Goal: Contribute content: Contribute content

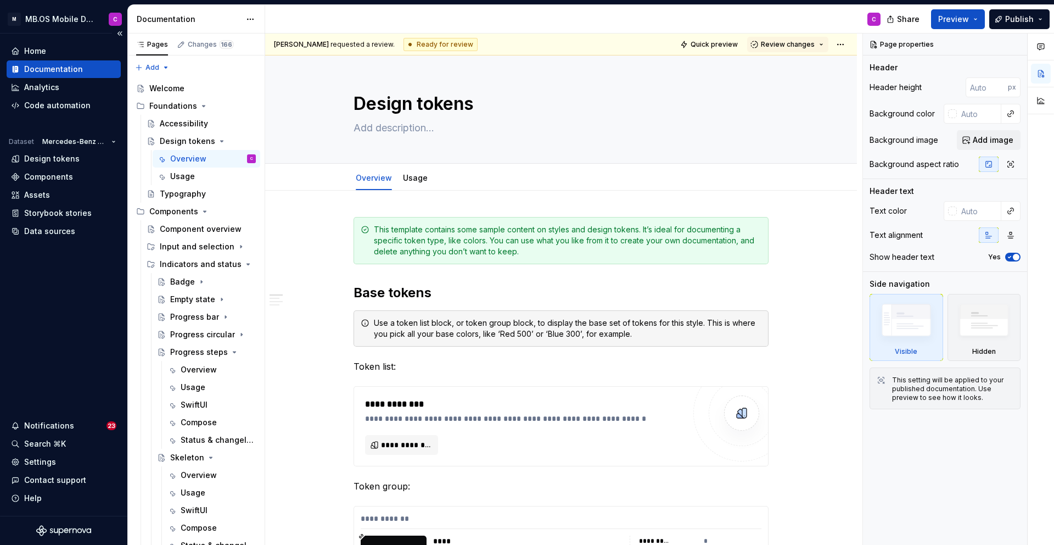
click at [64, 60] on div "Documentation" at bounding box center [64, 69] width 114 height 18
click at [179, 105] on div "Foundations" at bounding box center [173, 105] width 48 height 11
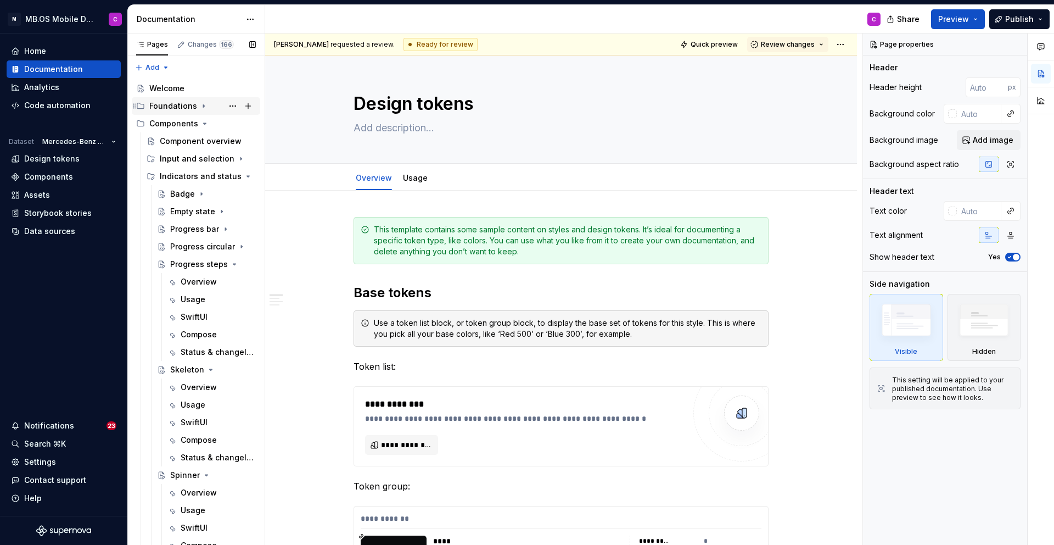
click at [183, 106] on div "Foundations" at bounding box center [173, 105] width 48 height 11
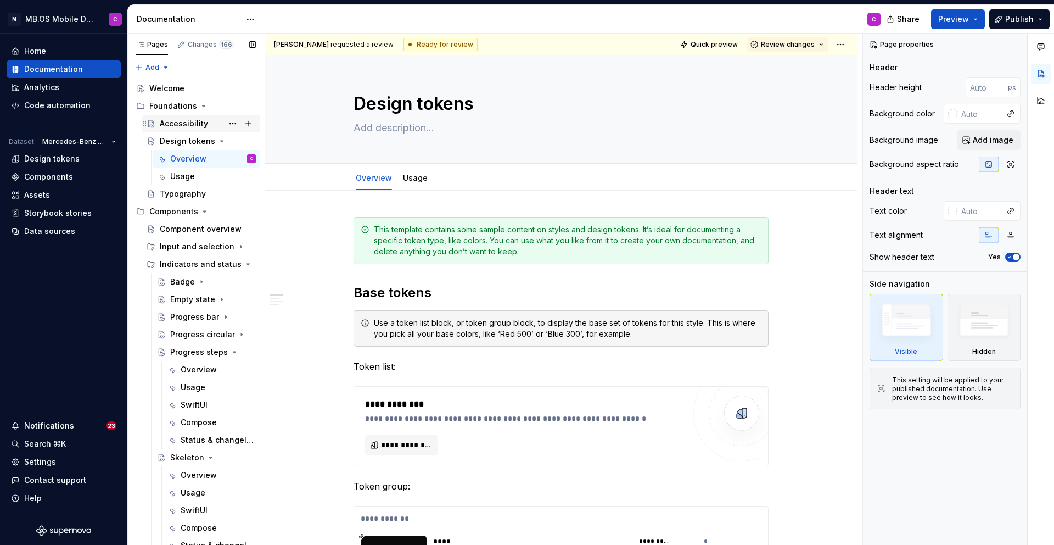
click at [180, 123] on div "Accessibility" at bounding box center [184, 123] width 48 height 11
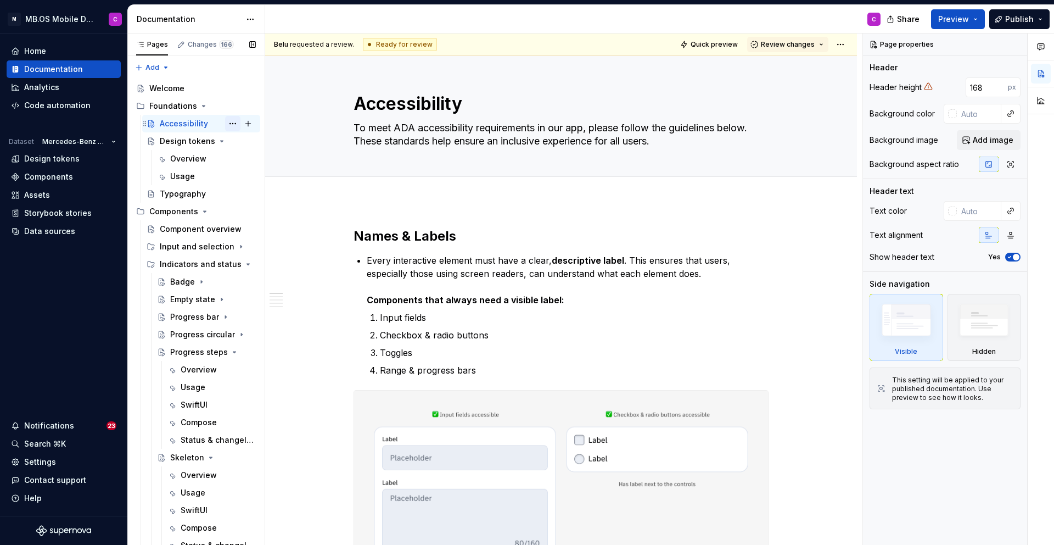
click at [234, 122] on button "Page tree" at bounding box center [232, 123] width 15 height 15
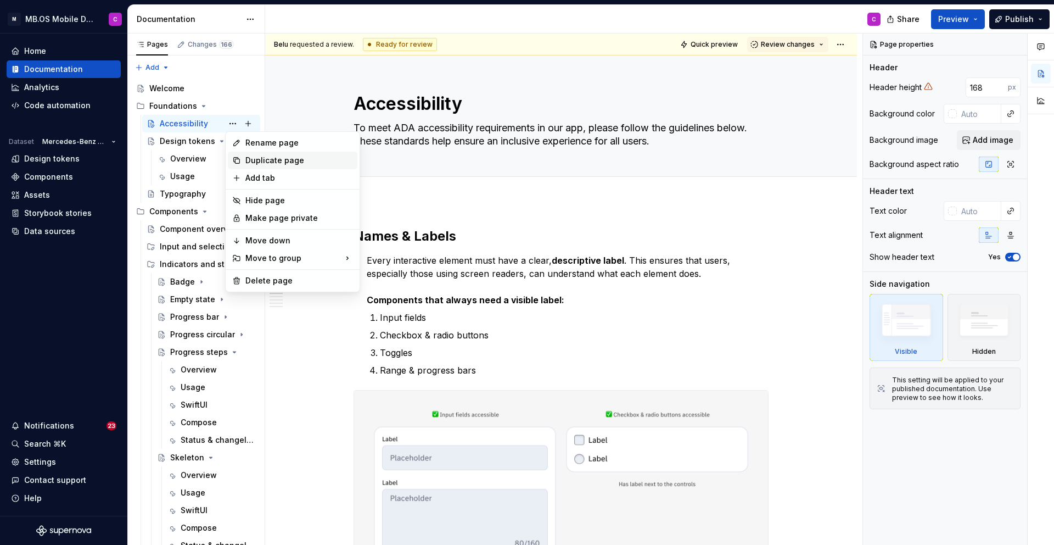
click at [262, 158] on div "Duplicate page" at bounding box center [299, 160] width 108 height 11
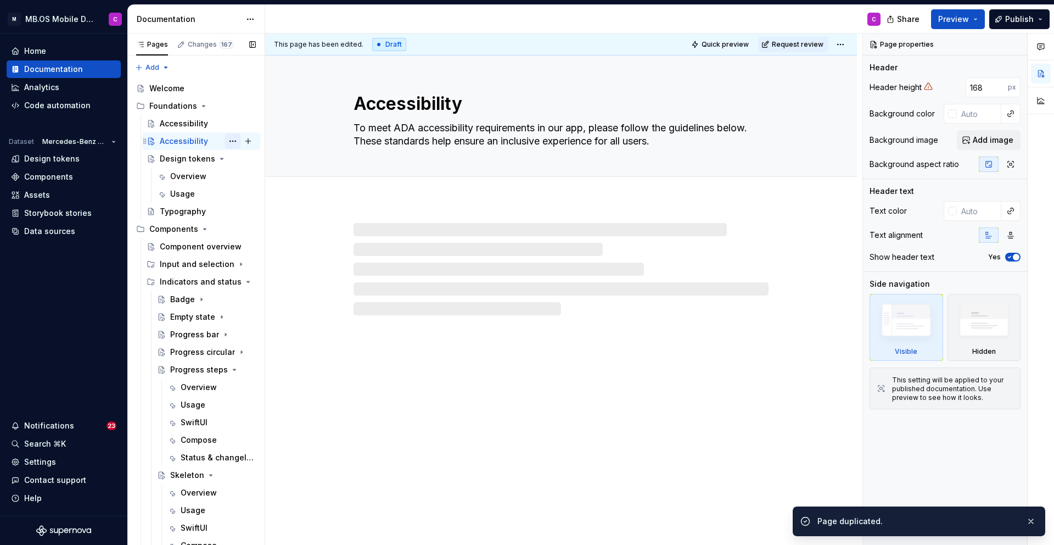
click at [233, 141] on button "Page tree" at bounding box center [232, 140] width 15 height 15
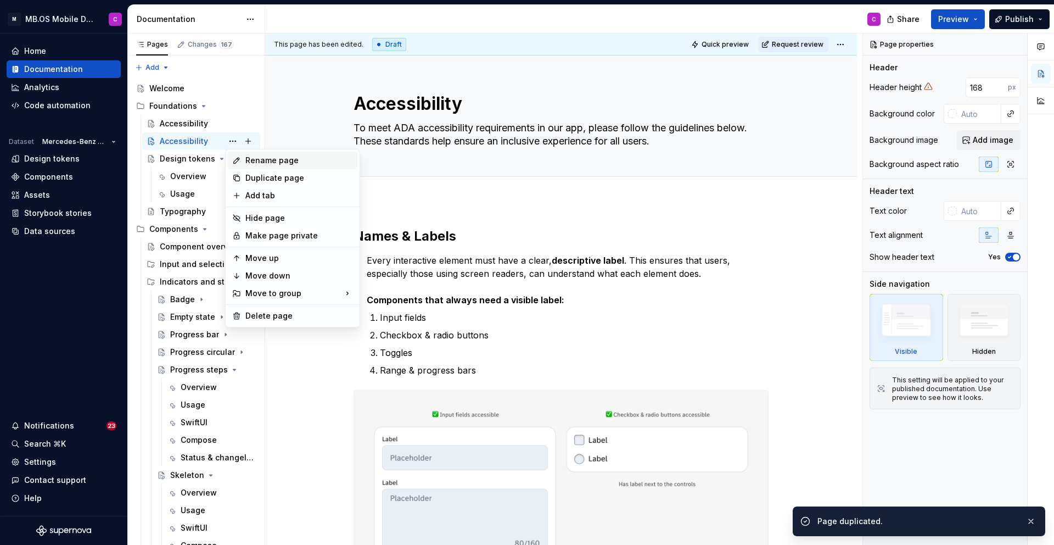
click at [258, 159] on div "Rename page" at bounding box center [299, 160] width 108 height 11
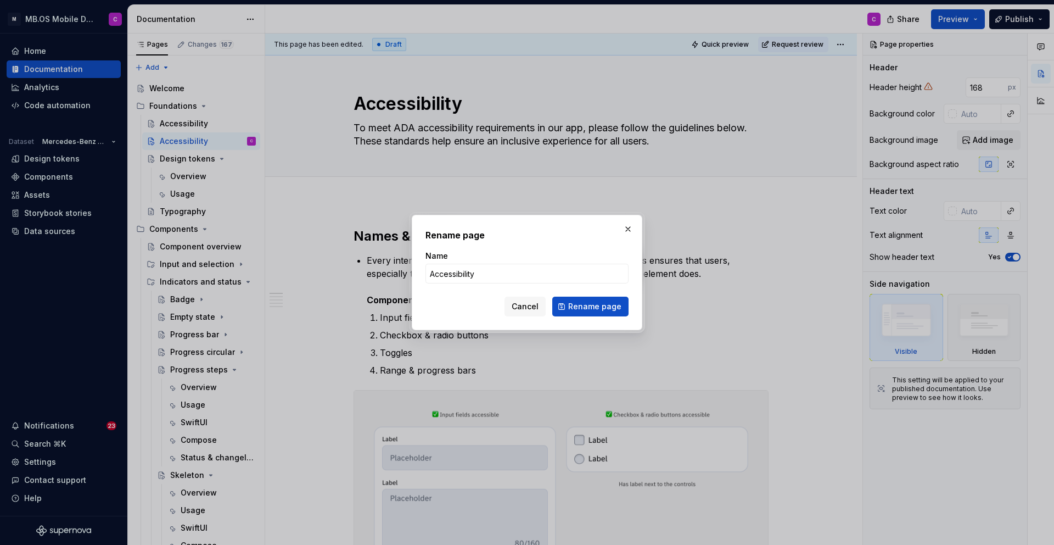
type textarea "*"
type input "Spacing"
click at [586, 311] on span "Rename page" at bounding box center [594, 306] width 53 height 11
type textarea "*"
type textarea "Spacing"
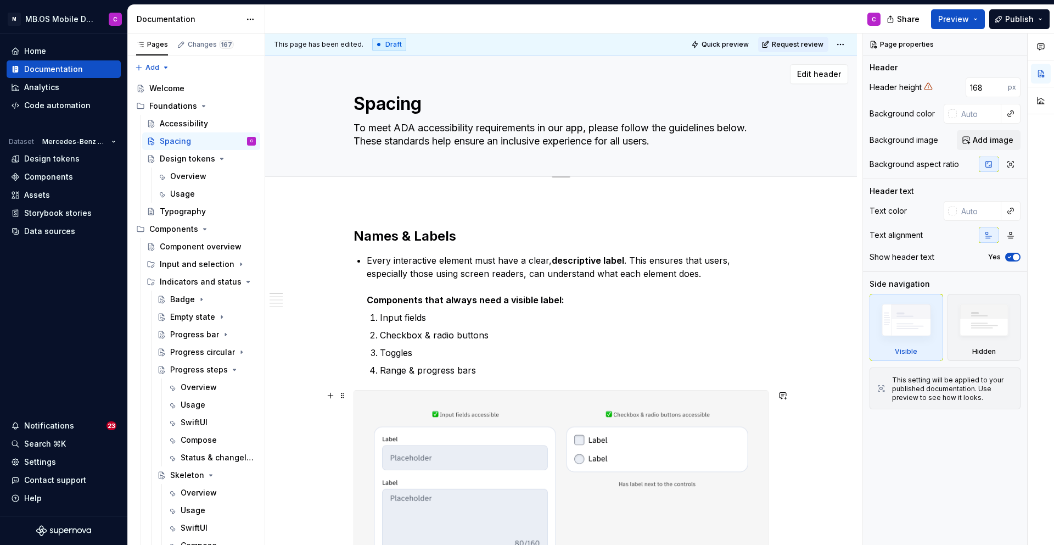
click at [385, 136] on textarea "To meet ADA accessibility requirements in our app, please follow the guidelines…" at bounding box center [558, 134] width 415 height 31
paste textarea "Spacing creates visual rhythm and defines the relationships between elements. O…"
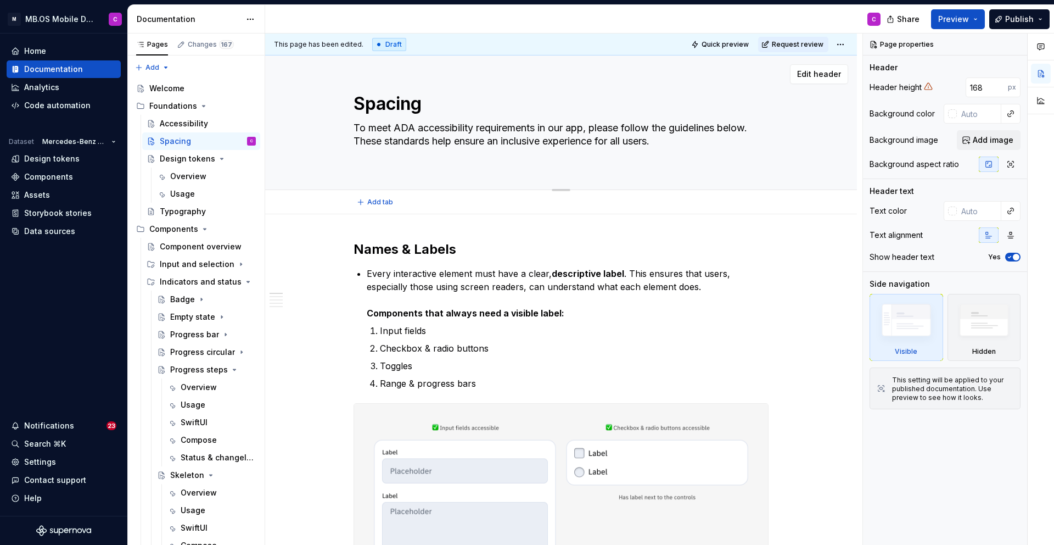
type textarea "*"
type textarea "Spacing creates visual rhythm and defines the relationships between elements. O…"
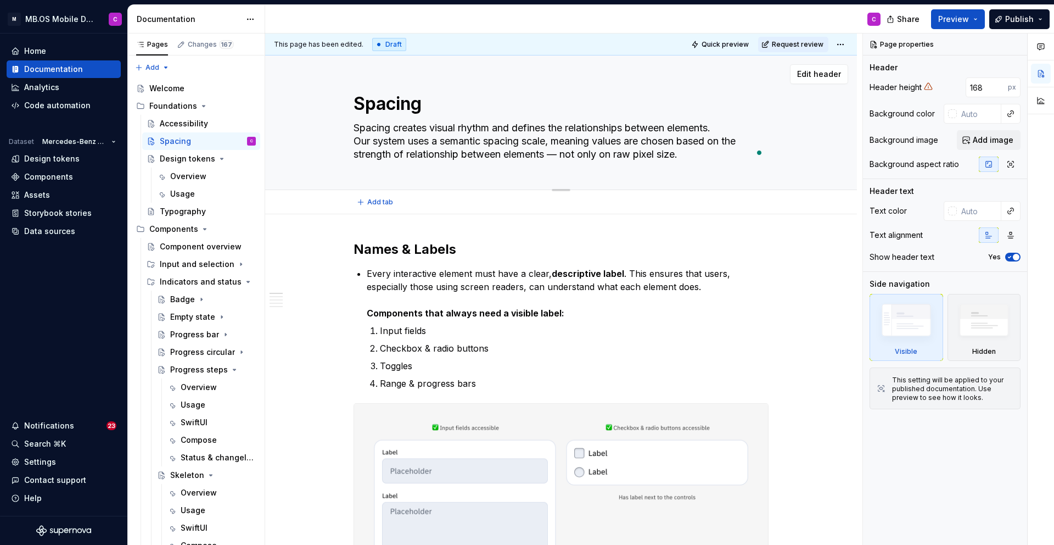
click at [557, 141] on textarea "Spacing creates visual rhythm and defines the relationships between elements. O…" at bounding box center [558, 141] width 415 height 44
type textarea "*"
type textarea "Spacing creates visual rhythm and defines the relationships between elements. O…"
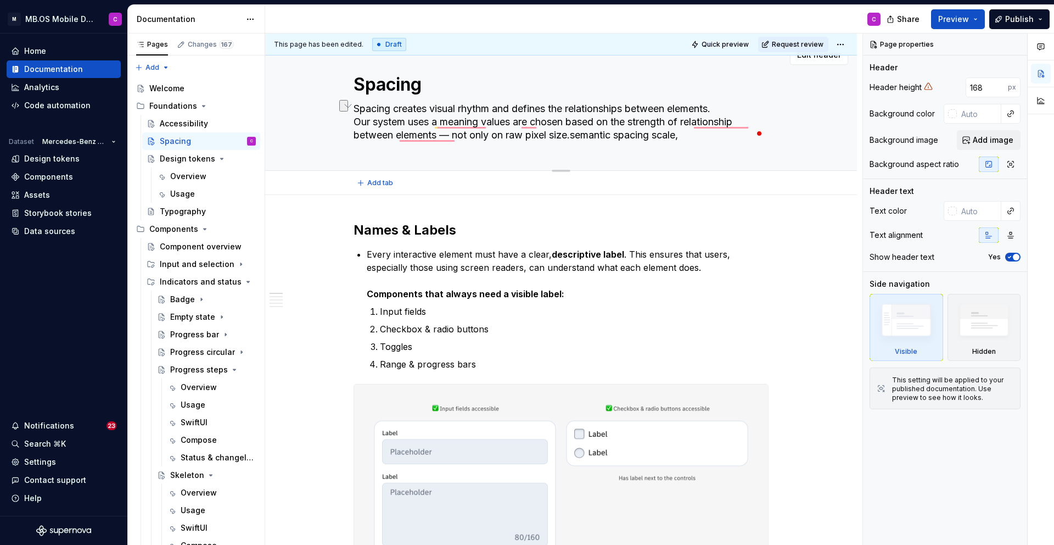
type textarea "*"
type textarea "Spacing creates visual rhythm and defines the relationships between elements. O…"
click at [616, 123] on textarea "Spacing creates visual rhythm and defines the relationships between elements. O…" at bounding box center [558, 122] width 415 height 44
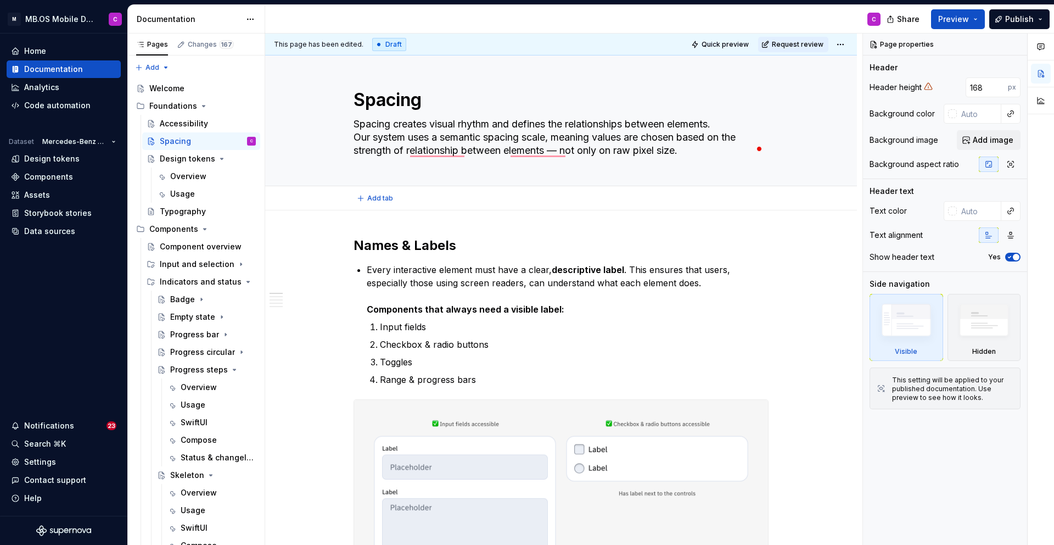
scroll to position [0, 0]
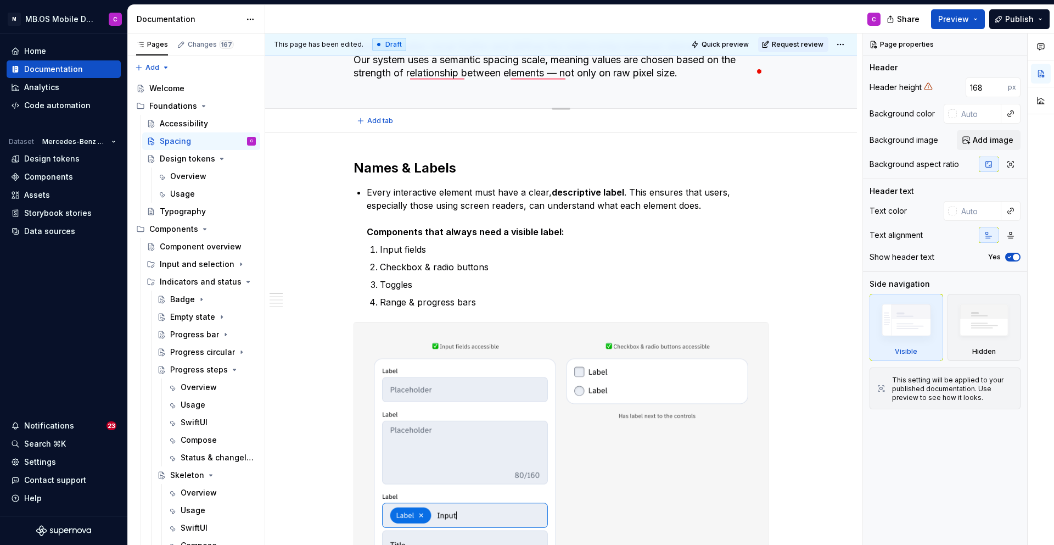
type textarea "*"
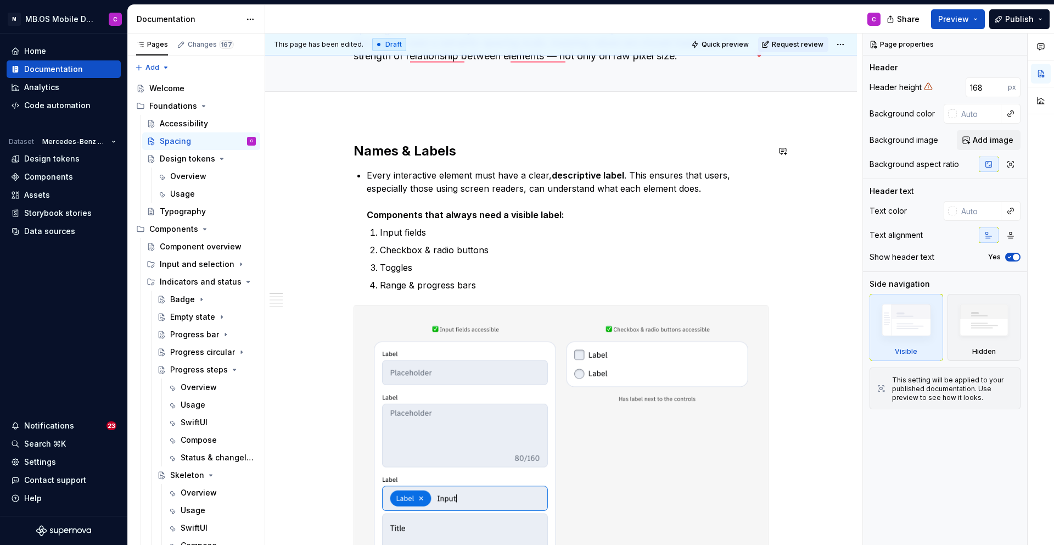
scroll to position [99, 0]
type textarea "Spacing creates visual rhythm and defines the relationships between elements. O…"
click at [395, 155] on h2 "Names & Labels" at bounding box center [561, 151] width 415 height 18
click at [393, 149] on h2 "Names & Labels" at bounding box center [561, 151] width 415 height 18
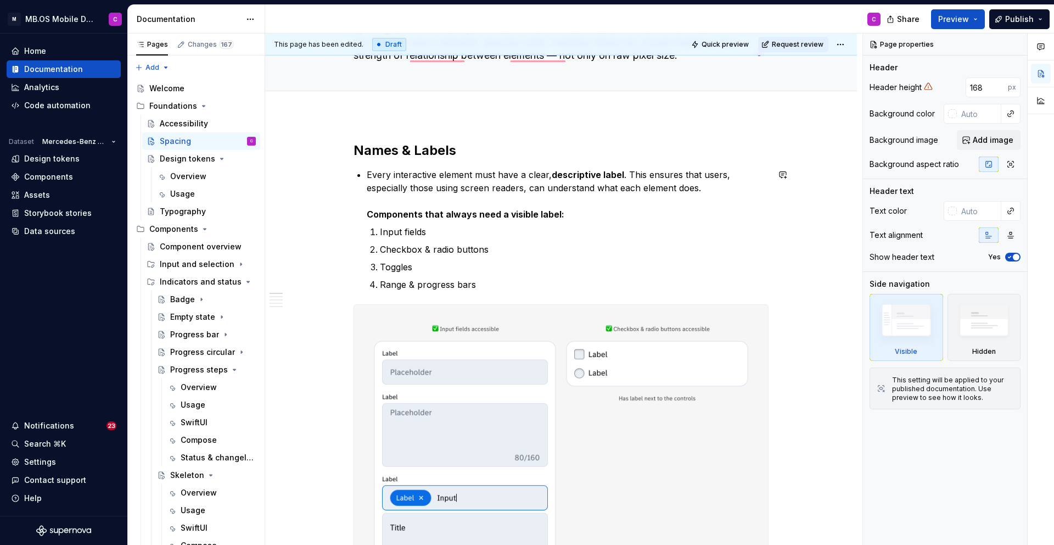
click at [393, 149] on h2 "Names & Labels" at bounding box center [561, 151] width 415 height 18
click at [373, 148] on h2 "Names & Labels" at bounding box center [561, 151] width 415 height 18
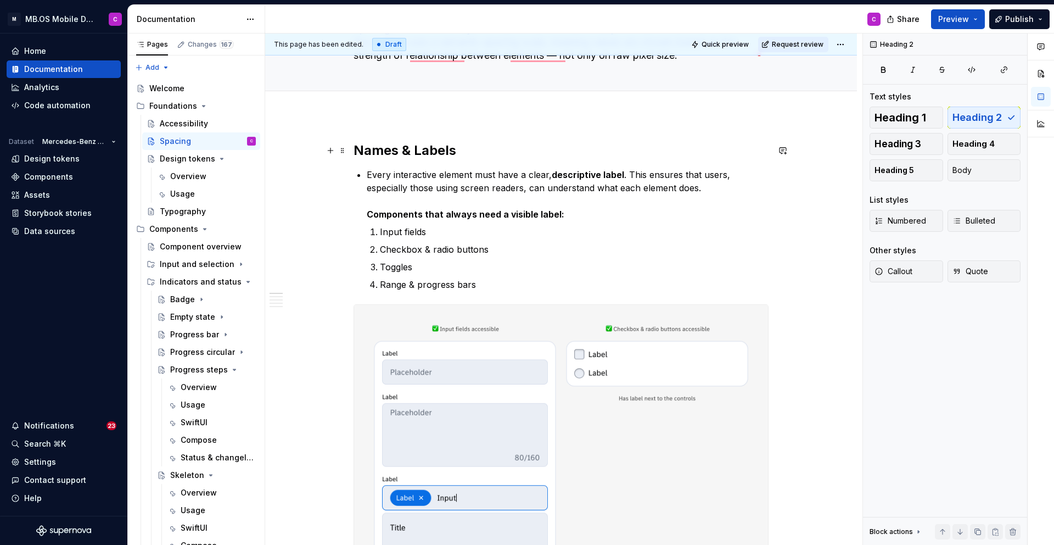
click at [384, 146] on h2 "Names & Labels" at bounding box center [561, 151] width 415 height 18
click at [456, 152] on h2 "Names & Labels" at bounding box center [561, 151] width 415 height 18
click at [445, 148] on h2 "Names & Labels" at bounding box center [561, 151] width 415 height 18
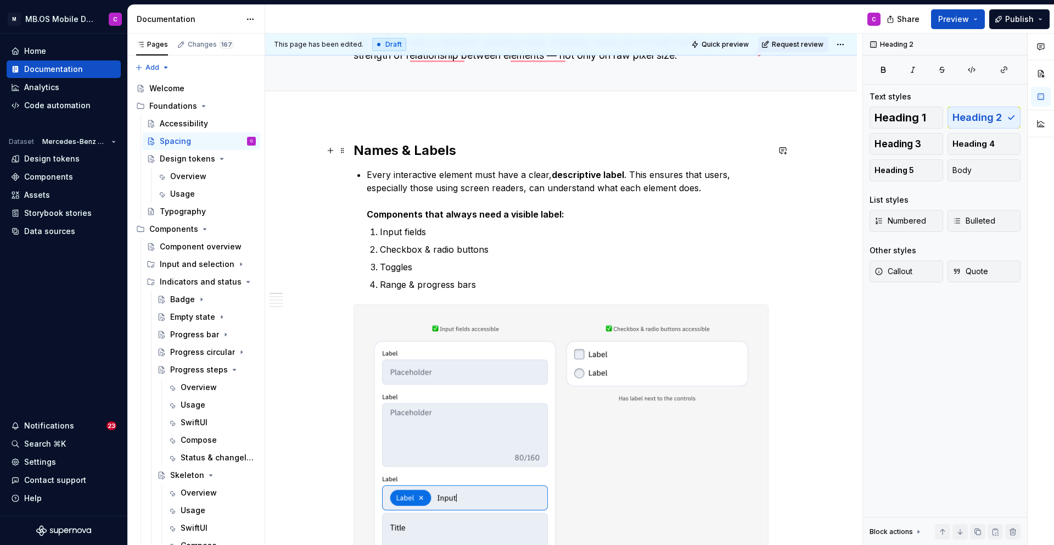
click at [445, 148] on h2 "Names & Labels" at bounding box center [561, 151] width 415 height 18
click at [365, 146] on h2 "Names & Labels" at bounding box center [561, 151] width 415 height 18
click at [366, 152] on h2 "Names & Labels" at bounding box center [561, 151] width 415 height 18
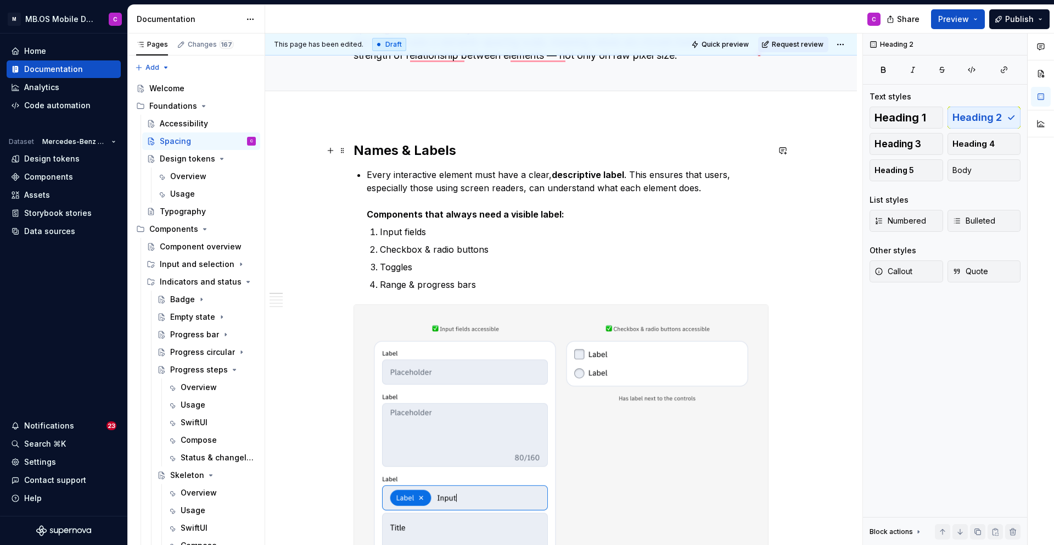
click at [366, 152] on h2 "Names & Labels" at bounding box center [561, 151] width 415 height 18
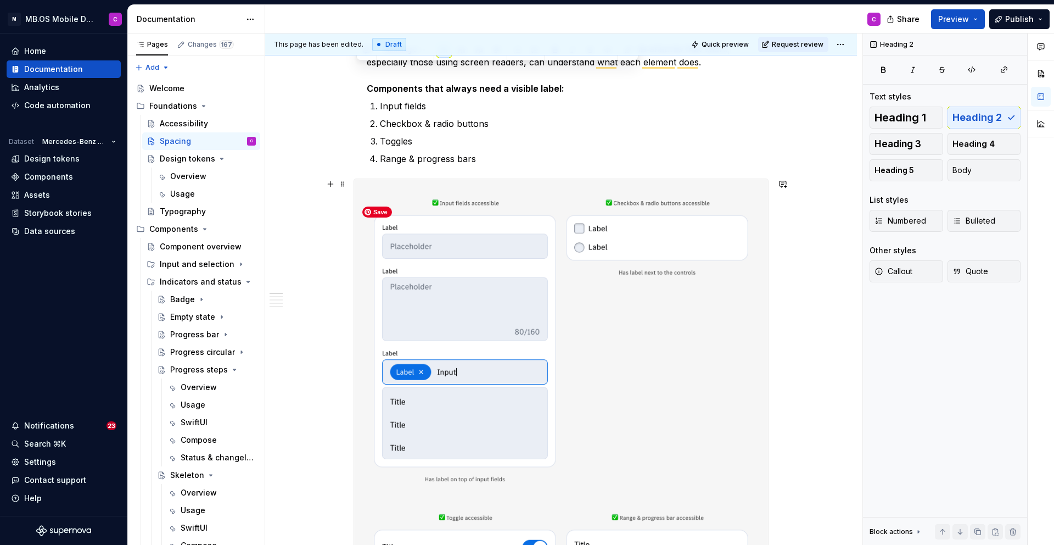
scroll to position [0, 0]
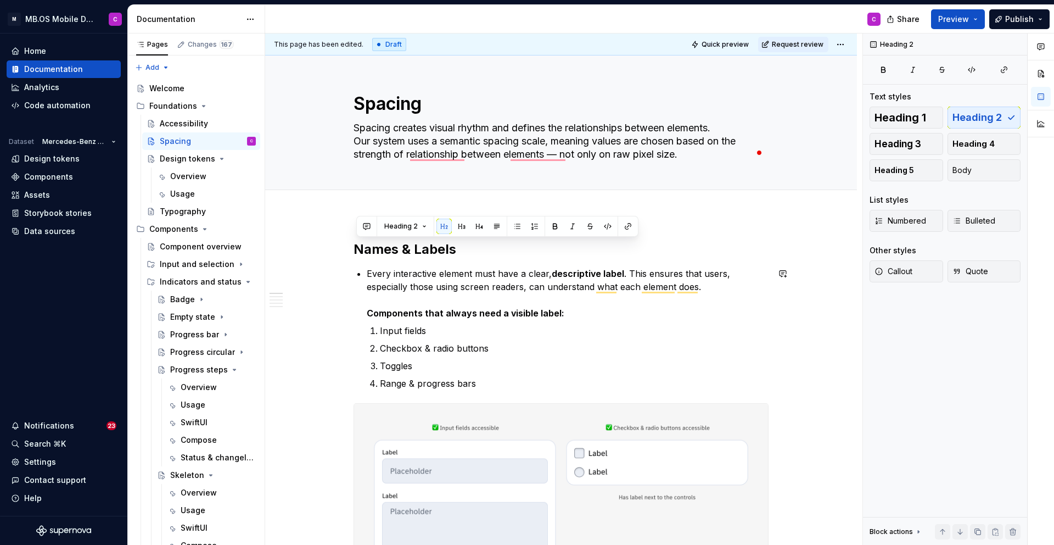
click at [422, 254] on h2 "Names & Labels" at bounding box center [561, 249] width 415 height 18
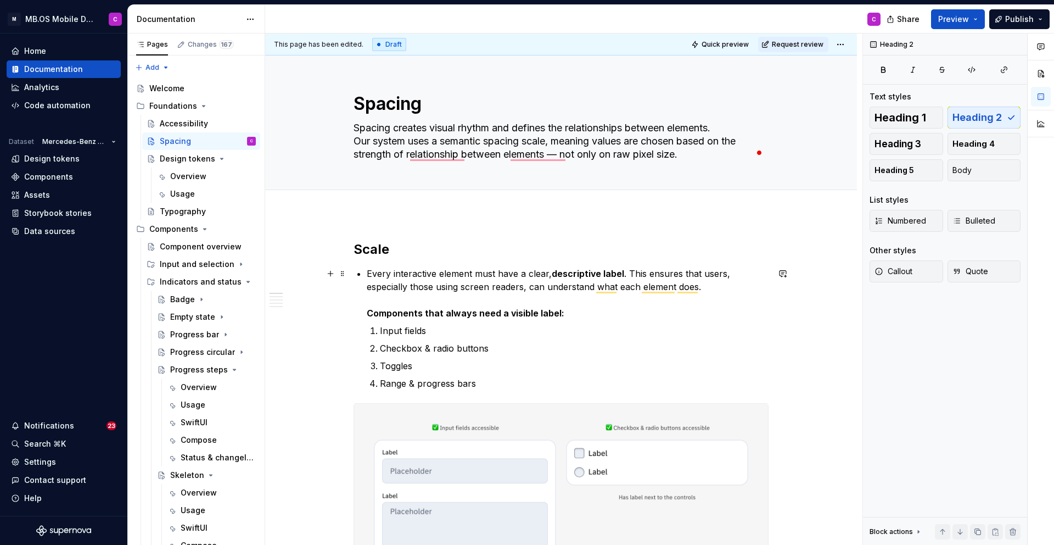
click at [371, 272] on p "Every interactive element must have a clear, descriptive label . This ensures t…" at bounding box center [568, 293] width 402 height 53
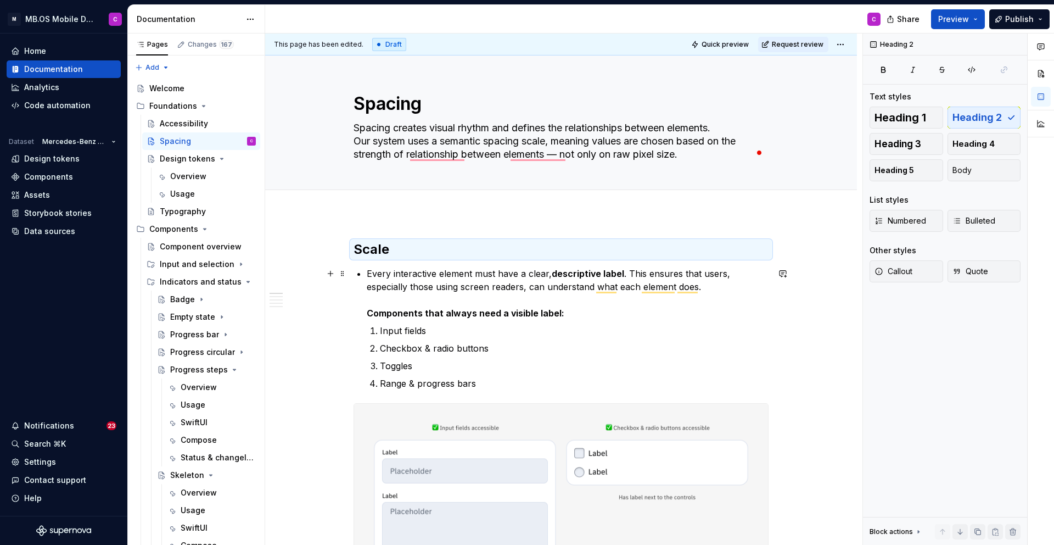
click at [371, 273] on p "Every interactive element must have a clear, descriptive label . This ensures t…" at bounding box center [568, 293] width 402 height 53
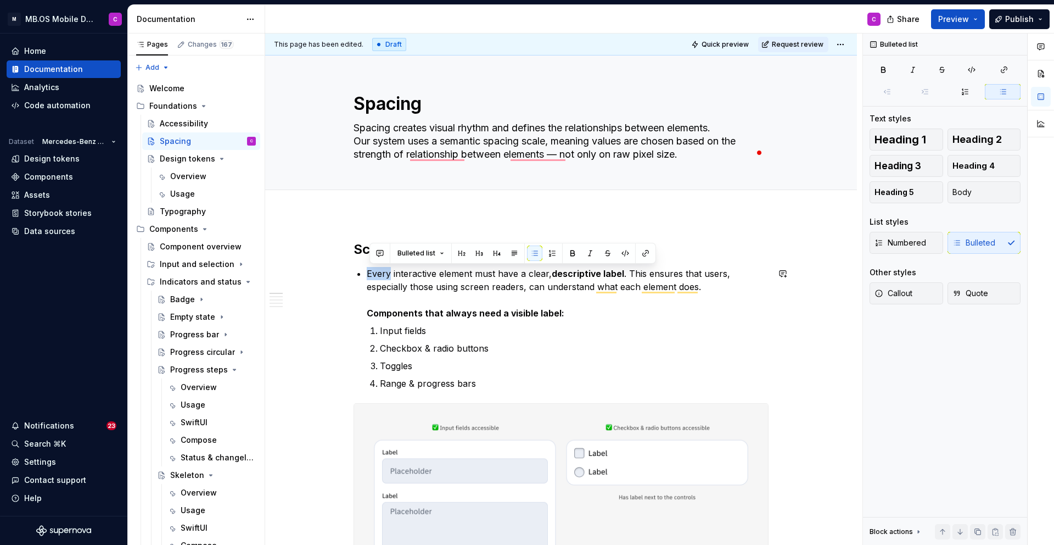
click at [371, 273] on p "Every interactive element must have a clear, descriptive label . This ensures t…" at bounding box center [568, 293] width 402 height 53
click at [976, 238] on div "Numbered Bulleted" at bounding box center [945, 243] width 151 height 22
click at [976, 239] on div "Numbered Bulleted" at bounding box center [945, 243] width 151 height 22
click at [343, 272] on span at bounding box center [342, 273] width 9 height 15
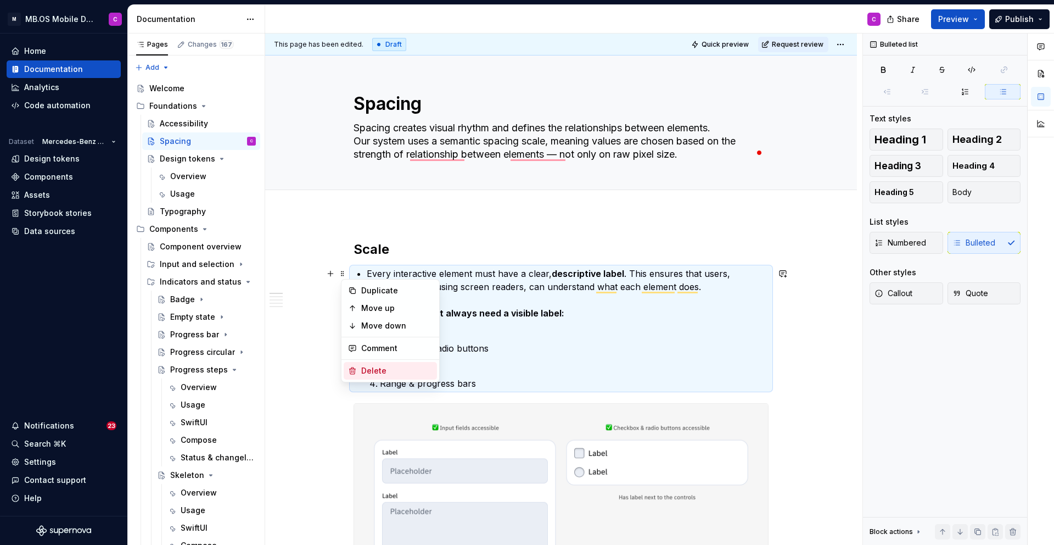
click at [382, 369] on div "Delete" at bounding box center [396, 370] width 71 height 11
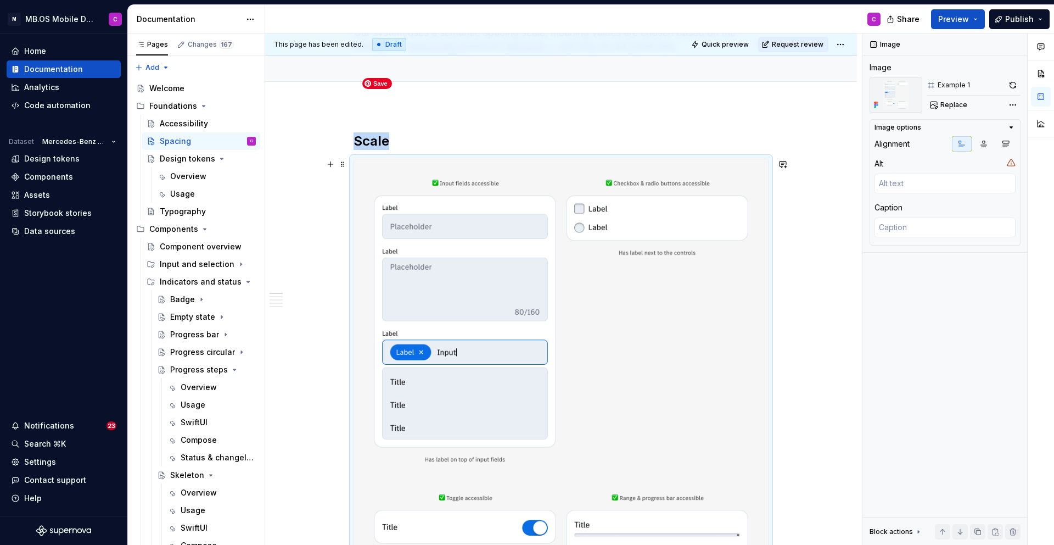
scroll to position [86, 0]
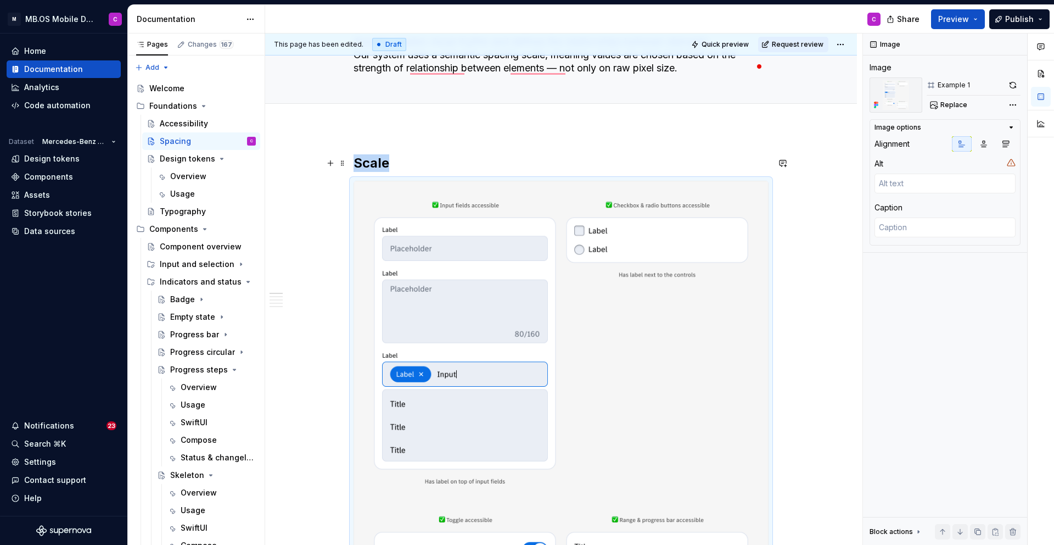
click at [399, 164] on h2 "Scale" at bounding box center [561, 163] width 415 height 18
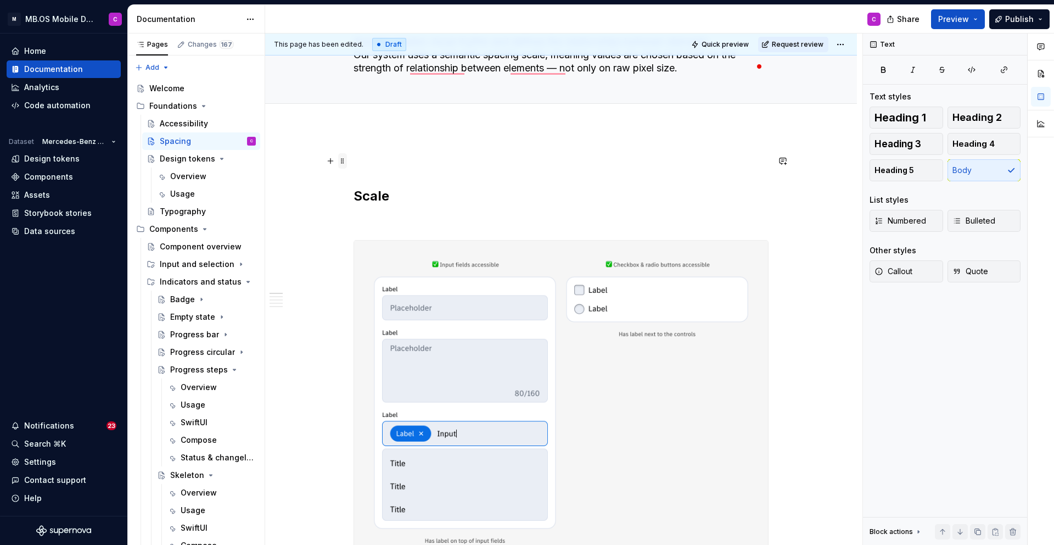
click at [343, 160] on span at bounding box center [342, 160] width 9 height 15
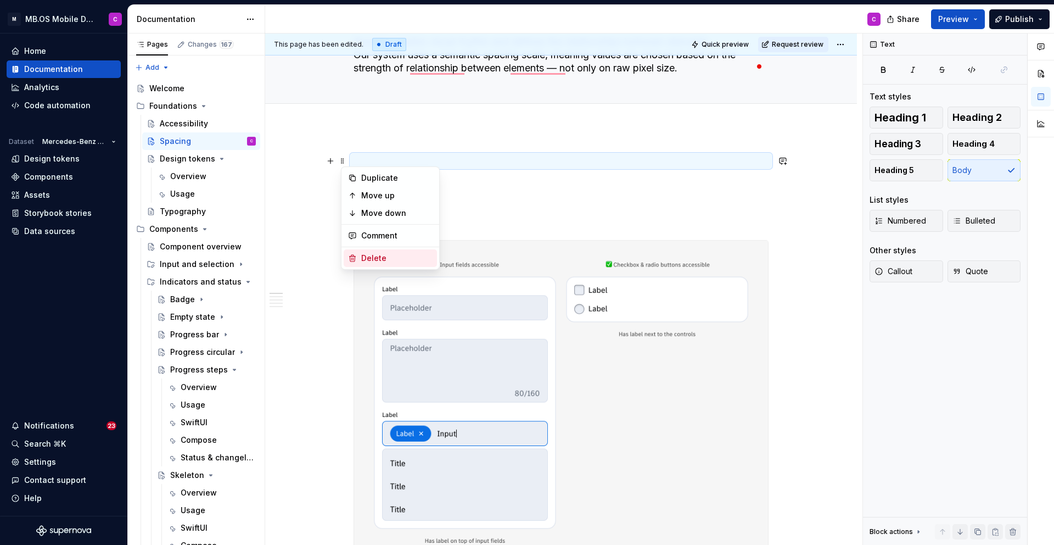
click at [370, 256] on div "Delete" at bounding box center [396, 258] width 71 height 11
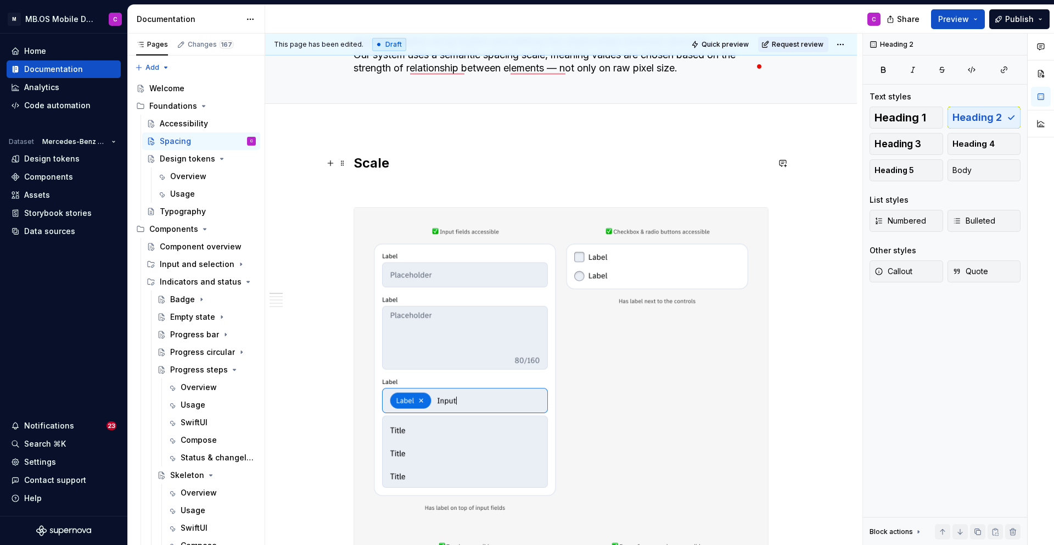
click at [396, 163] on h2 "Scale" at bounding box center [561, 163] width 415 height 18
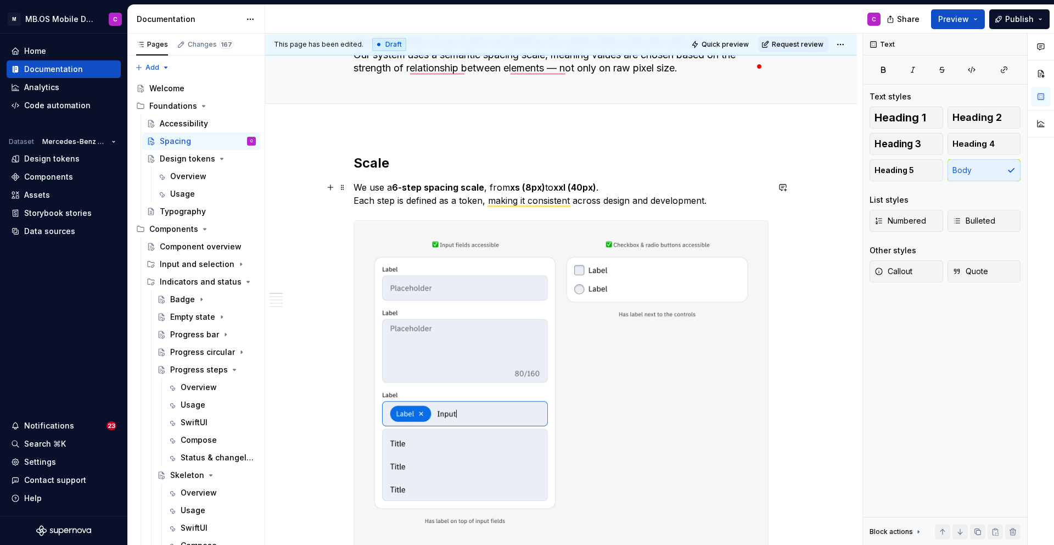
scroll to position [110, 0]
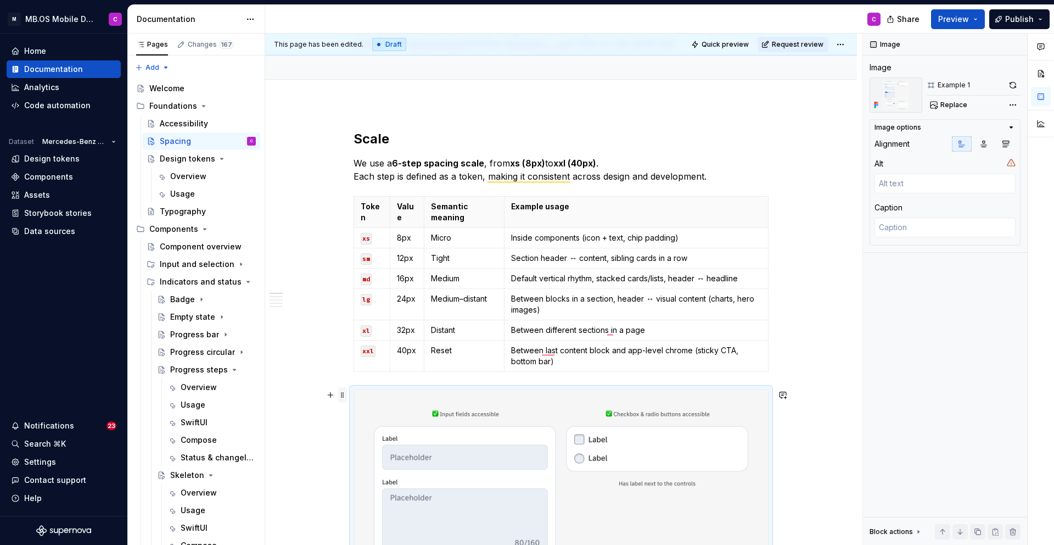
click at [343, 393] on span at bounding box center [342, 394] width 9 height 15
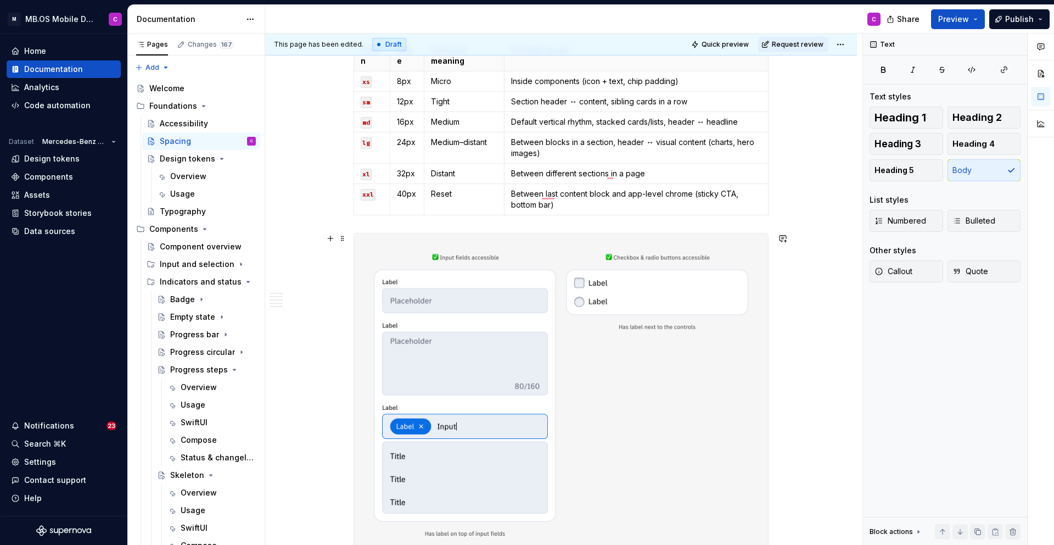
scroll to position [209, 0]
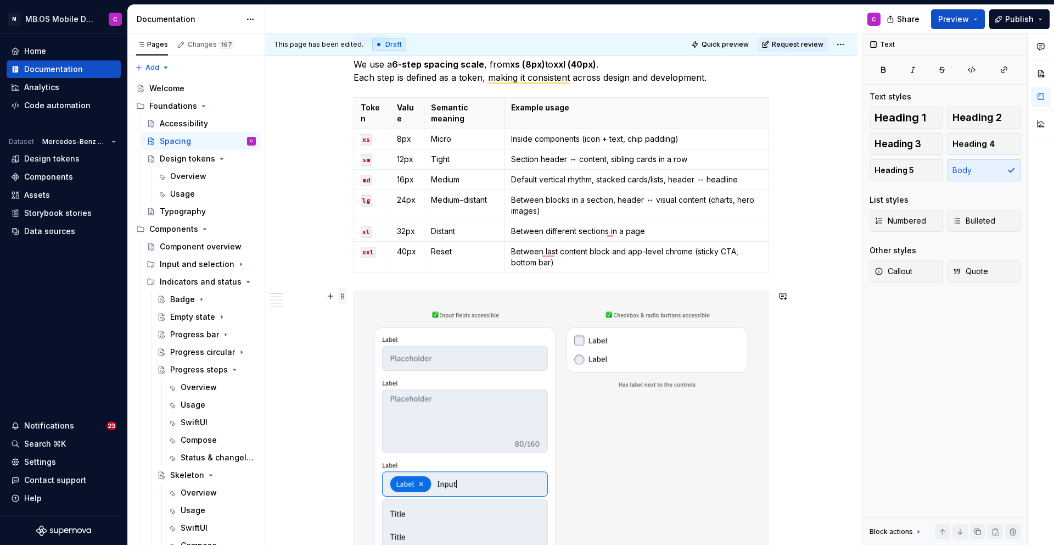
click at [346, 298] on span at bounding box center [342, 295] width 9 height 15
type textarea "*"
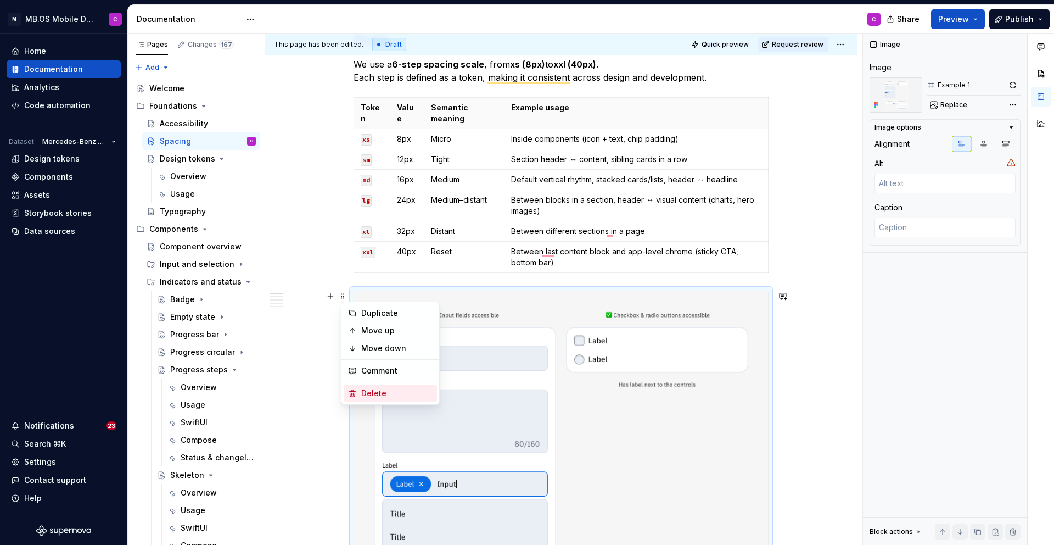
click at [371, 391] on div "Delete" at bounding box center [396, 393] width 71 height 11
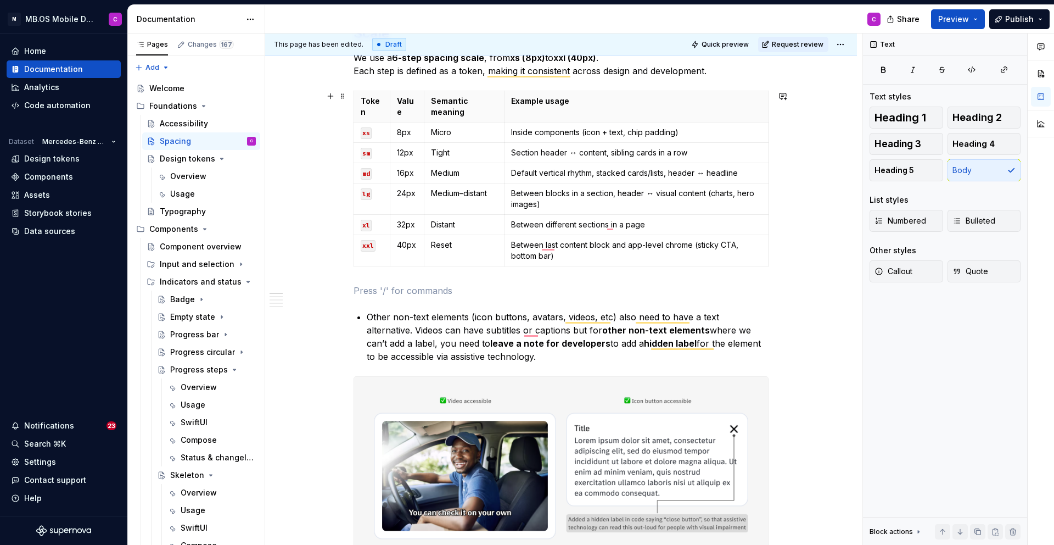
scroll to position [0, 0]
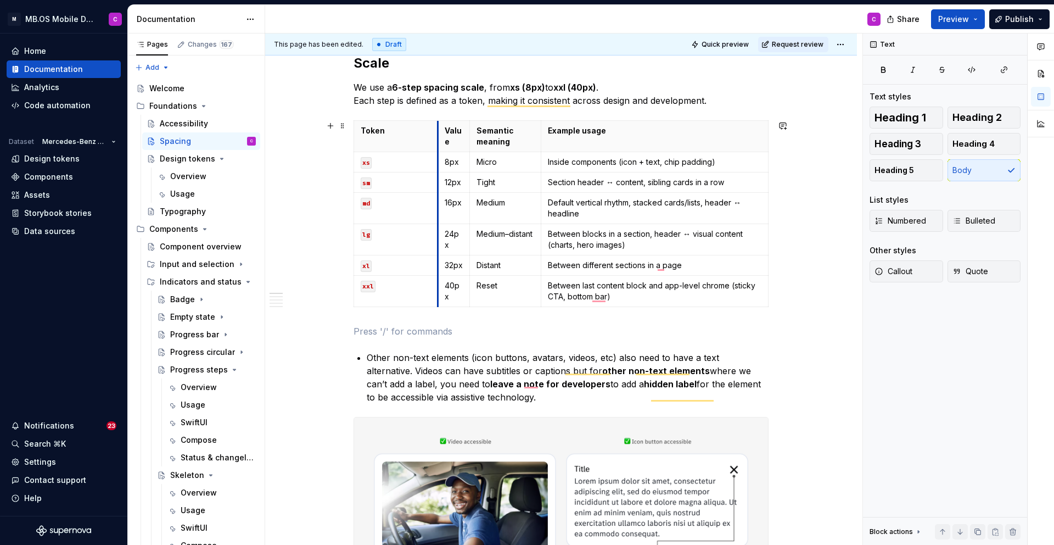
drag, startPoint x: 391, startPoint y: 125, endPoint x: 434, endPoint y: 127, distance: 42.9
click at [438, 127] on th "Value" at bounding box center [454, 136] width 32 height 31
click at [399, 120] on table "Token Value Semantic meaning Example usage xs 8px Micro Inside components (icon…" at bounding box center [561, 213] width 415 height 187
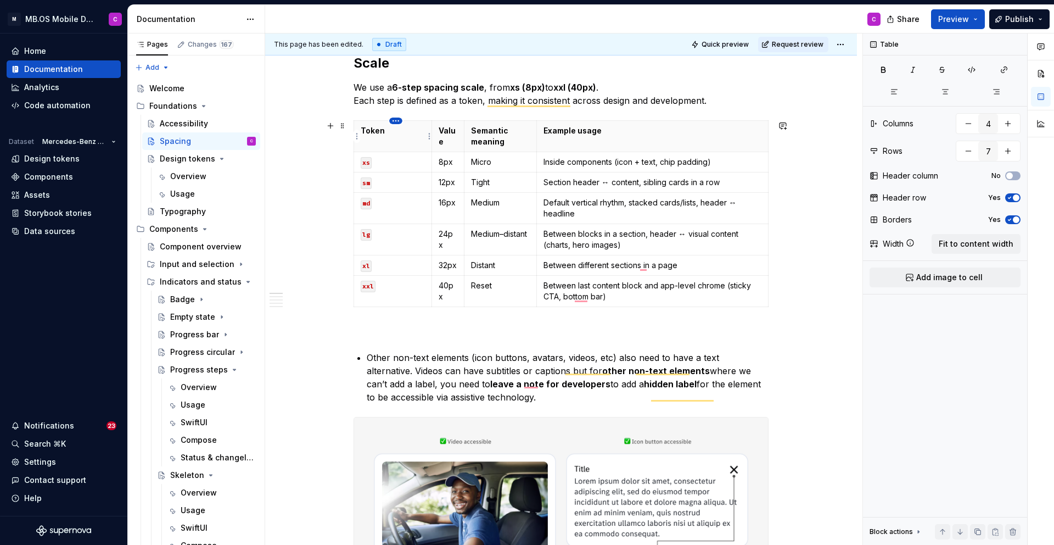
click at [396, 121] on html "M MB.OS Mobile Design System C Home Documentation Analytics Code automation Dat…" at bounding box center [527, 272] width 1054 height 545
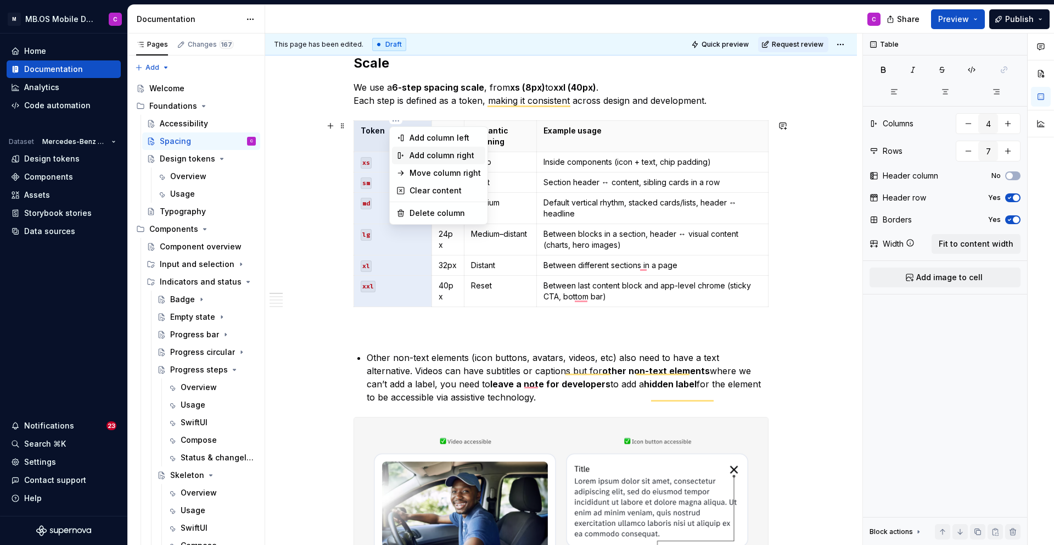
click at [422, 153] on div "Add column right" at bounding box center [445, 155] width 71 height 11
click at [395, 122] on html "M MB.OS Mobile Design System C Home Documentation Analytics Code automation Dat…" at bounding box center [527, 272] width 1054 height 545
click at [417, 138] on div "Add column left" at bounding box center [445, 137] width 71 height 11
type input "5"
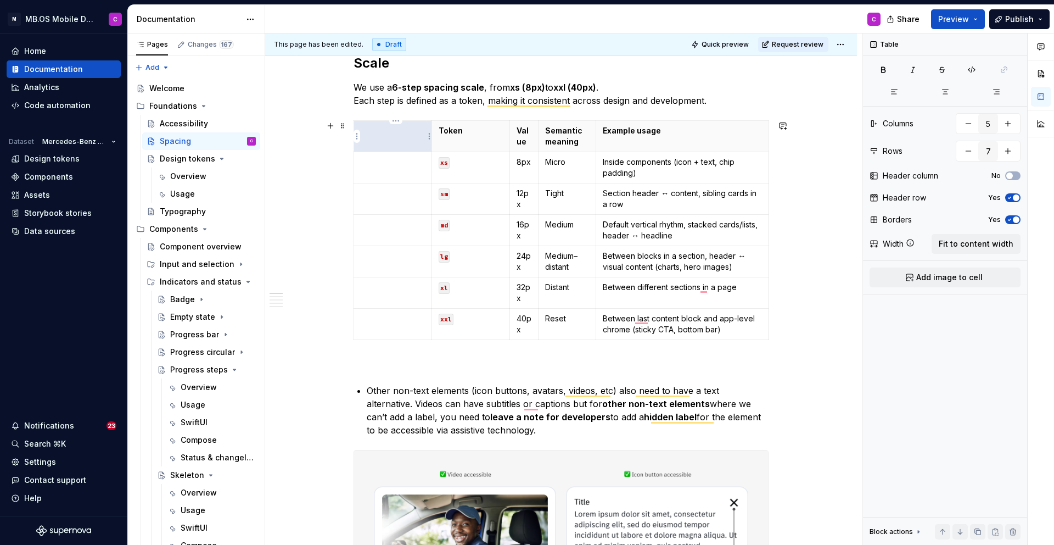
click at [398, 136] on p "To enrich screen reader interactions, please activate Accessibility in Grammarl…" at bounding box center [393, 130] width 64 height 11
click at [447, 128] on p "Token" at bounding box center [471, 130] width 64 height 11
click at [491, 139] on p "Semantic token (Not available)" at bounding box center [471, 136] width 64 height 22
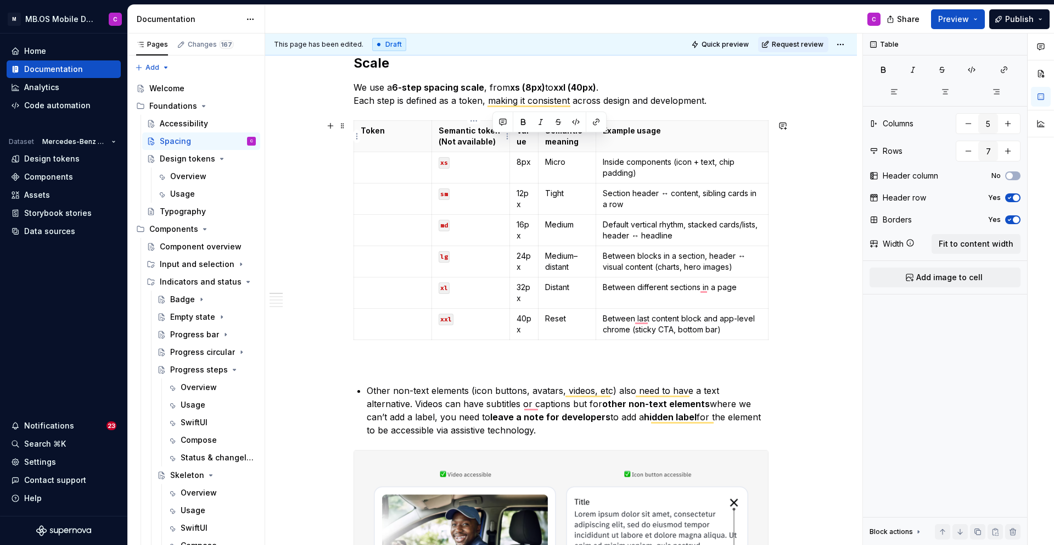
click at [489, 144] on p "Semantic token (Not available)" at bounding box center [471, 136] width 64 height 22
drag, startPoint x: 492, startPoint y: 142, endPoint x: 450, endPoint y: 143, distance: 41.8
click at [450, 143] on p "Semantic token (Not available)" at bounding box center [471, 136] width 64 height 22
click at [446, 143] on p "Semantic token (Not available)" at bounding box center [471, 136] width 64 height 22
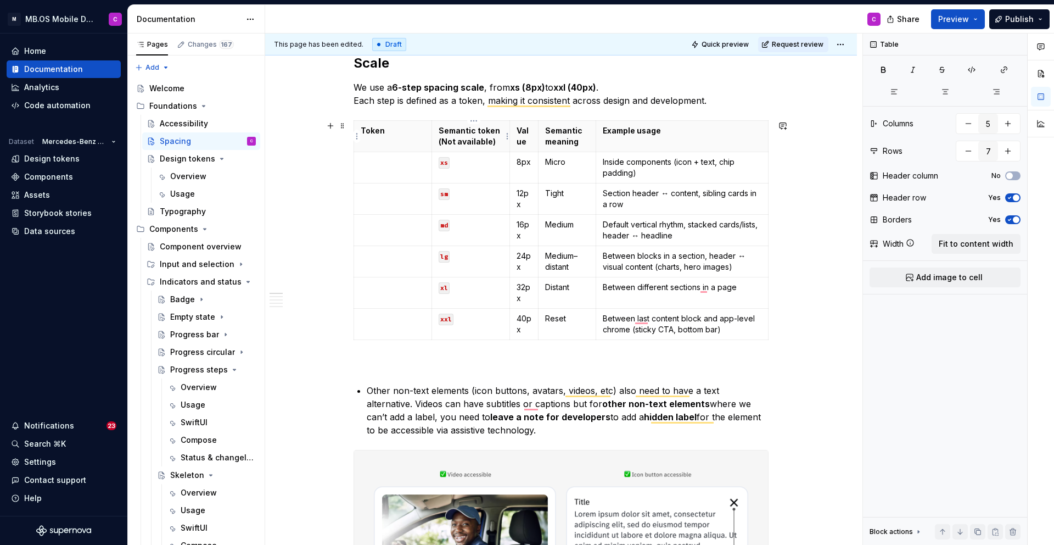
click at [491, 142] on p "Semantic token (Not available)" at bounding box center [471, 136] width 64 height 22
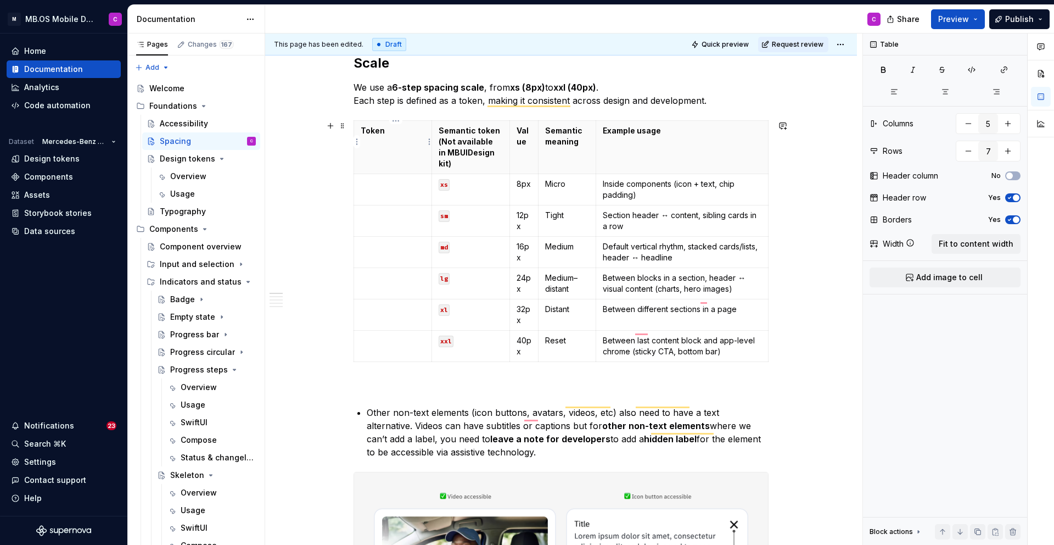
click at [382, 132] on p "Token" at bounding box center [393, 130] width 64 height 11
click at [385, 174] on td "To enrich screen reader interactions, please activate Accessibility in Grammarl…" at bounding box center [393, 189] width 78 height 31
drag, startPoint x: 456, startPoint y: 175, endPoint x: 441, endPoint y: 175, distance: 15.4
click at [441, 178] on p "xs" at bounding box center [471, 183] width 64 height 11
copy code "xs"
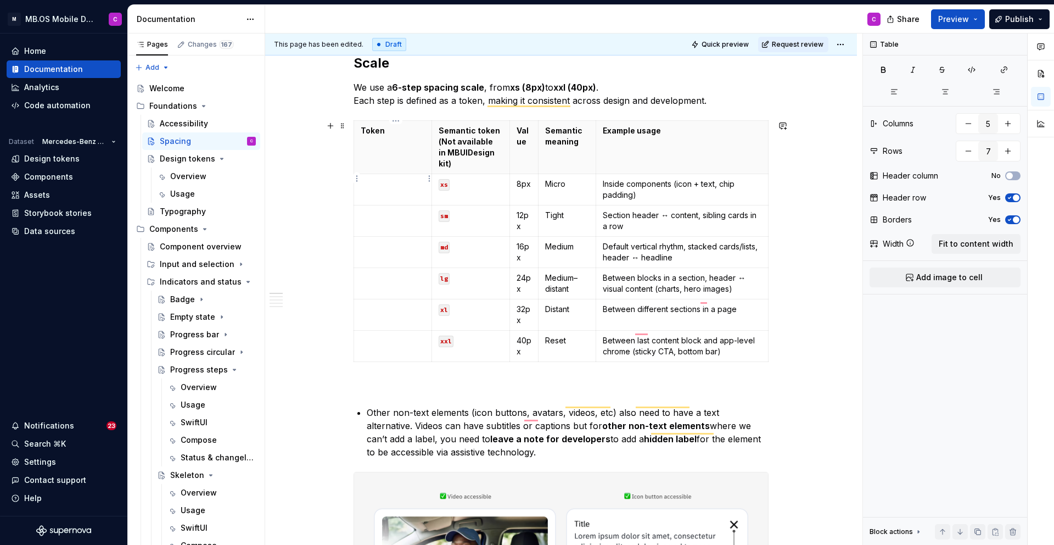
click at [398, 178] on p "To enrich screen reader interactions, please activate Accessibility in Grammarl…" at bounding box center [393, 183] width 64 height 11
click at [368, 179] on code "xs" at bounding box center [366, 185] width 11 height 12
click at [390, 178] on td "200" at bounding box center [393, 189] width 78 height 31
click at [393, 210] on p "To enrich screen reader interactions, please activate Accessibility in Grammarl…" at bounding box center [393, 215] width 64 height 11
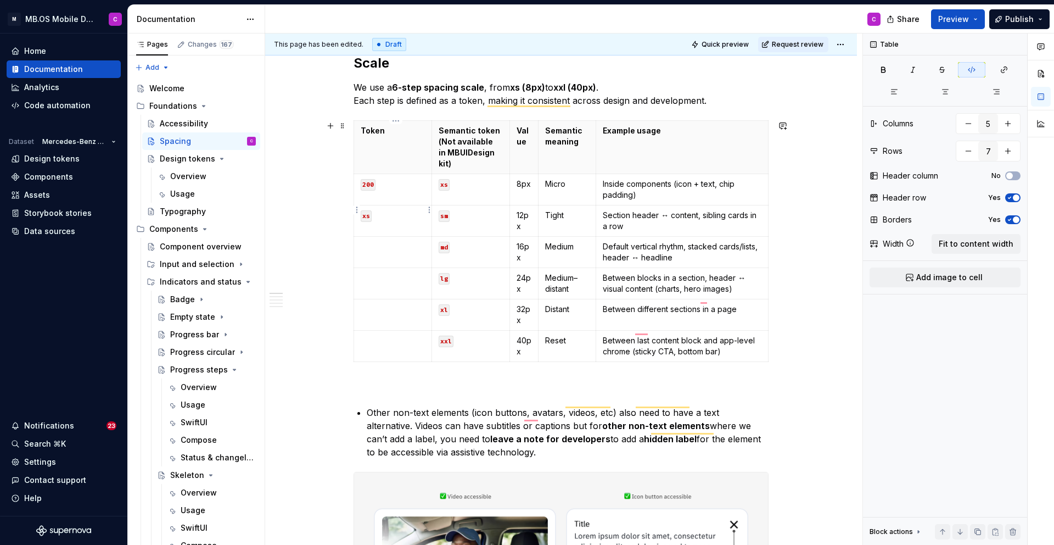
click at [369, 210] on code "xs" at bounding box center [366, 216] width 11 height 12
click at [371, 241] on p "To enrich screen reader interactions, please activate Accessibility in Grammarl…" at bounding box center [393, 246] width 64 height 11
click at [369, 242] on code "xs" at bounding box center [366, 248] width 11 height 12
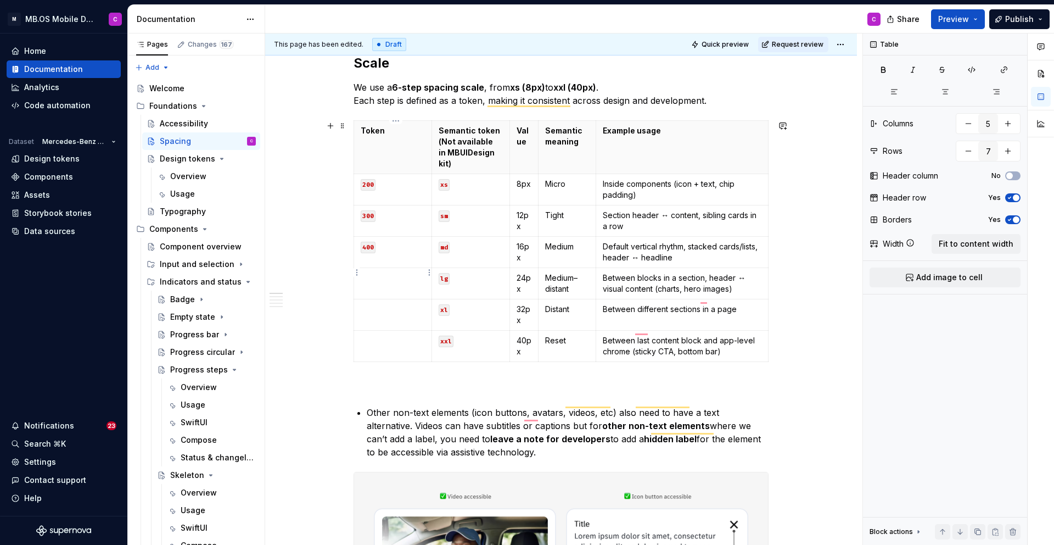
click at [381, 272] on td "To enrich screen reader interactions, please activate Accessibility in Grammarl…" at bounding box center [393, 283] width 78 height 31
click at [367, 273] on code "xs" at bounding box center [366, 279] width 11 height 12
click at [391, 306] on td "To enrich screen reader interactions, please activate Accessibility in Grammarl…" at bounding box center [393, 314] width 78 height 31
click at [367, 304] on code "xs" at bounding box center [366, 310] width 11 height 12
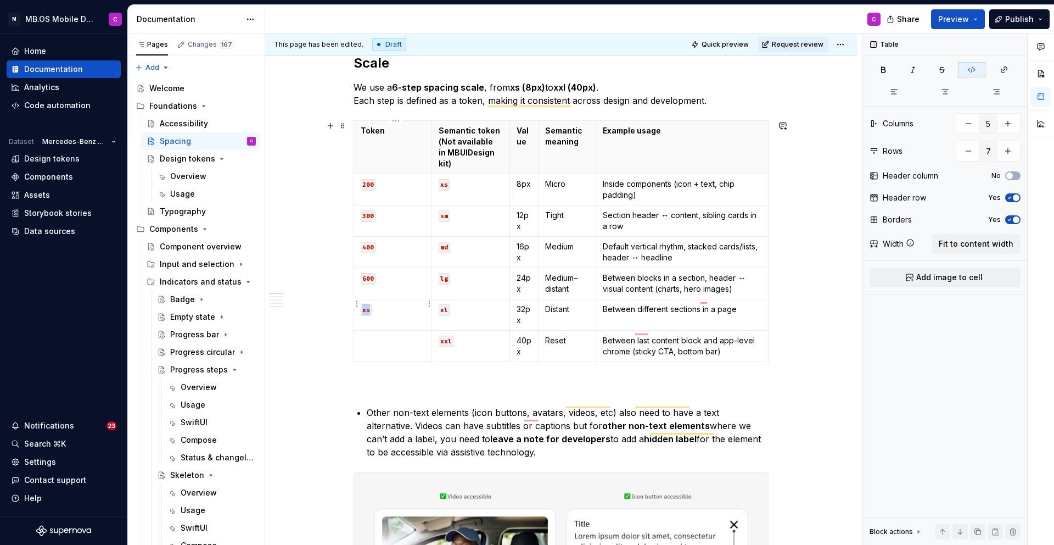
click at [367, 304] on code "xs" at bounding box center [366, 310] width 11 height 12
click at [374, 335] on p "To enrich screen reader interactions, please activate Accessibility in Grammarl…" at bounding box center [393, 340] width 64 height 11
click at [366, 335] on code "xs" at bounding box center [366, 341] width 11 height 12
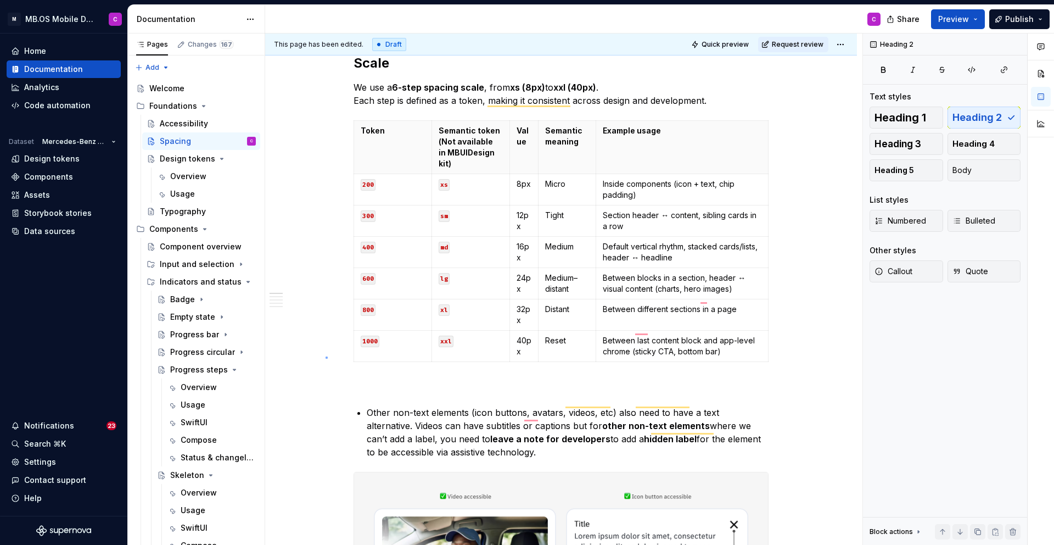
click at [326, 356] on div "This page has been edited. Draft Quick preview Request review Spacing Spacing c…" at bounding box center [563, 289] width 597 height 512
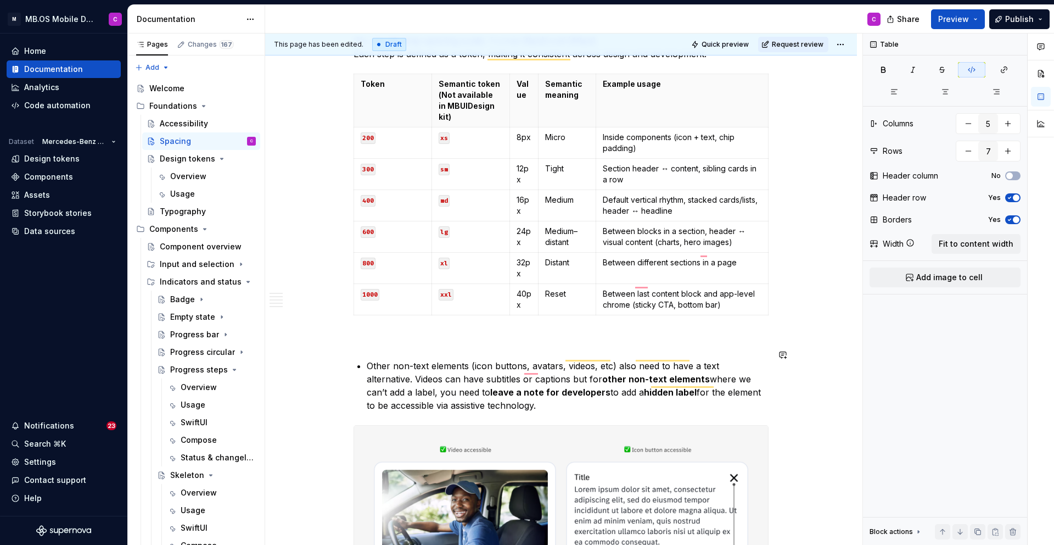
scroll to position [233, 0]
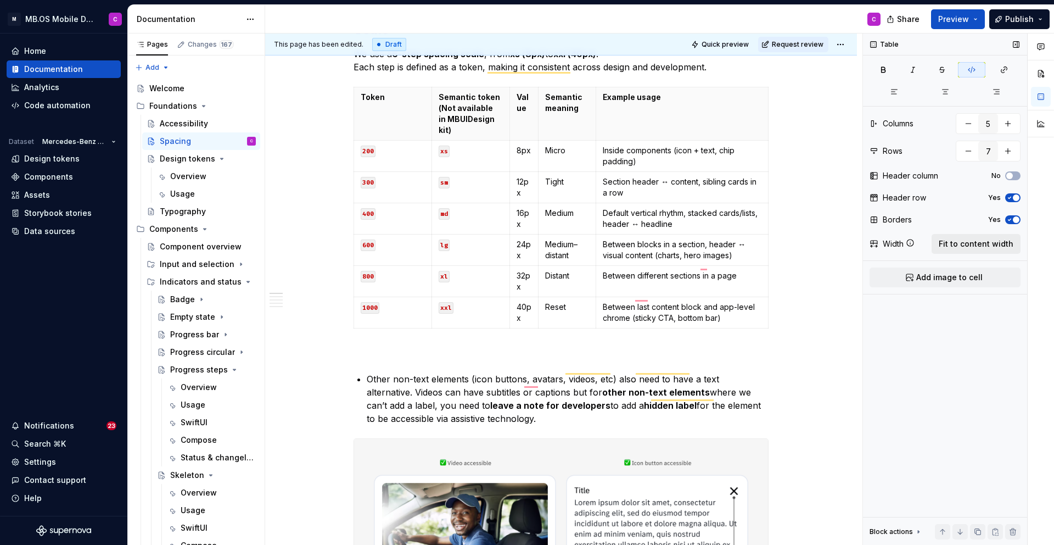
click at [967, 243] on span "Fit to content width" at bounding box center [976, 243] width 75 height 11
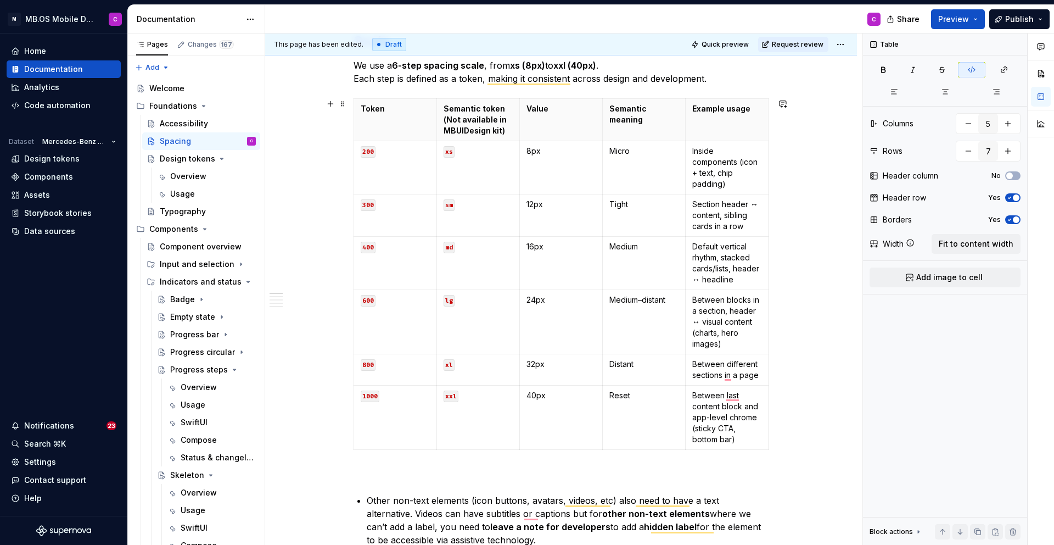
scroll to position [225, 0]
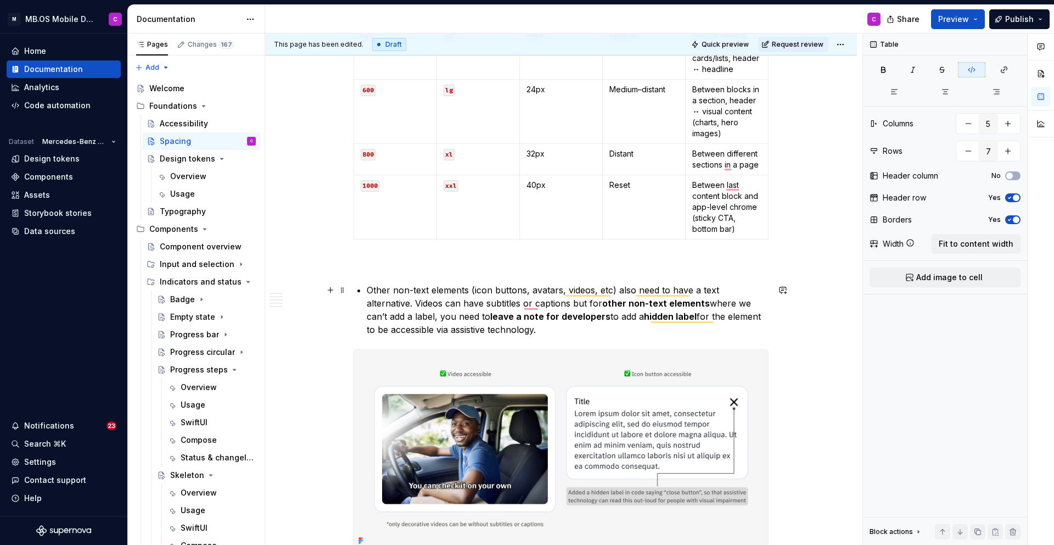
click at [382, 290] on p "Other non-text elements (icon buttons, avatars, videos, etc) also need to have …" at bounding box center [568, 309] width 402 height 53
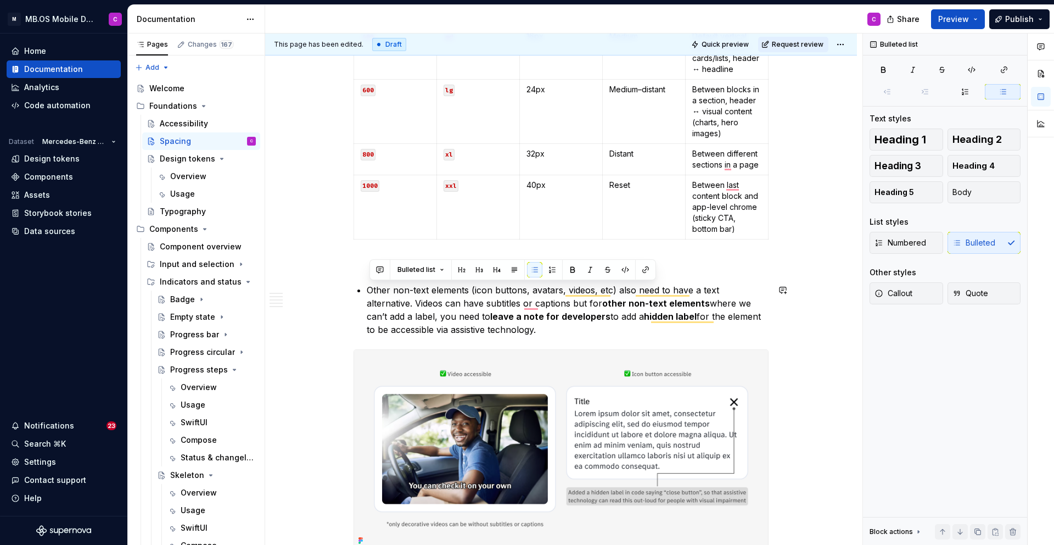
drag, startPoint x: 361, startPoint y: 288, endPoint x: 562, endPoint y: 340, distance: 207.8
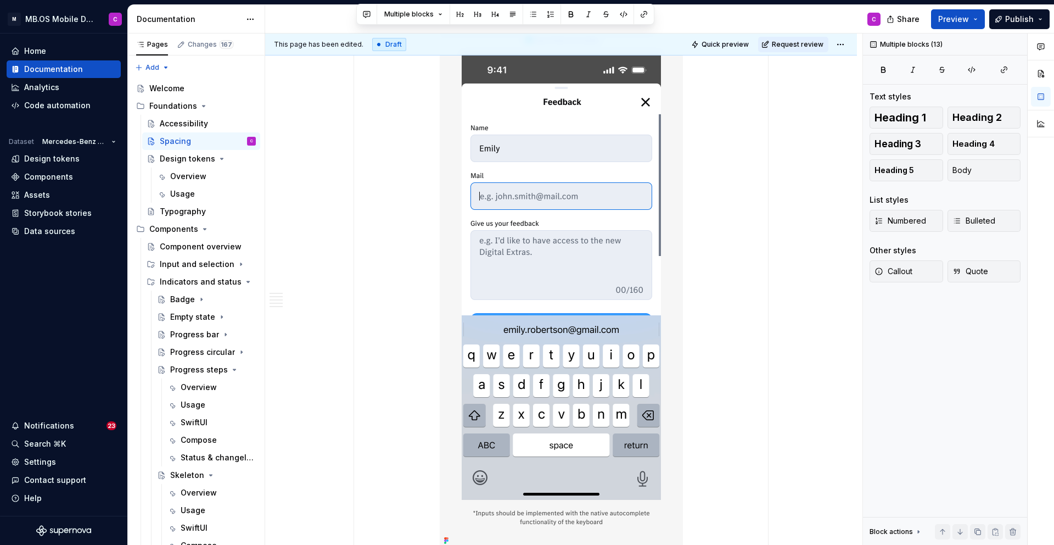
drag, startPoint x: 366, startPoint y: 264, endPoint x: 715, endPoint y: 354, distance: 360.5
click at [715, 354] on div "Scale We use a 6-step spacing scale , from xs (8px) to xxl (40px) . Each step i…" at bounding box center [561, 445] width 415 height 5663
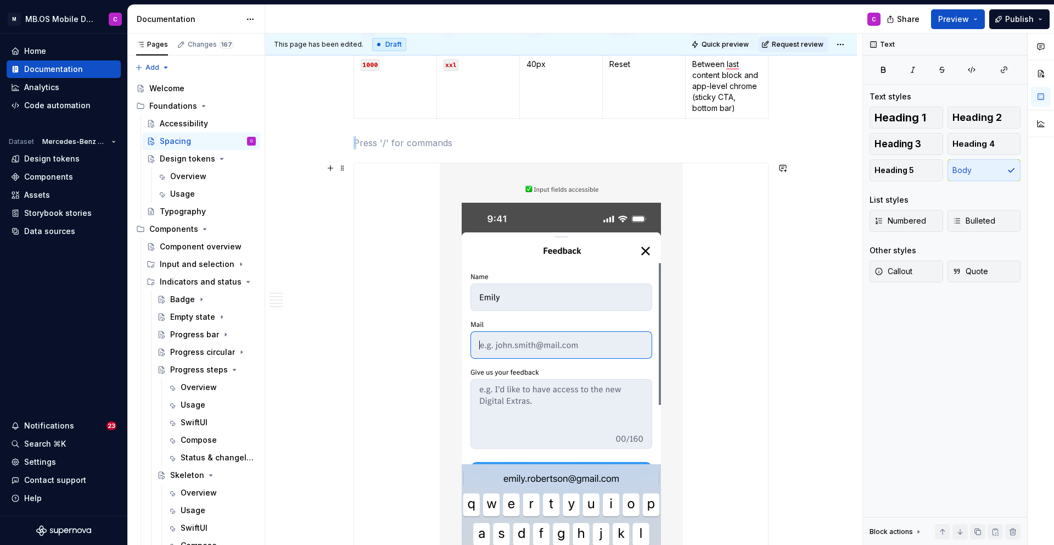
drag, startPoint x: 386, startPoint y: 141, endPoint x: 701, endPoint y: 405, distance: 410.8
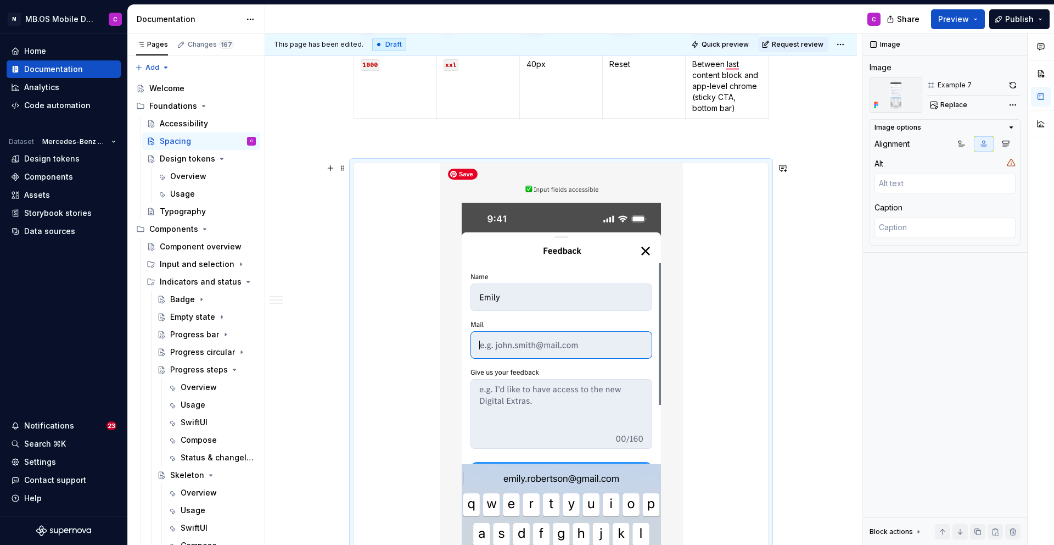
click at [596, 318] on img "To enrich screen reader interactions, please activate Accessibility in Grammarl…" at bounding box center [561, 430] width 243 height 534
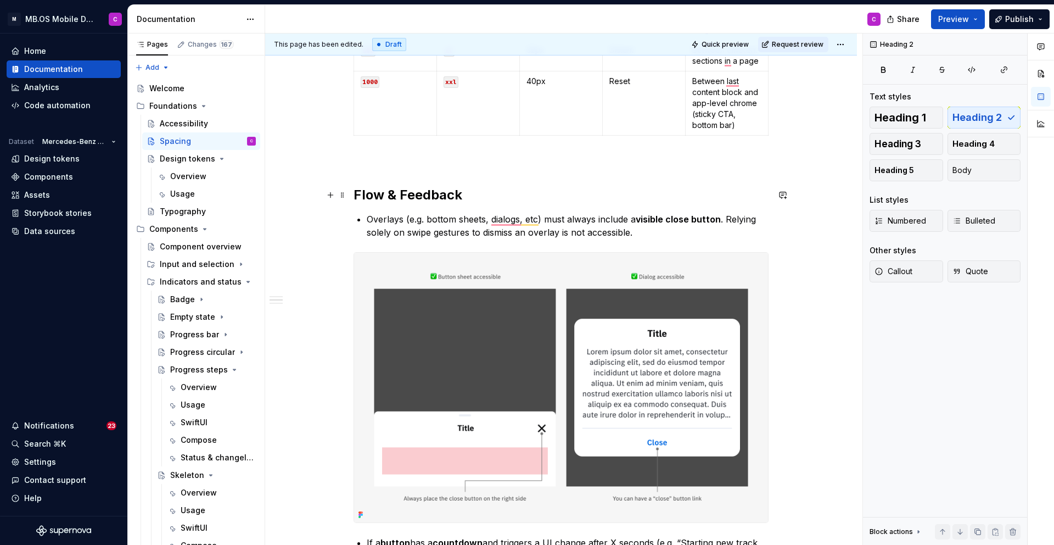
click at [363, 193] on h2 "Flow & Feedback" at bounding box center [561, 195] width 415 height 18
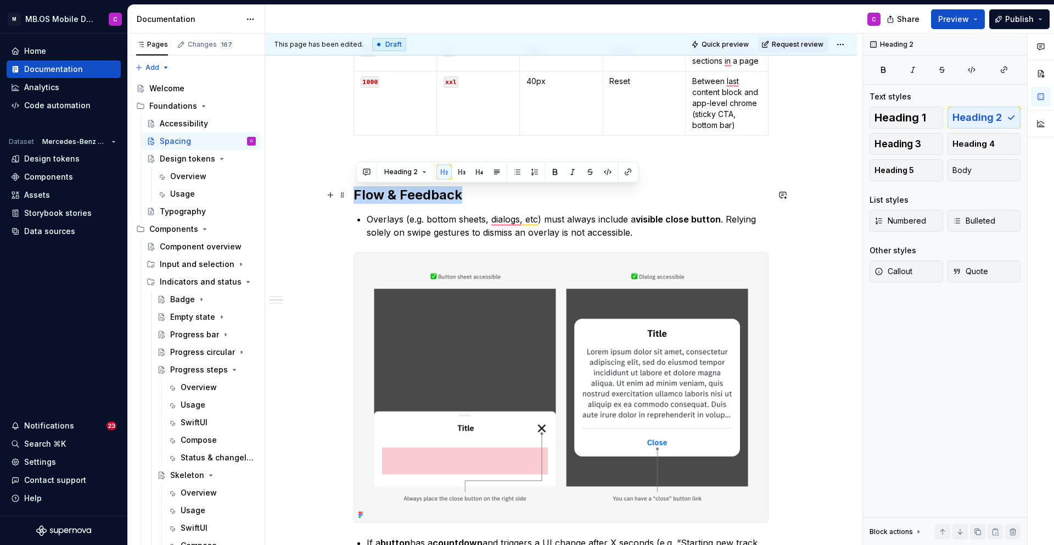
click at [363, 193] on h2 "Flow & Feedback" at bounding box center [561, 195] width 415 height 18
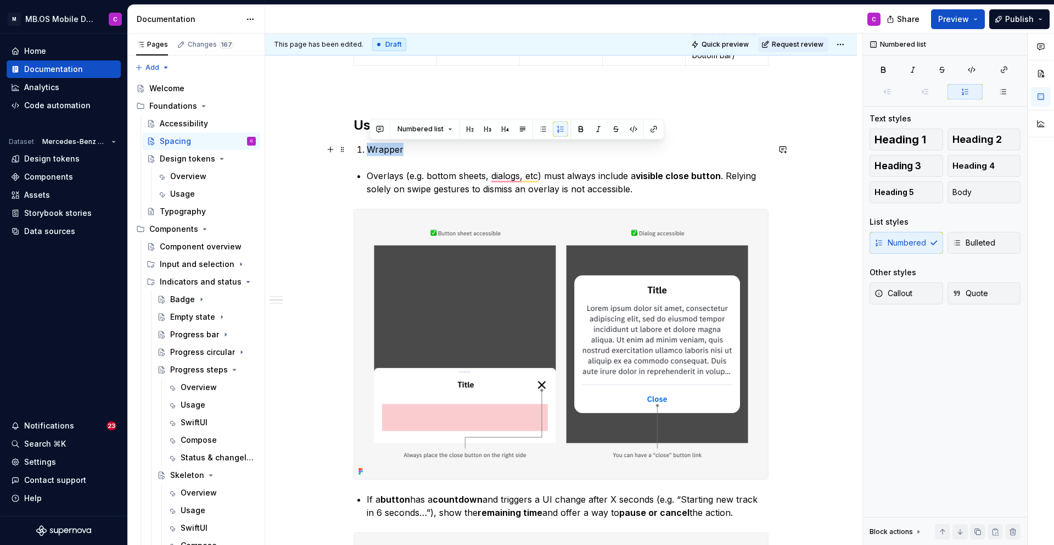
drag, startPoint x: 409, startPoint y: 148, endPoint x: 355, endPoint y: 147, distance: 53.8
click at [894, 171] on span "Heading 3" at bounding box center [898, 165] width 47 height 11
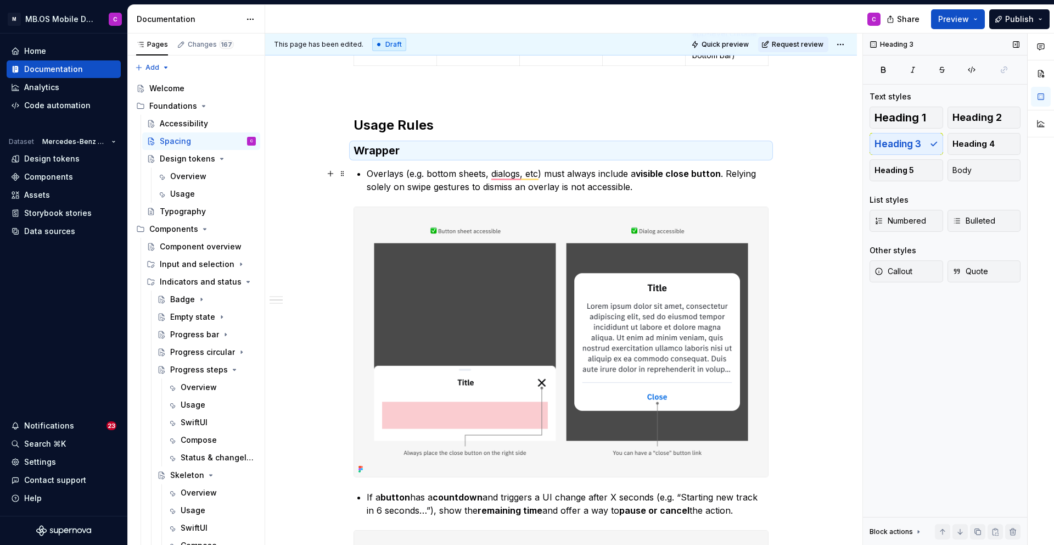
click at [640, 186] on p "Overlays (e.g. bottom sheets, dialogs, etc) must always include a visible close…" at bounding box center [568, 180] width 402 height 26
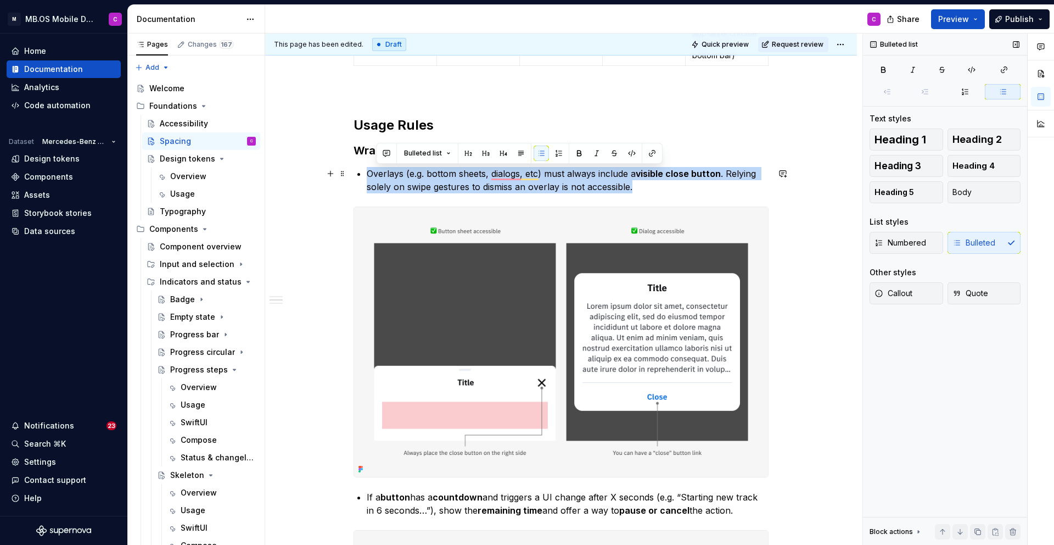
drag, startPoint x: 653, startPoint y: 193, endPoint x: 371, endPoint y: 174, distance: 282.8
click at [371, 174] on p "Overlays (e.g. bottom sheets, dialogs, etc) must always include a visible close…" at bounding box center [568, 180] width 402 height 26
click at [653, 191] on p "Overlays (e.g. bottom sheets, dialogs, etc) must always include a visible close…" at bounding box center [568, 180] width 402 height 26
drag, startPoint x: 654, startPoint y: 187, endPoint x: 363, endPoint y: 163, distance: 292.5
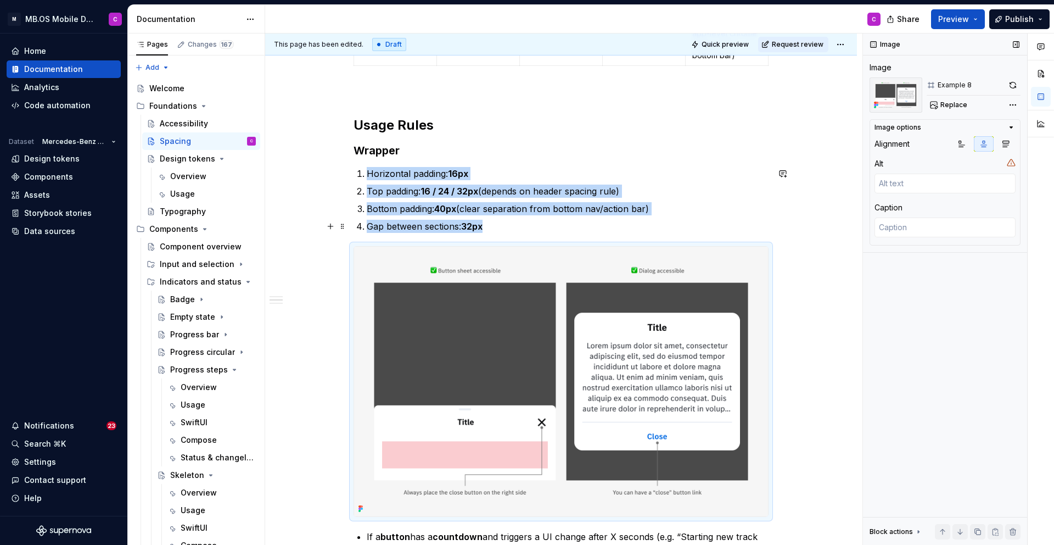
click at [524, 231] on p "Gap between sections: 32px" at bounding box center [568, 226] width 402 height 13
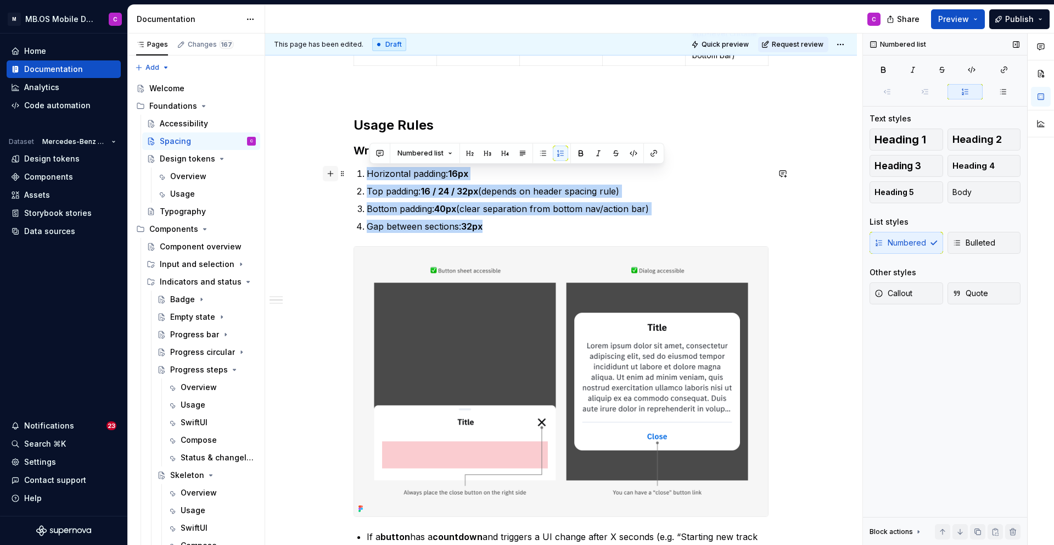
drag, startPoint x: 524, startPoint y: 231, endPoint x: 332, endPoint y: 170, distance: 201.6
click at [983, 247] on span "Bulleted" at bounding box center [974, 242] width 43 height 11
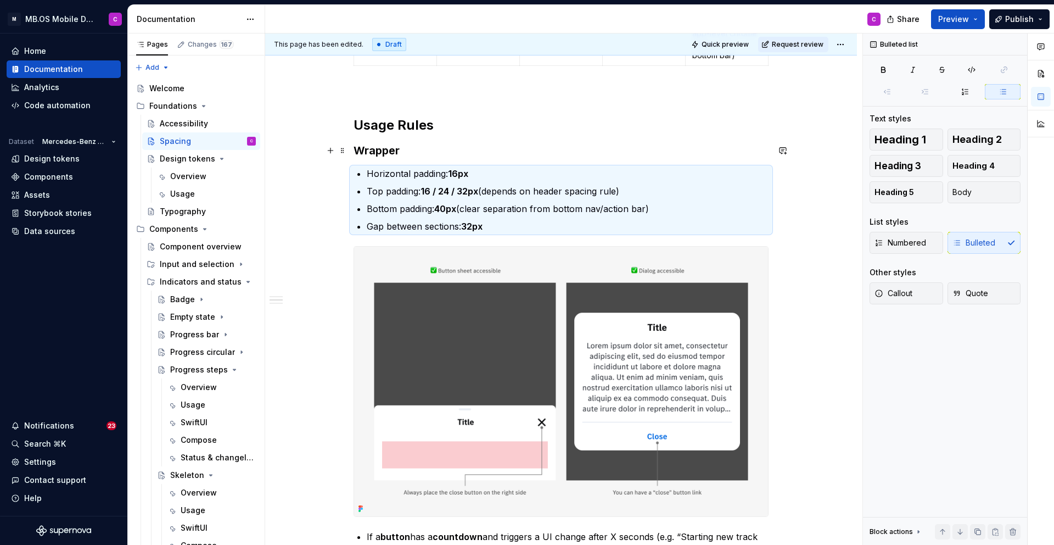
click at [549, 148] on h3 "Wrapper" at bounding box center [561, 150] width 415 height 15
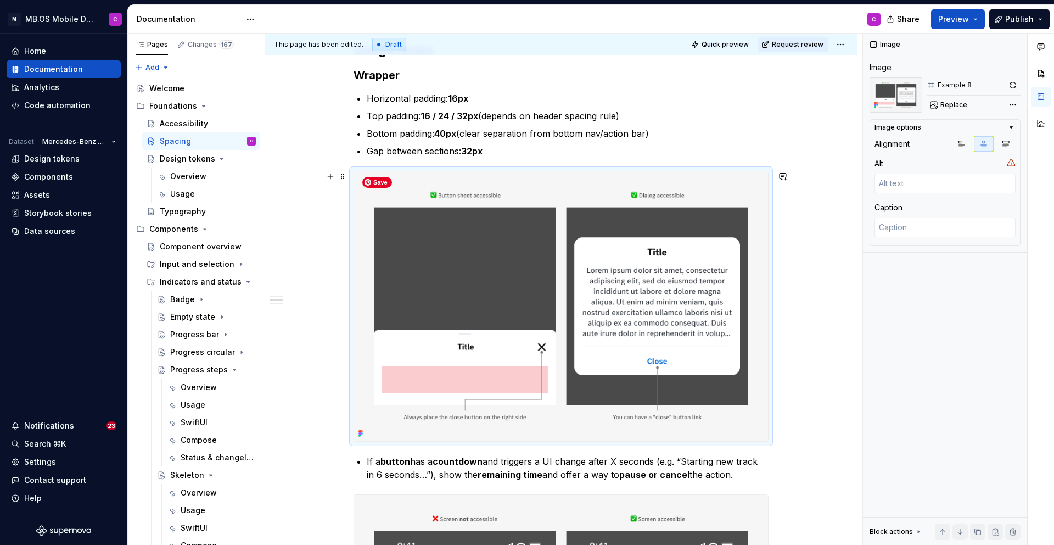
click at [502, 219] on img "To enrich screen reader interactions, please activate Accessibility in Grammarl…" at bounding box center [561, 306] width 414 height 270
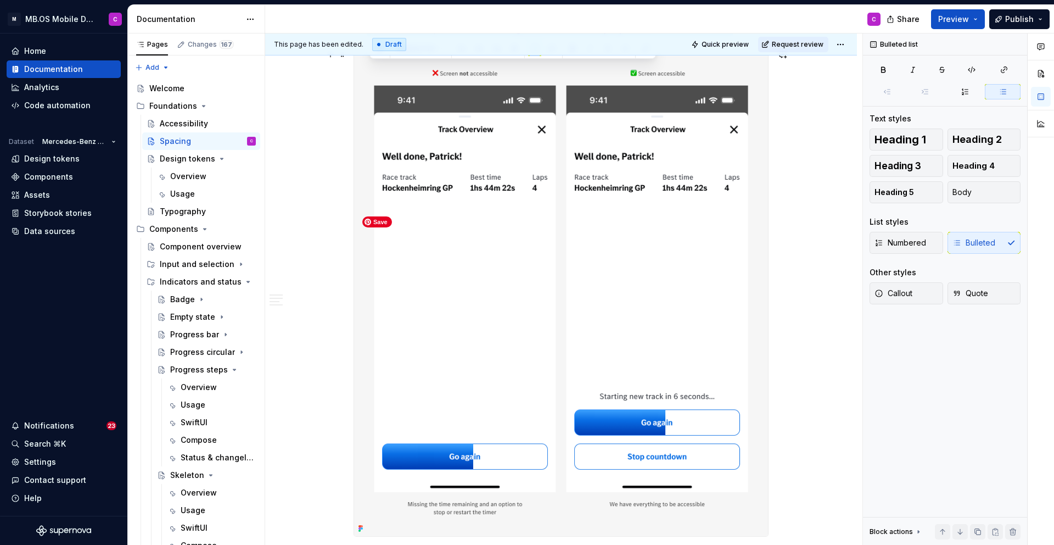
drag, startPoint x: 367, startPoint y: 171, endPoint x: 718, endPoint y: 507, distance: 485.4
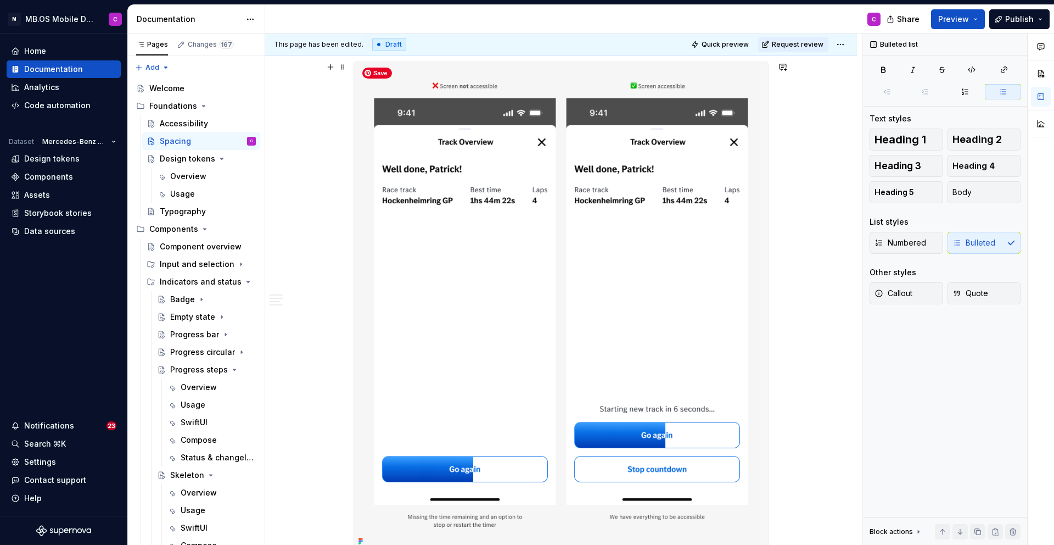
click at [570, 298] on img "To enrich screen reader interactions, please activate Accessibility in Grammarl…" at bounding box center [561, 305] width 414 height 486
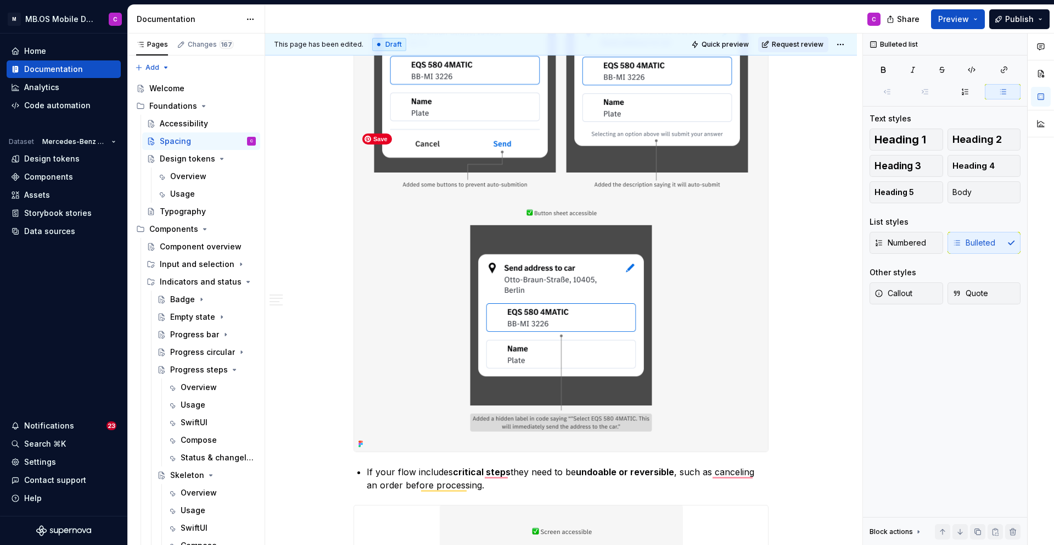
click at [569, 298] on img "To enrich screen reader interactions, please activate Accessibility in Grammarl…" at bounding box center [561, 203] width 414 height 495
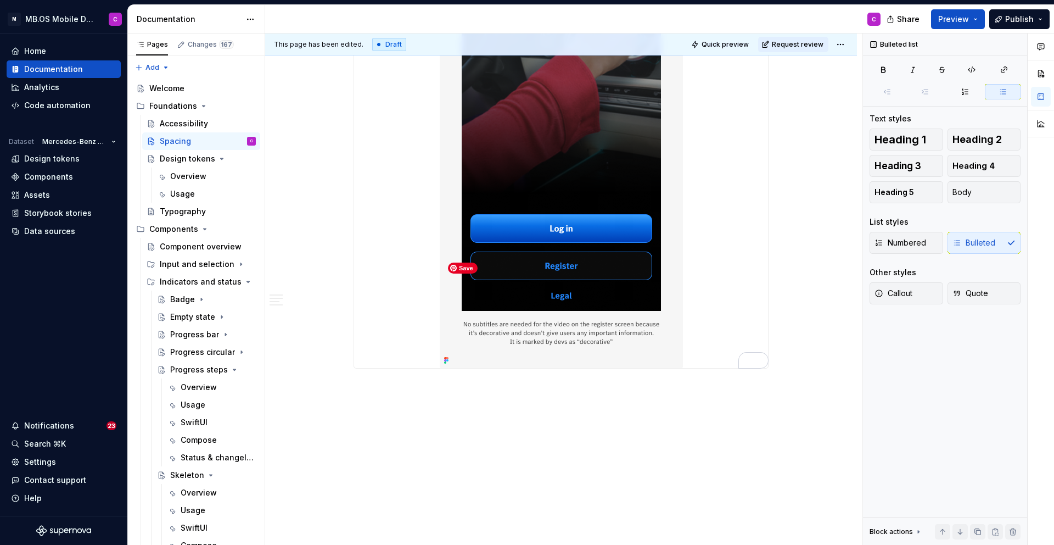
click at [571, 239] on img "To enrich screen reader interactions, please activate Accessibility in Grammarl…" at bounding box center [561, 96] width 243 height 542
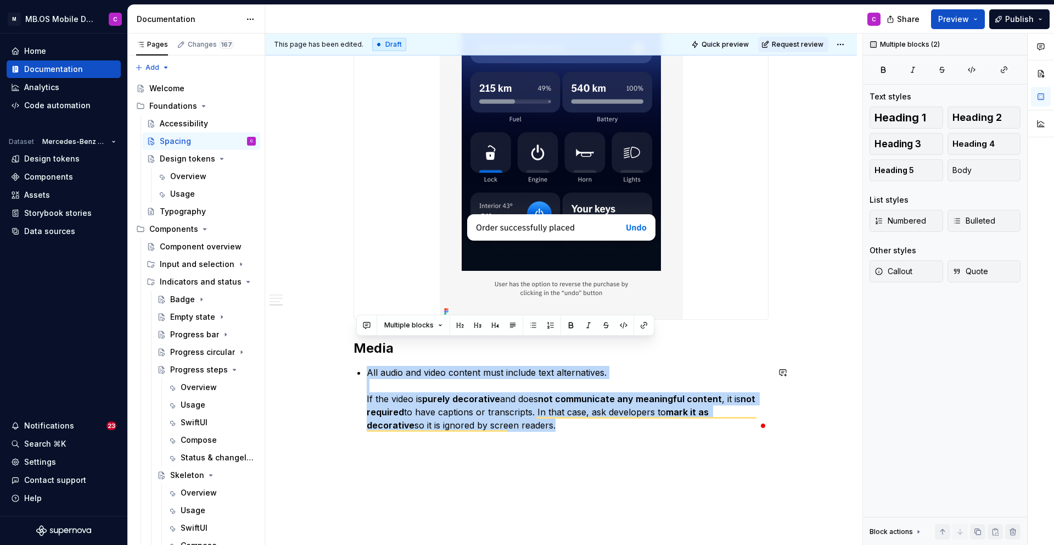
drag, startPoint x: 359, startPoint y: 349, endPoint x: 494, endPoint y: 450, distance: 168.7
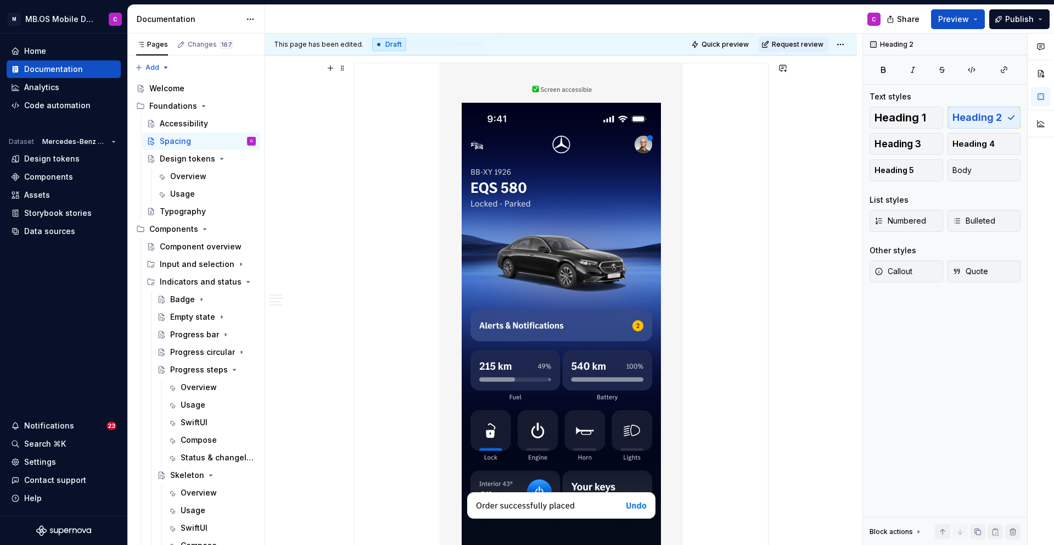
click at [424, 232] on div "To enrich screen reader interactions, please activate Accessibility in Grammarl…" at bounding box center [561, 330] width 414 height 534
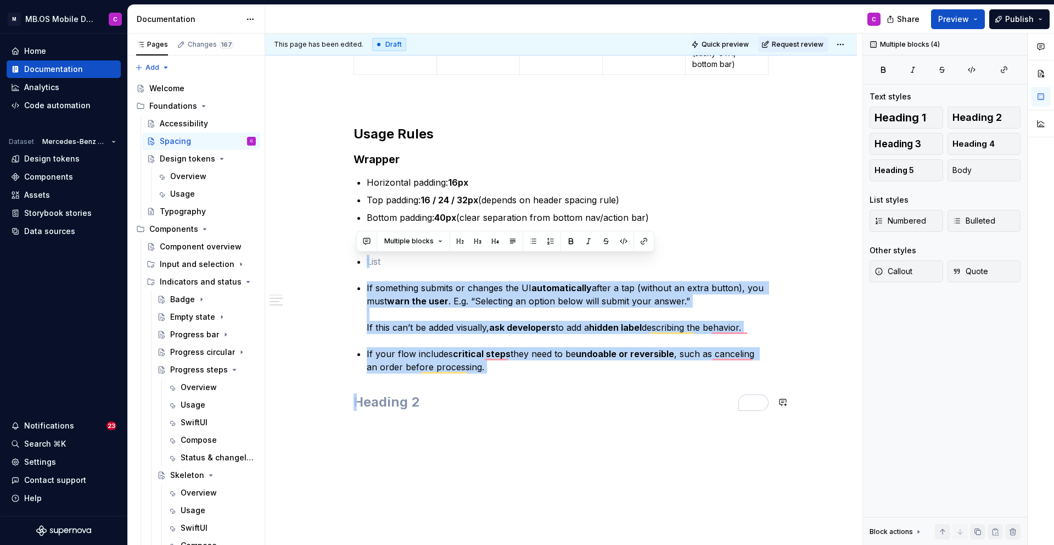
drag, startPoint x: 381, startPoint y: 267, endPoint x: 529, endPoint y: 418, distance: 211.2
click at [529, 418] on div "Scale We use a 6-step spacing scale , from xs (8px) to xxl (40px) . Each step i…" at bounding box center [561, 40] width 415 height 766
drag, startPoint x: 516, startPoint y: 375, endPoint x: 354, endPoint y: 259, distance: 199.1
click at [354, 259] on div "Scale We use a 6-step spacing scale , from xs (8px) to xxl (40px) . Each step i…" at bounding box center [561, 109] width 592 height 956
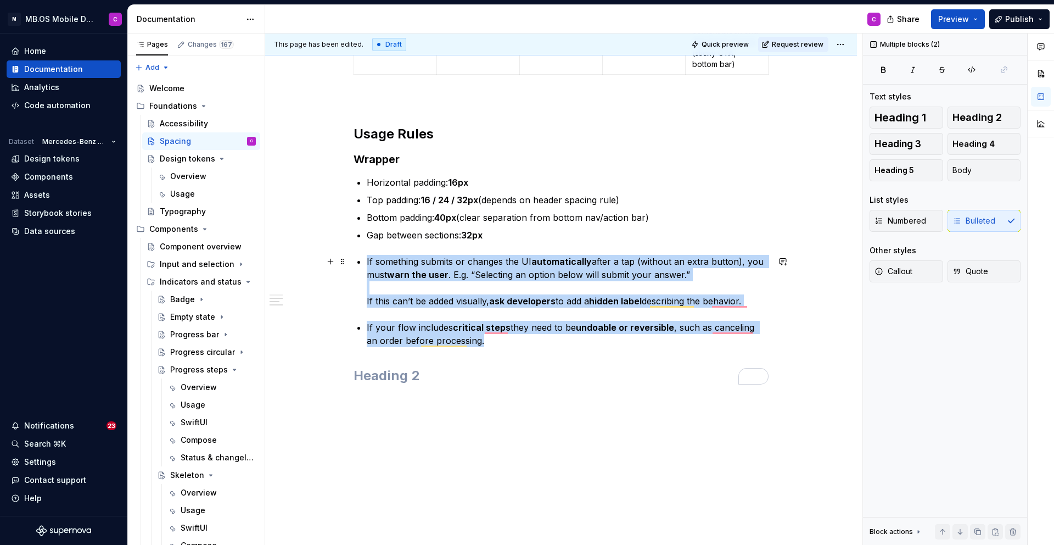
drag, startPoint x: 500, startPoint y: 342, endPoint x: 363, endPoint y: 264, distance: 157.7
click at [363, 264] on div "Scale We use a 6-step spacing scale , from xs (8px) to xxl (40px) . Each step i…" at bounding box center [561, 20] width 415 height 727
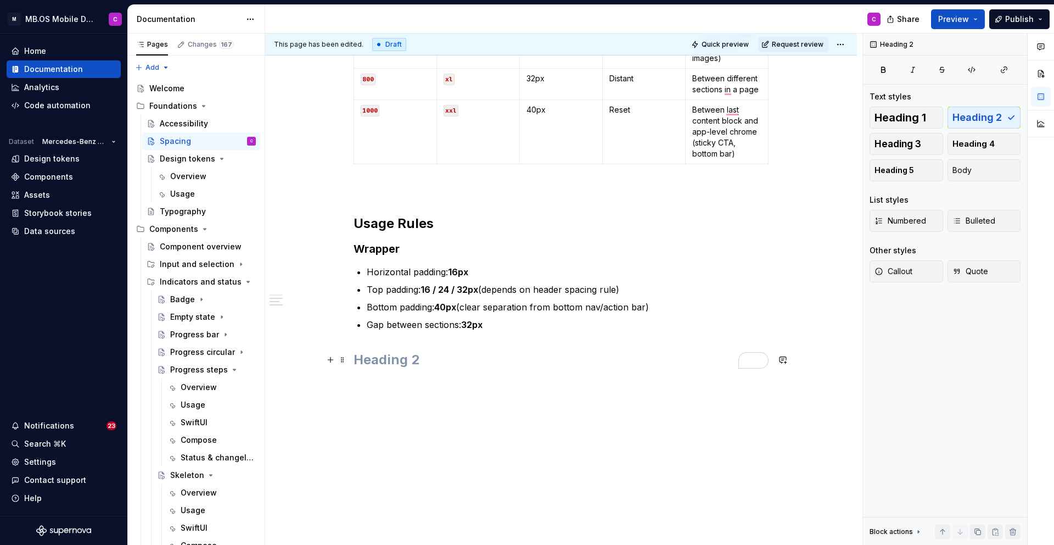
click at [398, 352] on h2 "To enrich screen reader interactions, please activate Accessibility in Grammarl…" at bounding box center [561, 360] width 415 height 18
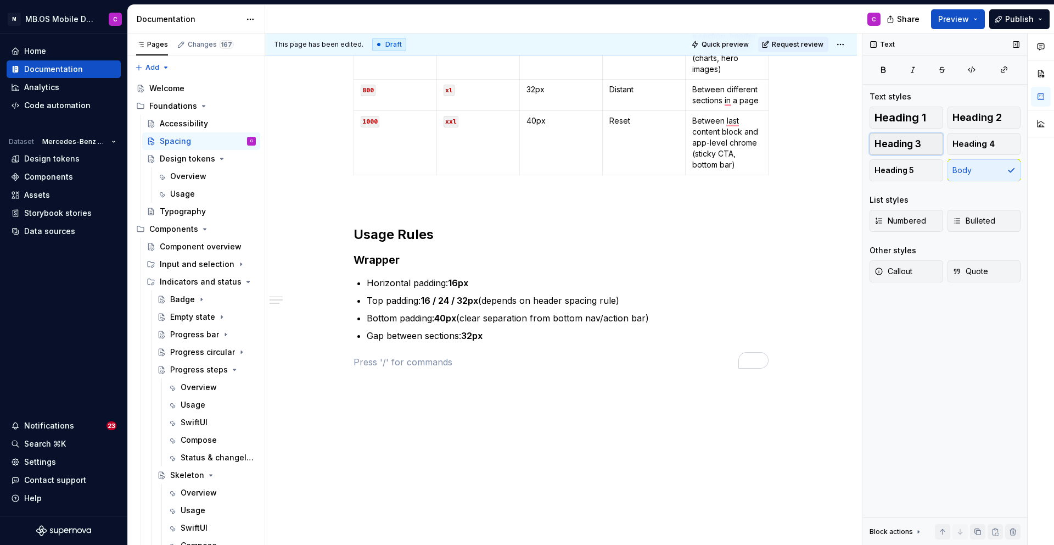
click at [911, 143] on span "Heading 3" at bounding box center [898, 143] width 47 height 11
click at [418, 365] on h3 "To enrich screen reader interactions, please activate Accessibility in Grammarl…" at bounding box center [561, 362] width 415 height 15
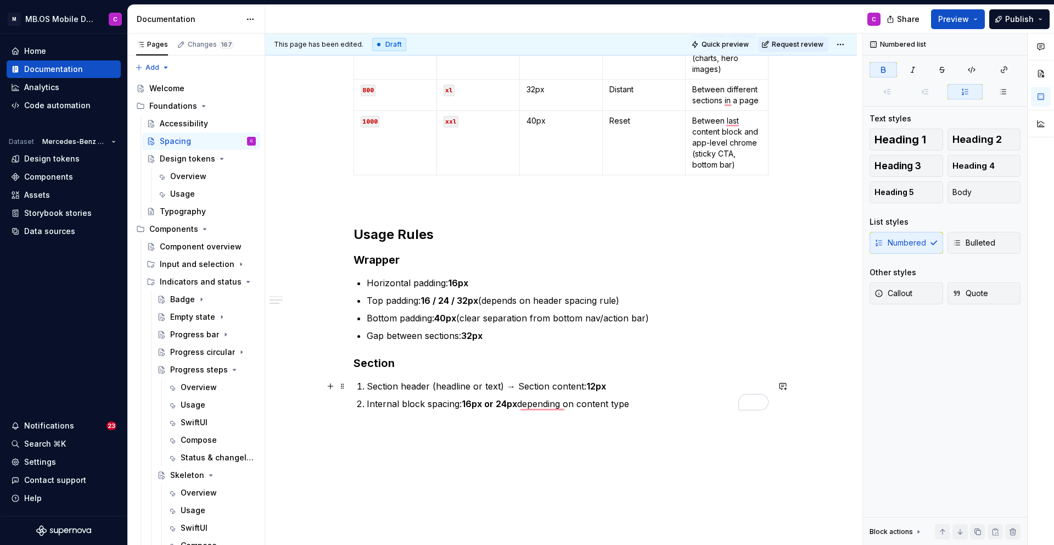
click at [623, 388] on p "Section header (headline or text) → Section content: 12px" at bounding box center [568, 385] width 402 height 13
drag, startPoint x: 372, startPoint y: 385, endPoint x: 704, endPoint y: 406, distance: 332.9
click at [704, 406] on ol "Section header (headline or text) → Section content: 12px (optional) Internal b…" at bounding box center [568, 394] width 402 height 31
click at [967, 241] on span "Bulleted" at bounding box center [974, 242] width 43 height 11
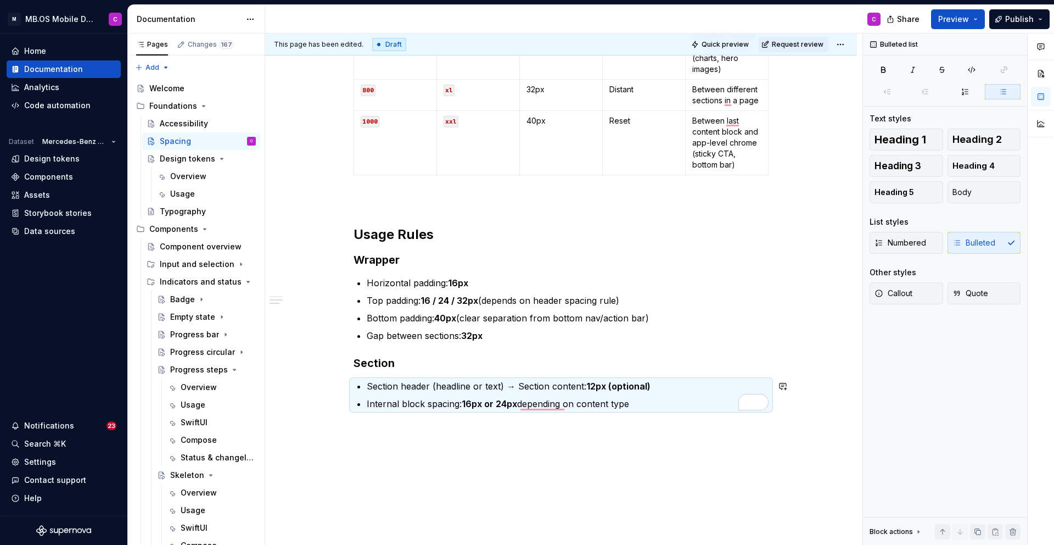
click at [634, 474] on div "Scale We use a 6-step spacing scale , from xs (8px) to xxl (40px) . Each step i…" at bounding box center [561, 159] width 592 height 855
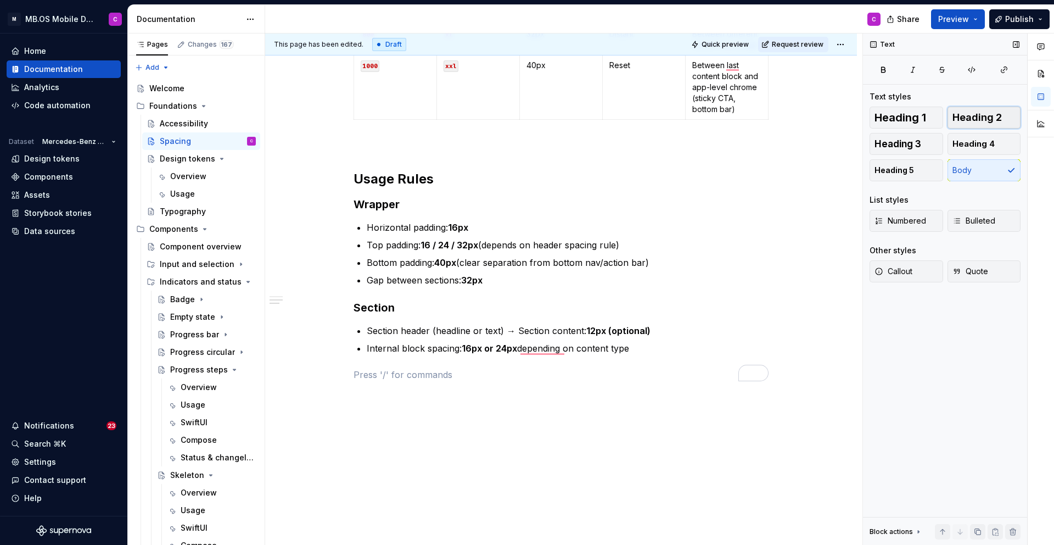
click at [983, 114] on span "Heading 2" at bounding box center [977, 117] width 49 height 11
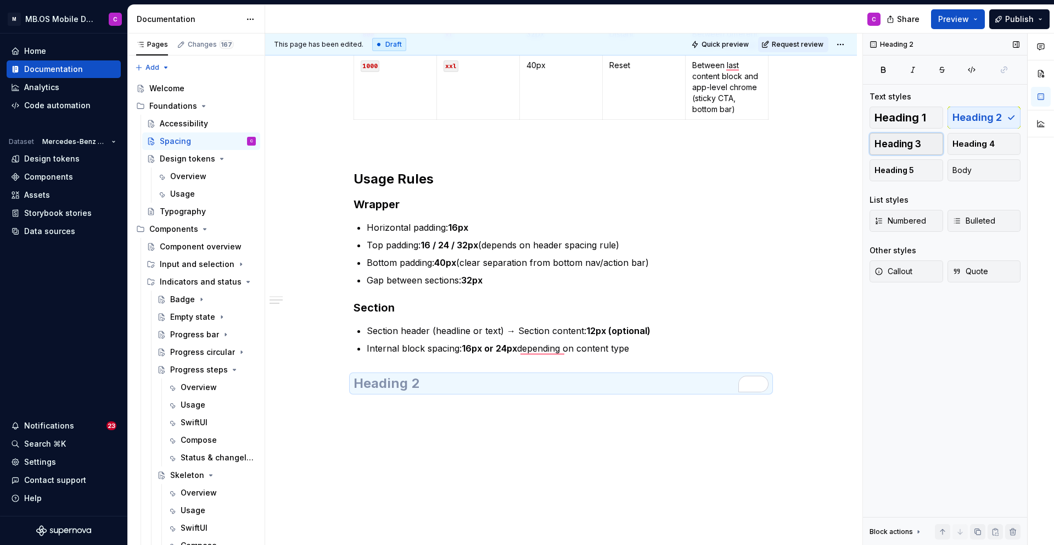
click at [897, 133] on button "Heading 3" at bounding box center [907, 144] width 74 height 22
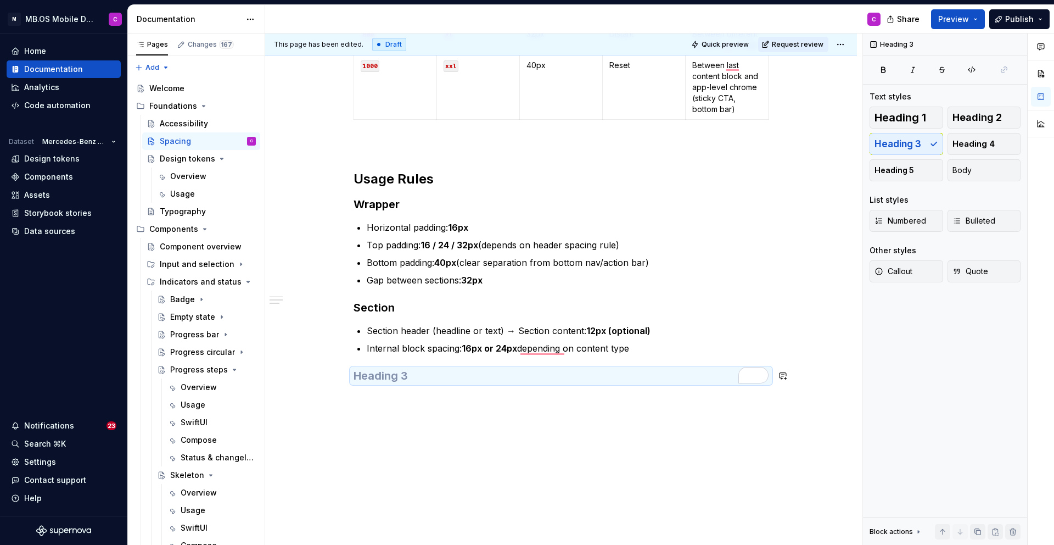
click at [383, 382] on h3 "To enrich screen reader interactions, please activate Accessibility in Grammarl…" at bounding box center [561, 375] width 415 height 15
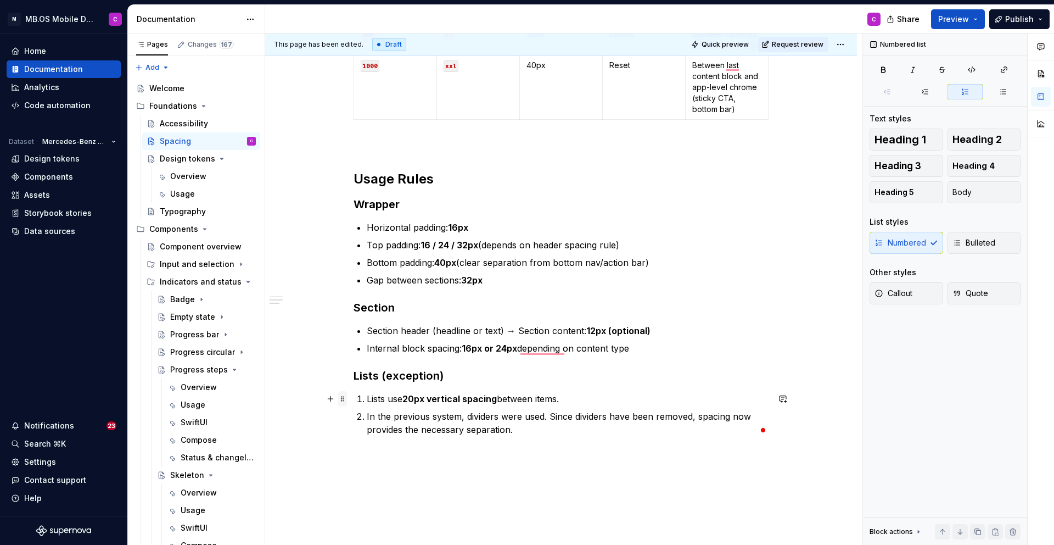
click at [345, 399] on span at bounding box center [342, 398] width 9 height 15
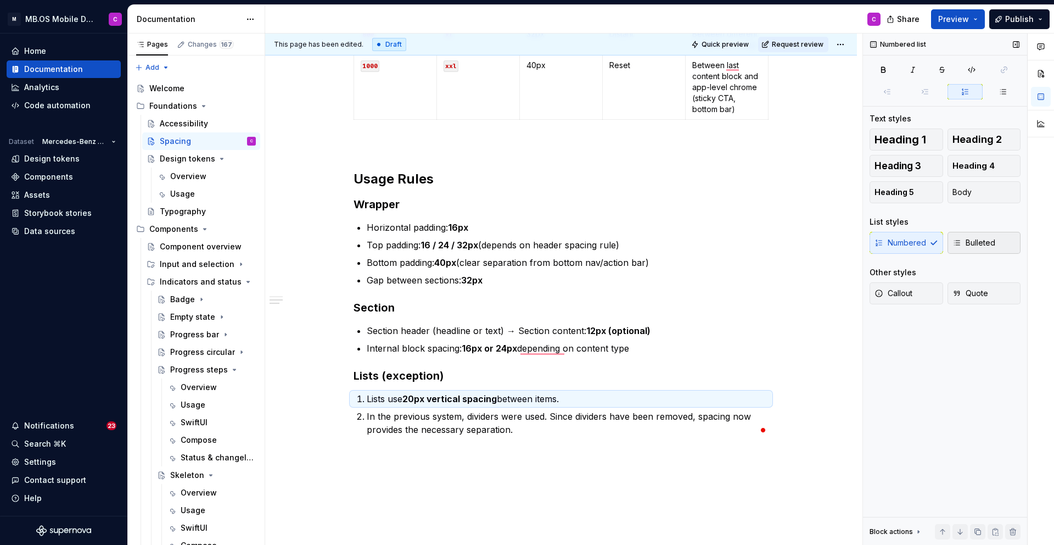
click at [983, 244] on span "Bulleted" at bounding box center [974, 242] width 43 height 11
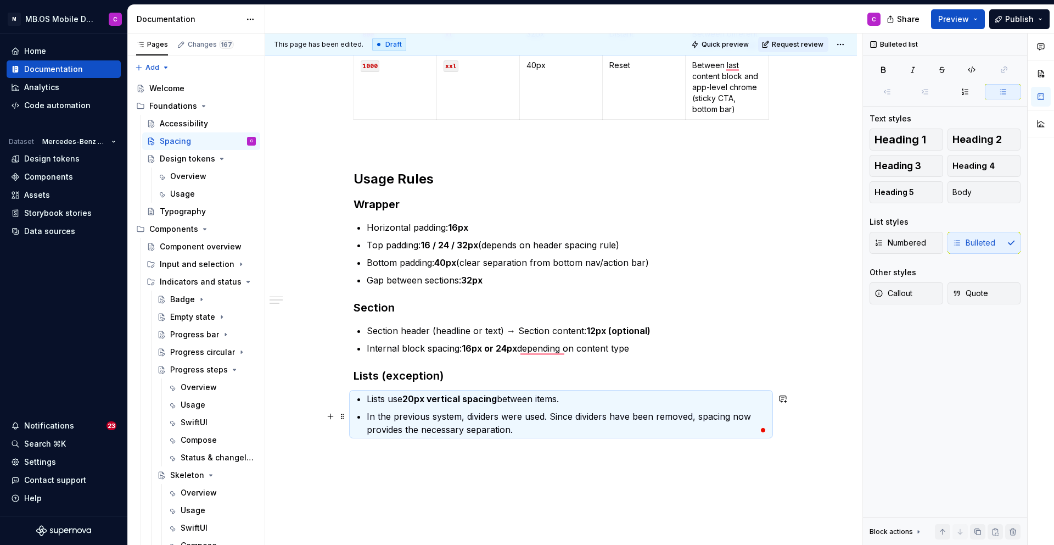
scroll to position [606, 0]
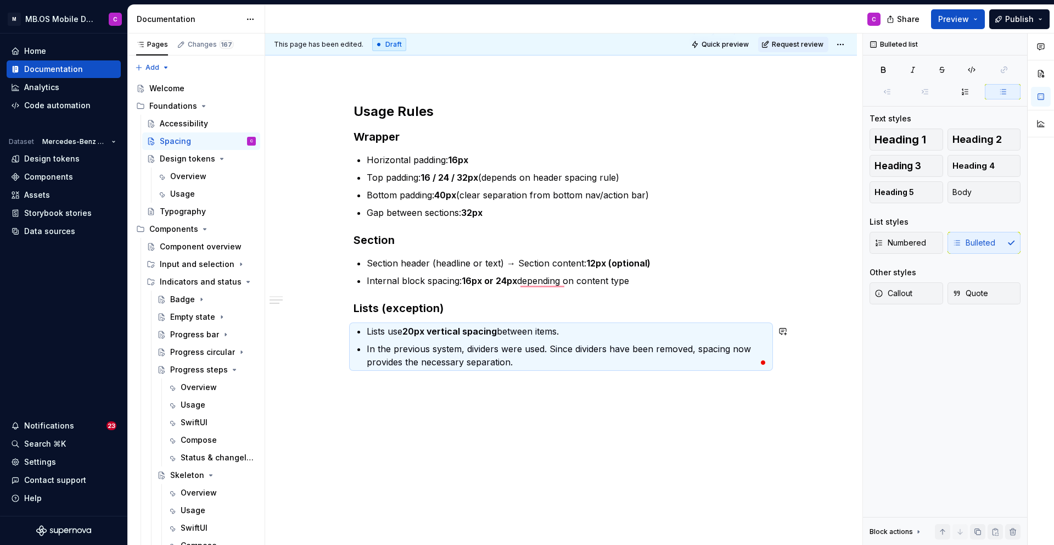
click at [434, 379] on div "Scale We use a 6-step spacing scale , from xs (8px) to xxl (40px) . Each step i…" at bounding box center [561, 8] width 415 height 747
click at [821, 369] on div "Scale We use a 6-step spacing scale , from xs (8px) to xxl (40px) . Each step i…" at bounding box center [561, 77] width 592 height 937
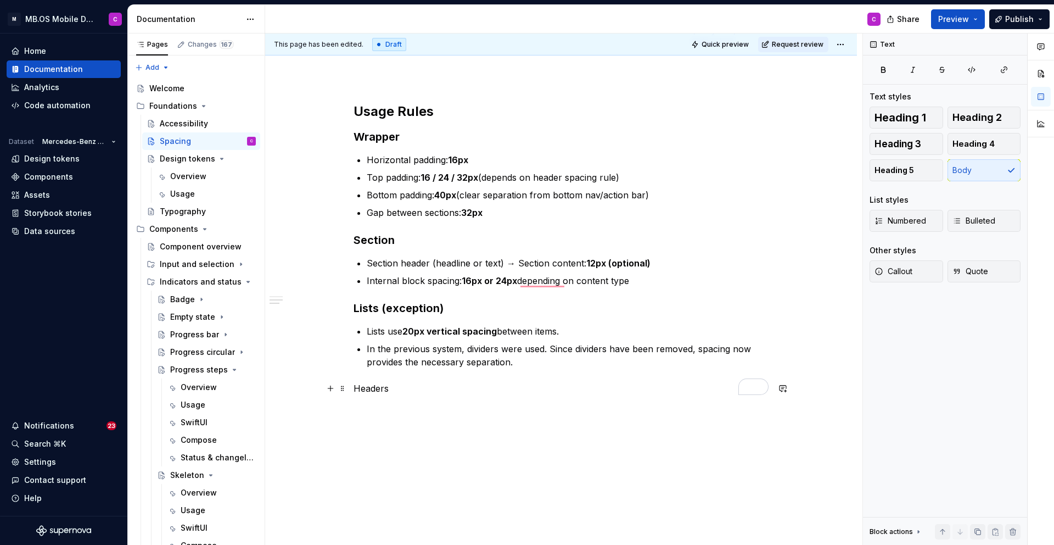
click at [370, 387] on p "Headers" at bounding box center [561, 388] width 415 height 13
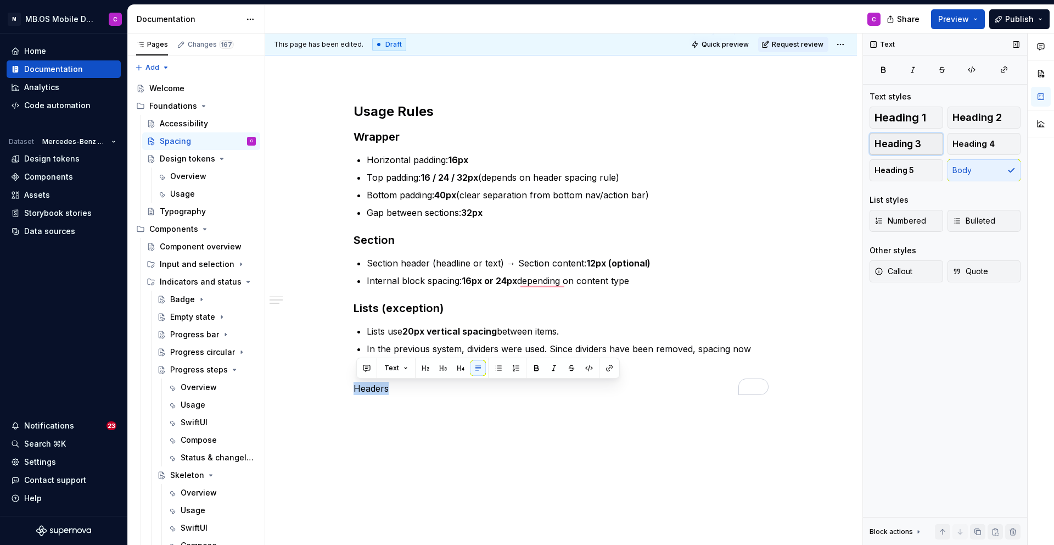
click at [911, 142] on span "Heading 3" at bounding box center [898, 143] width 47 height 11
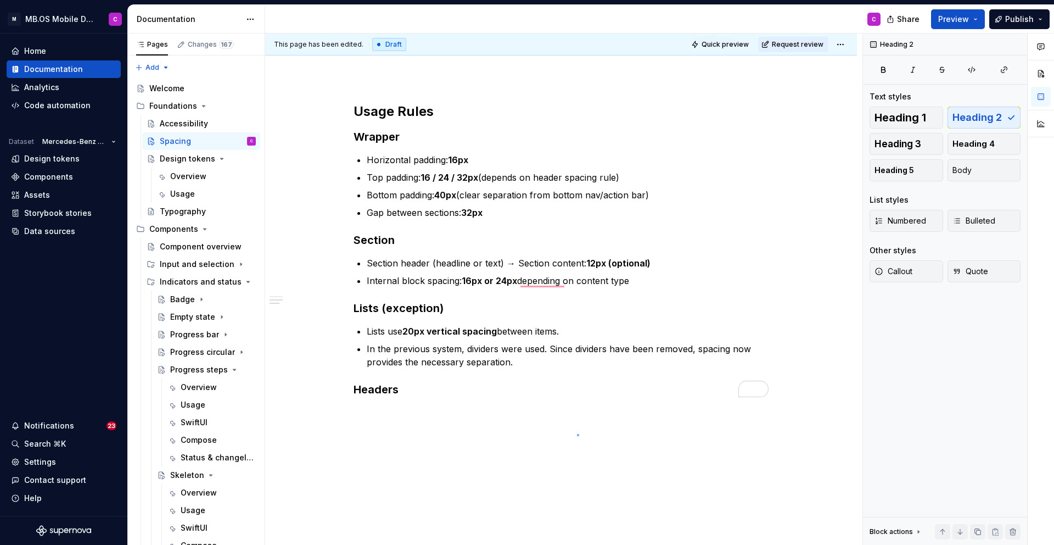
click at [577, 434] on div "This page has been edited. Draft Quick preview Request review Spacing Spacing c…" at bounding box center [563, 289] width 597 height 512
click at [529, 414] on div "Scale We use a 6-step spacing scale , from xs (8px) to xxl (40px) . Each step i…" at bounding box center [561, 91] width 592 height 965
click at [377, 402] on div "Scale We use a 6-step spacing scale , from xs (8px) to xxl (40px) . Each step i…" at bounding box center [561, 27] width 415 height 784
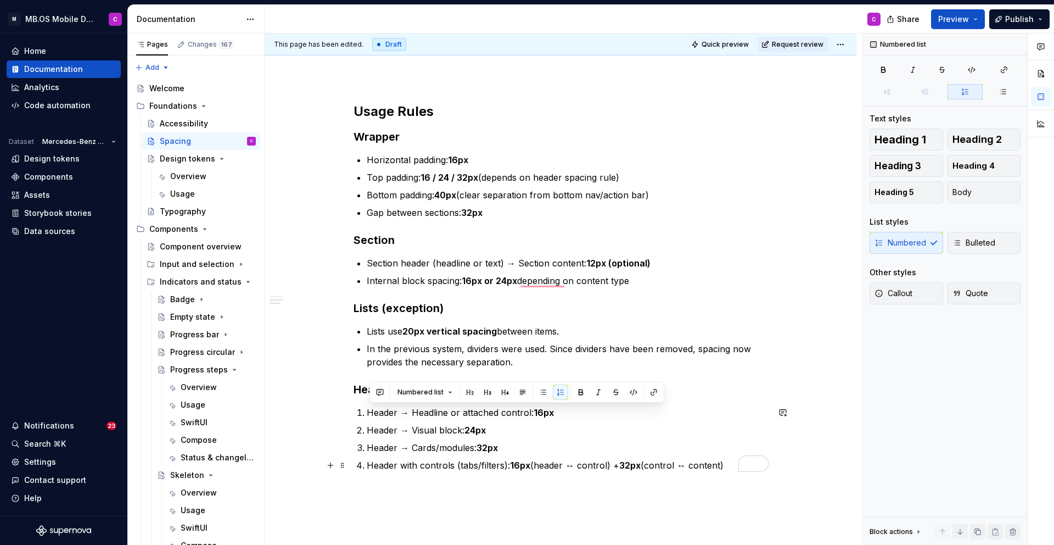
drag, startPoint x: 372, startPoint y: 410, endPoint x: 742, endPoint y: 470, distance: 375.5
click at [742, 470] on div "Scale We use a 6-step spacing scale , from xs (8px) to xxl (40px) . Each step i…" at bounding box center [561, 60] width 415 height 850
click at [968, 245] on span "Bulleted" at bounding box center [974, 242] width 43 height 11
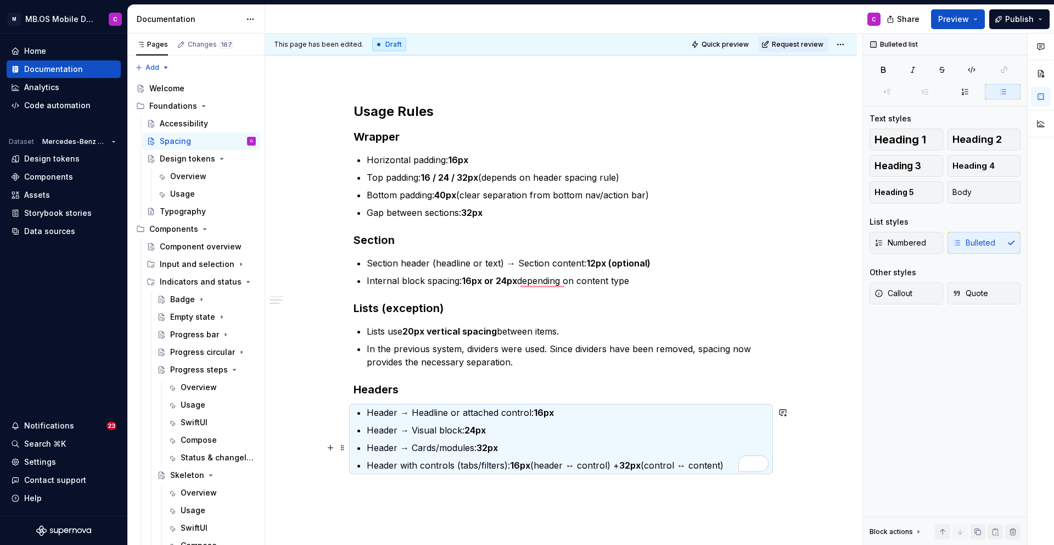
scroll to position [709, 0]
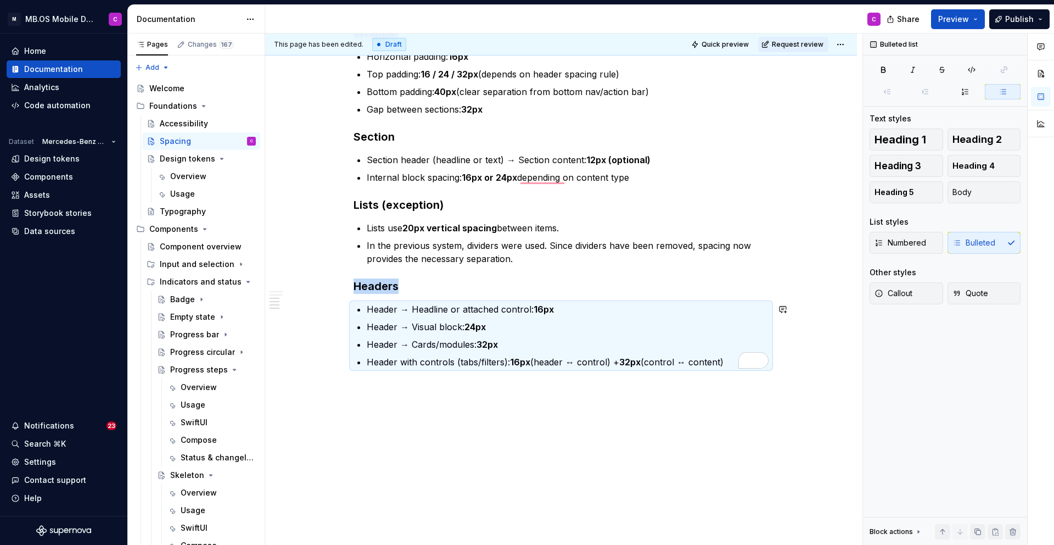
click at [404, 398] on div "Scale We use a 6-step spacing scale , from xs (8px) to xxl (40px) . Each step i…" at bounding box center [561, 25] width 592 height 1040
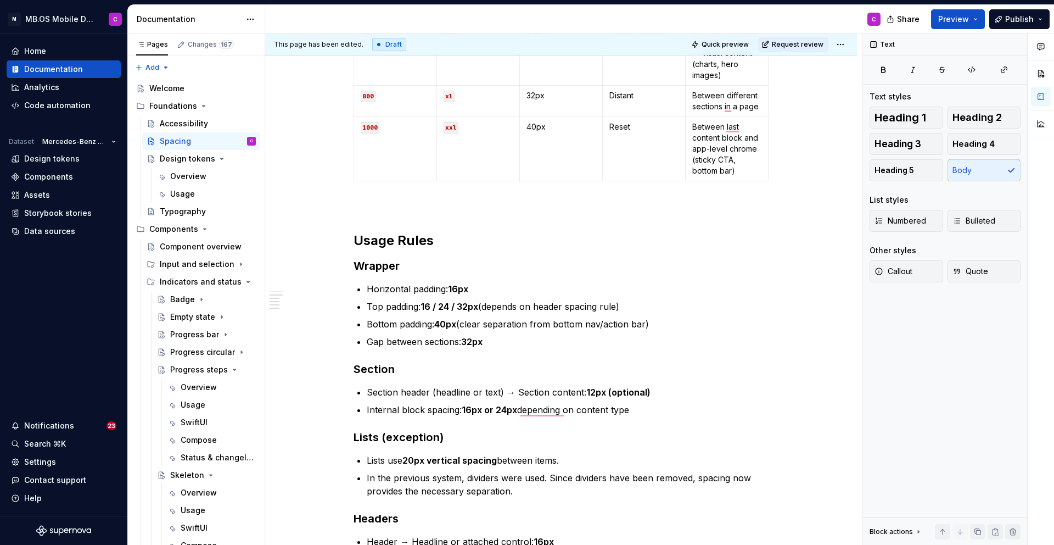
scroll to position [368, 0]
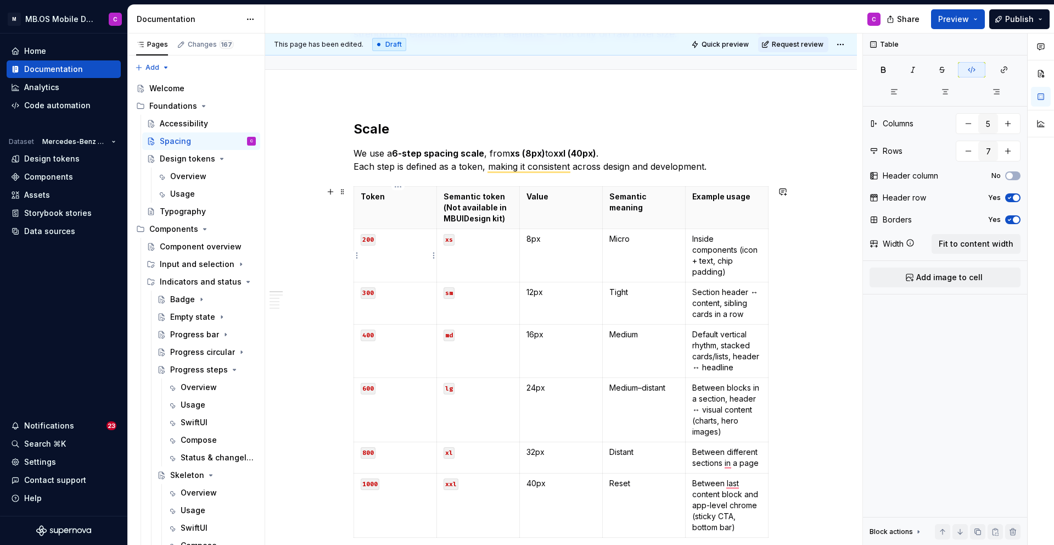
click at [413, 239] on p "200" at bounding box center [395, 238] width 69 height 11
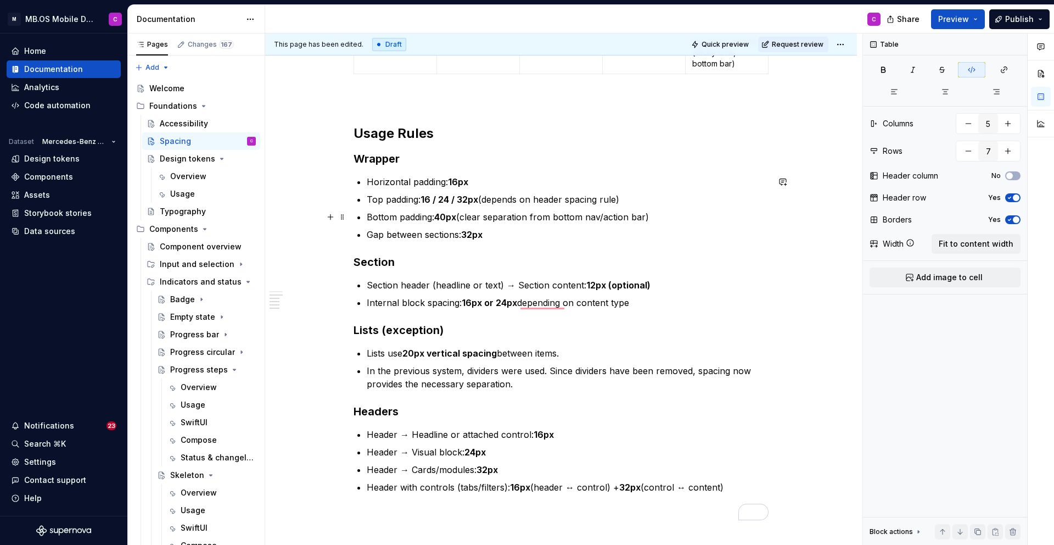
scroll to position [534, 0]
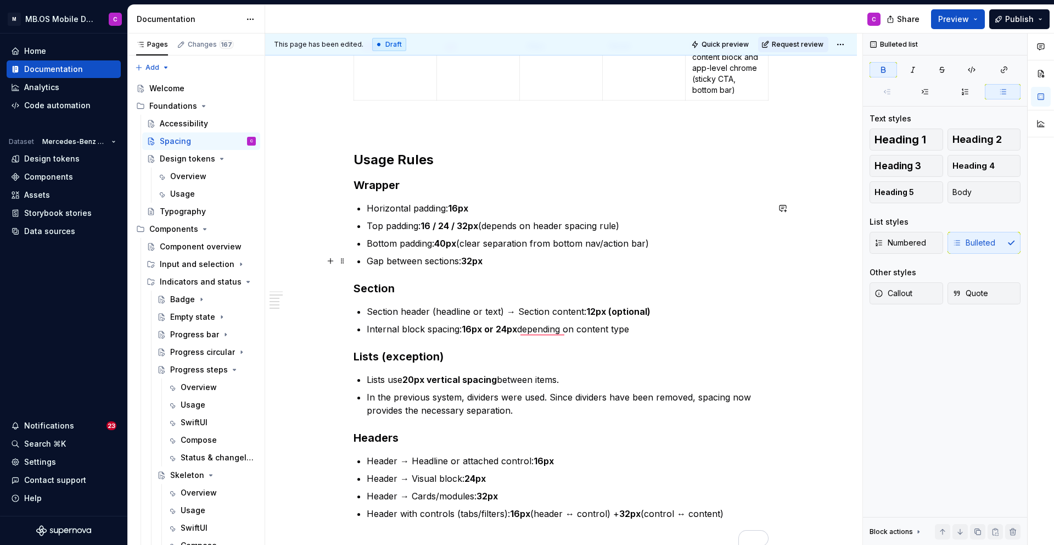
click at [499, 258] on p "Gap between sections: 32px" at bounding box center [568, 260] width 402 height 13
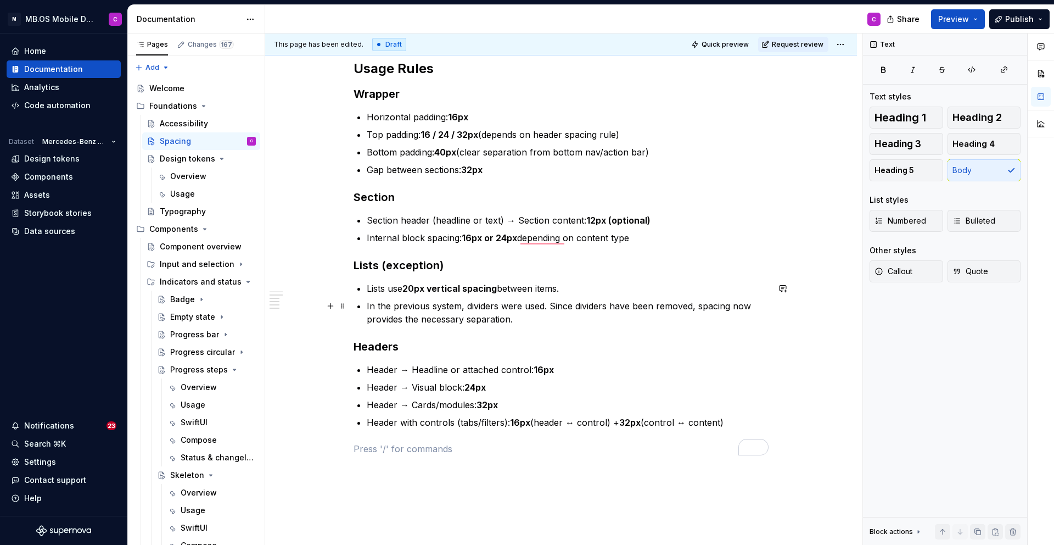
click at [538, 337] on div "Scale We use a 6-step spacing scale , from xs (8px) to xxl (40px) . Each step i…" at bounding box center [561, 23] width 415 height 863
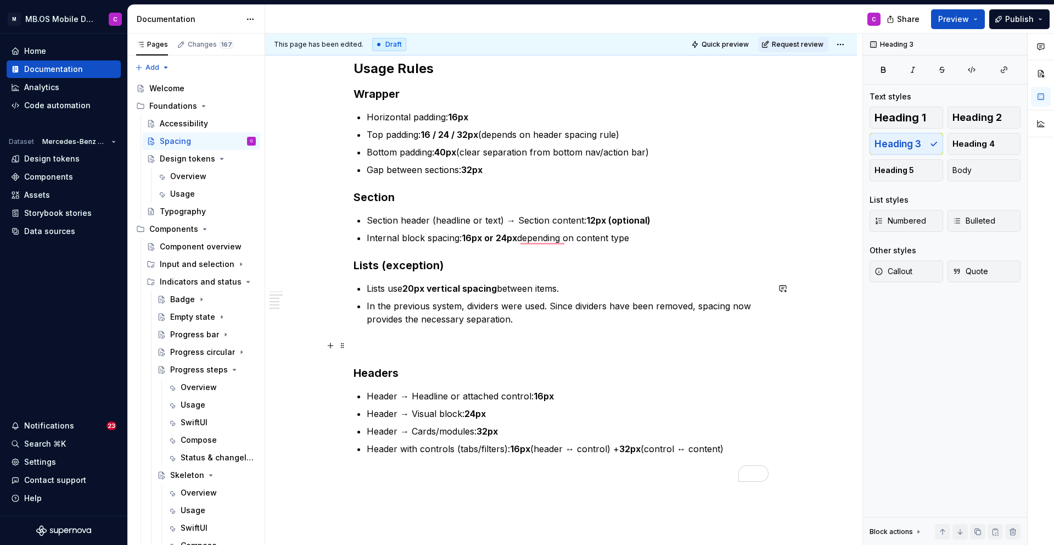
click at [384, 349] on p "To enrich screen reader interactions, please activate Accessibility in Grammarl…" at bounding box center [561, 345] width 415 height 13
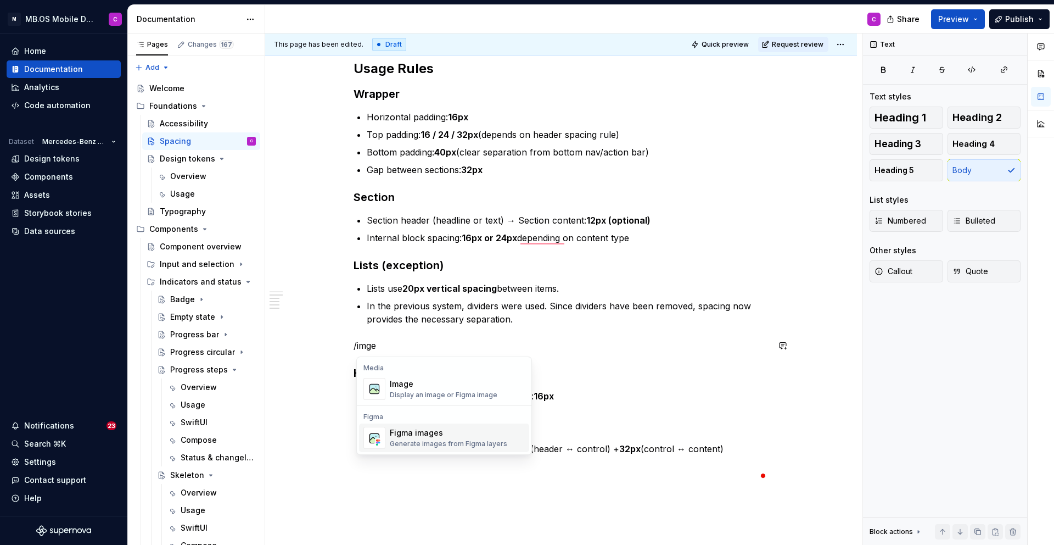
click at [411, 424] on span "Figma images Generate images from Figma layers" at bounding box center [444, 437] width 170 height 29
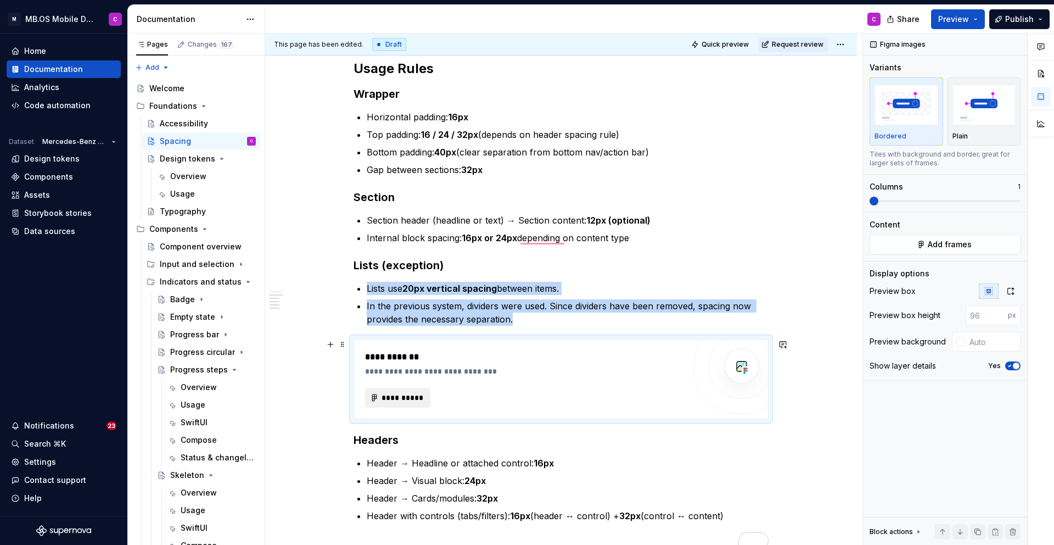
click at [399, 399] on span "**********" at bounding box center [402, 397] width 42 height 11
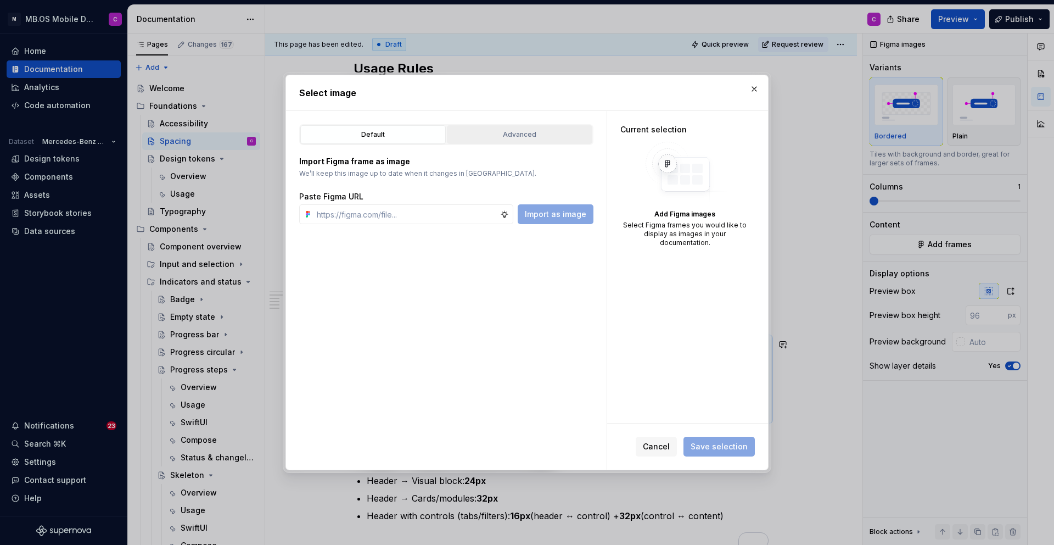
click at [501, 127] on button "Advanced" at bounding box center [520, 134] width 146 height 19
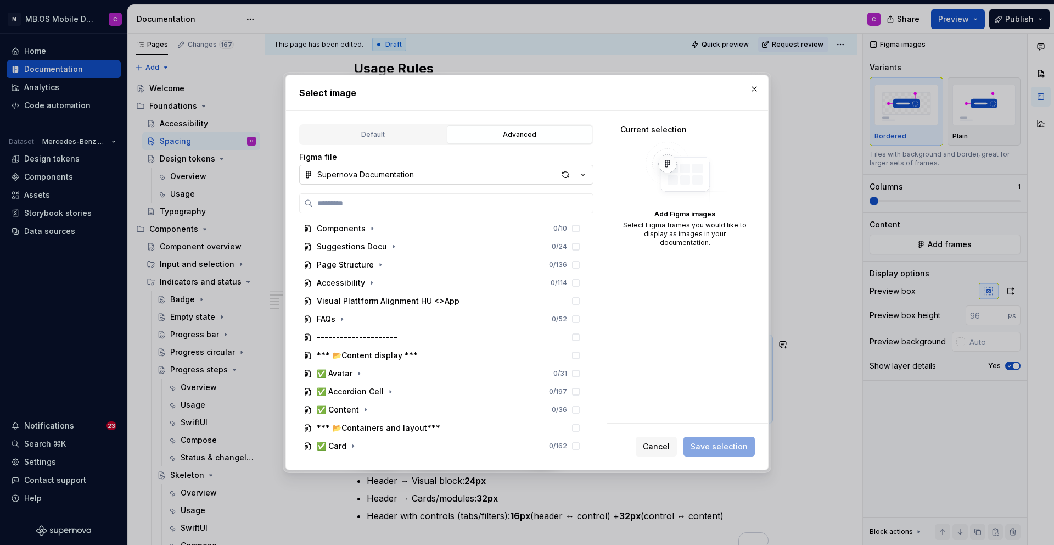
click at [382, 177] on div "Supernova Documentation" at bounding box center [365, 174] width 97 height 11
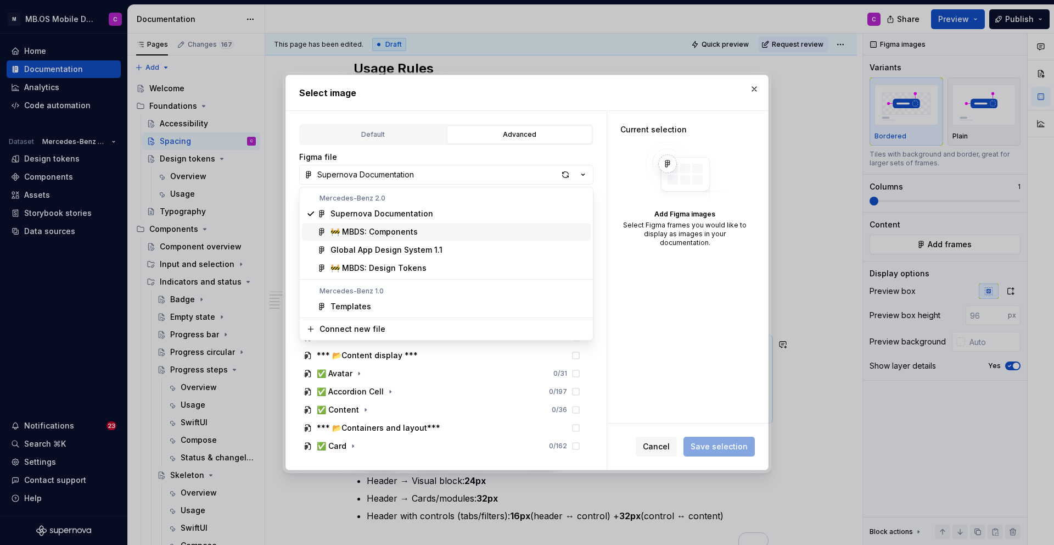
click at [388, 227] on div "🚧 MBDS: Components" at bounding box center [374, 231] width 87 height 11
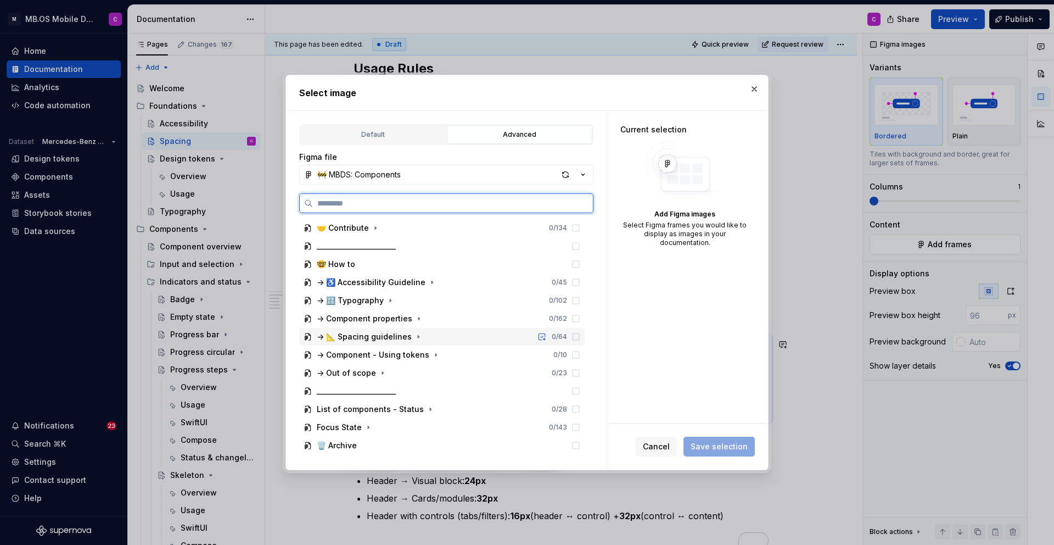
click at [365, 337] on div "-> 📐 Spacing guidelines" at bounding box center [364, 336] width 95 height 11
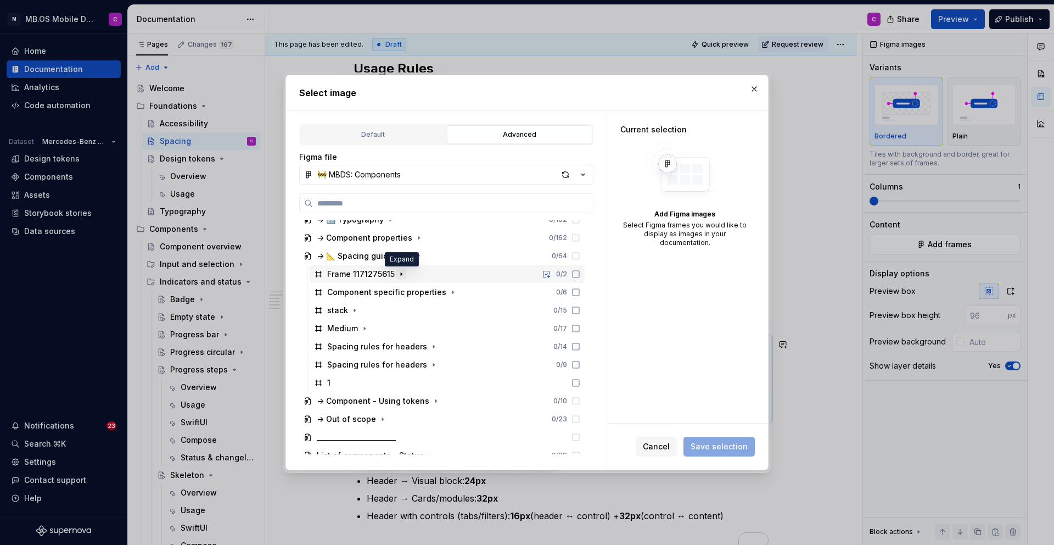
click at [401, 276] on icon "button" at bounding box center [401, 274] width 9 height 9
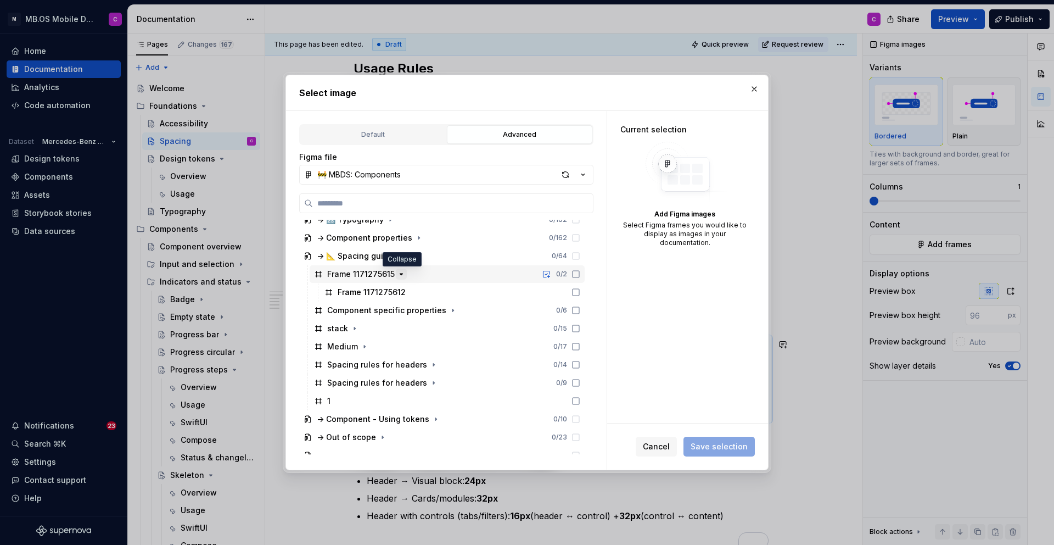
click at [402, 272] on icon "button" at bounding box center [401, 274] width 9 height 9
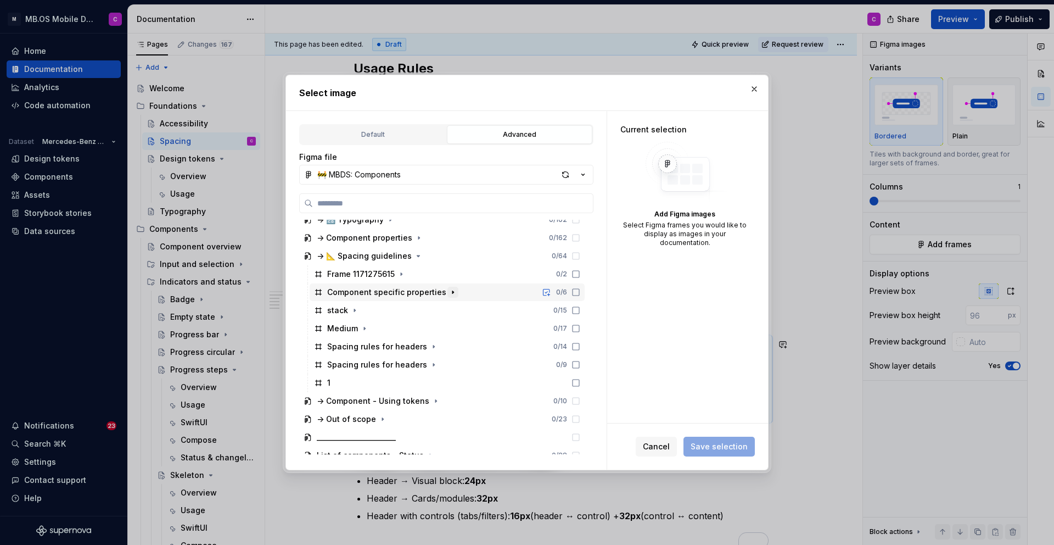
click at [449, 293] on icon "button" at bounding box center [453, 292] width 9 height 9
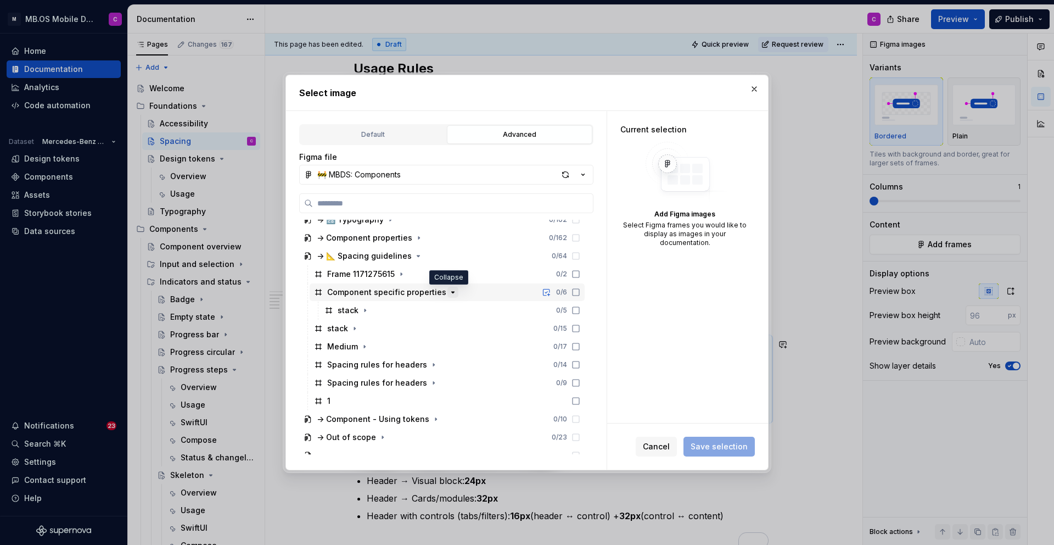
click at [452, 292] on icon "button" at bounding box center [453, 292] width 3 height 1
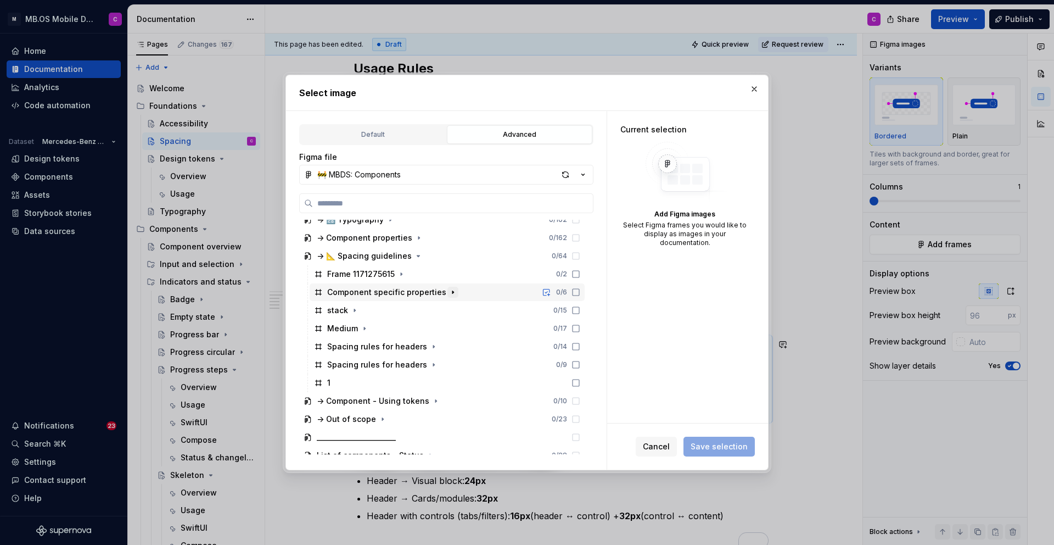
click at [449, 292] on icon "button" at bounding box center [453, 292] width 9 height 9
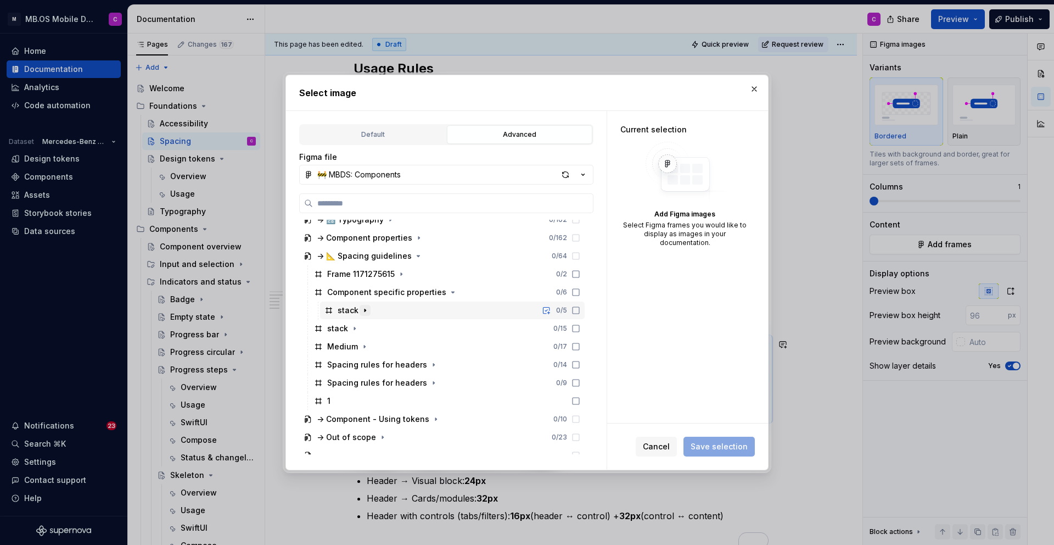
click at [367, 313] on icon "button" at bounding box center [365, 310] width 9 height 9
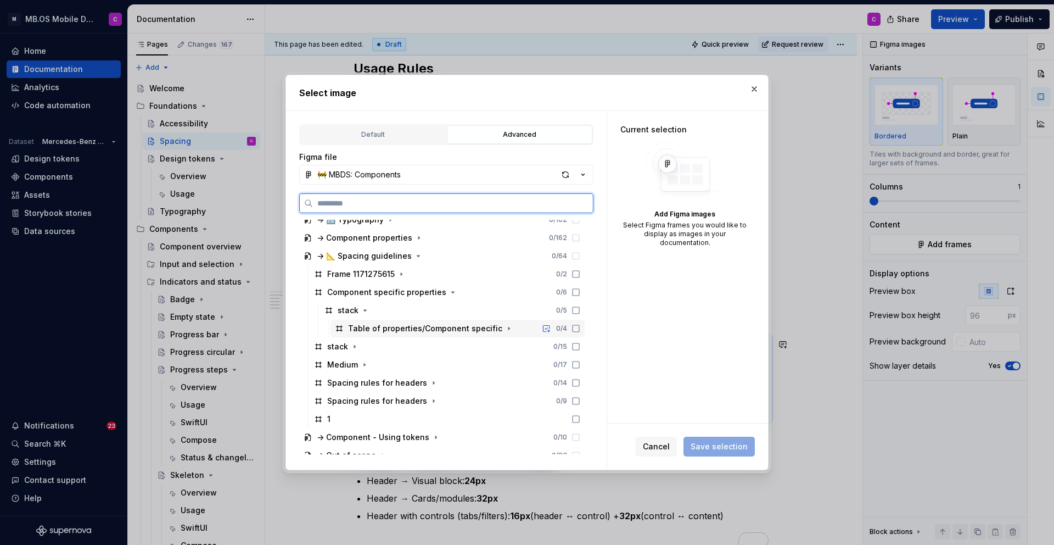
click at [580, 328] on icon at bounding box center [576, 328] width 9 height 9
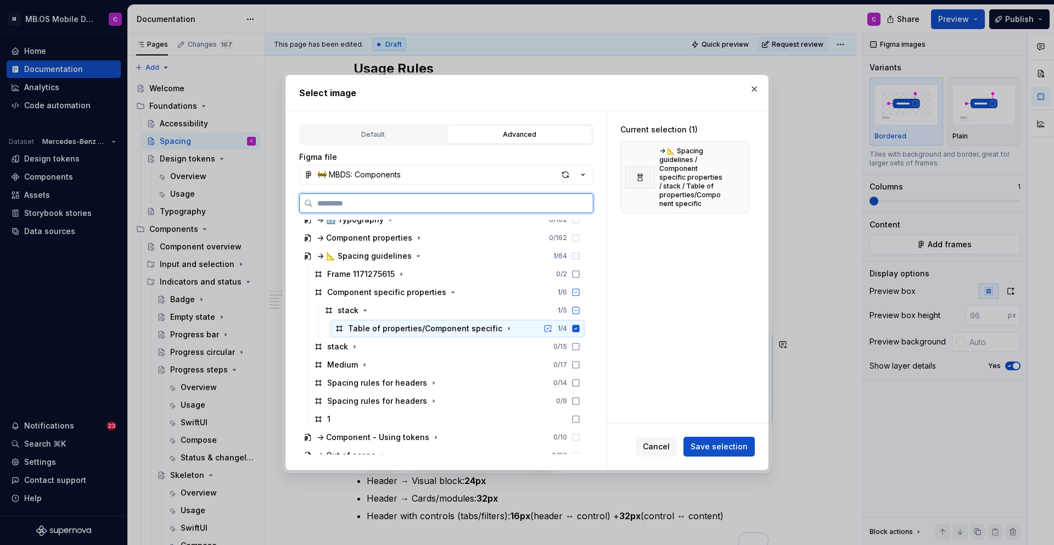
click at [580, 327] on icon at bounding box center [576, 327] width 7 height 7
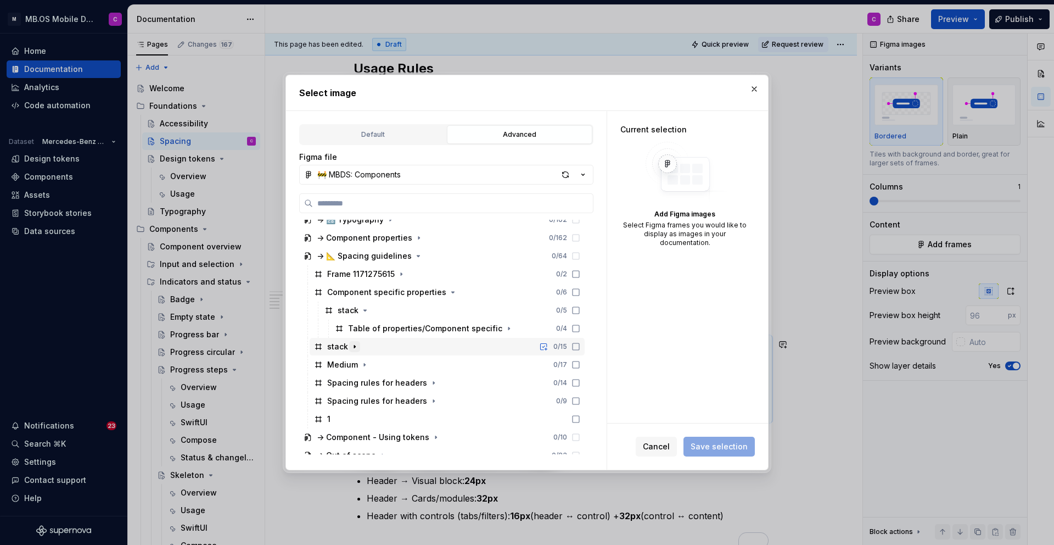
click at [354, 348] on icon "button" at bounding box center [354, 346] width 9 height 9
click at [429, 383] on icon "button" at bounding box center [433, 382] width 9 height 9
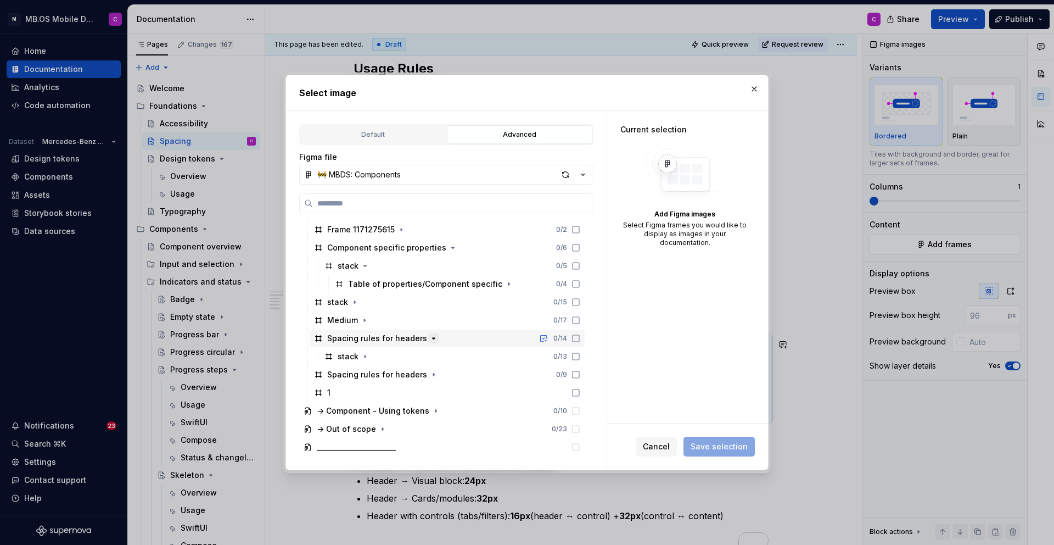
scroll to position [201, 0]
click at [365, 355] on icon "button" at bounding box center [365, 353] width 9 height 9
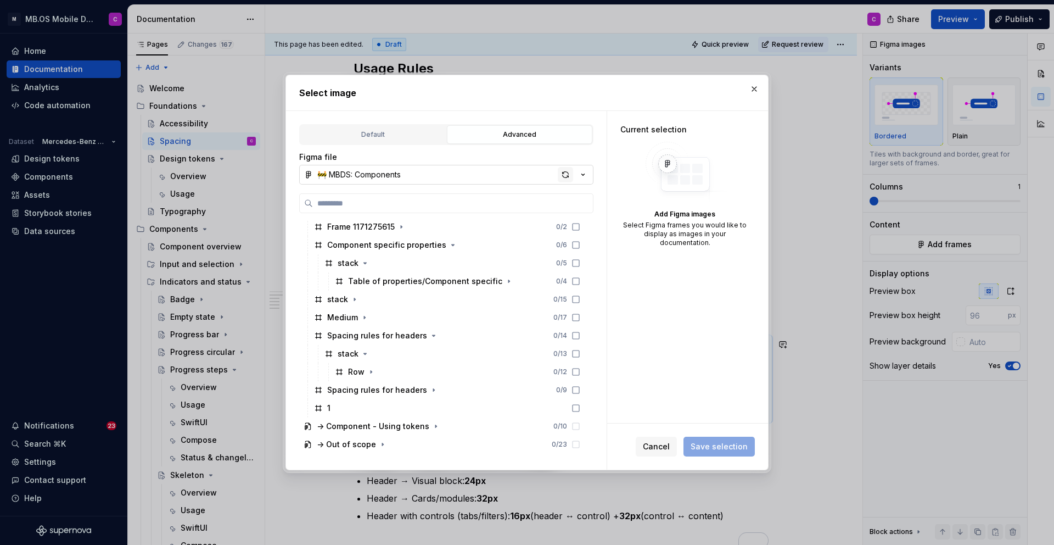
click at [562, 174] on div "button" at bounding box center [565, 174] width 15 height 15
click at [429, 390] on icon "button" at bounding box center [433, 388] width 9 height 9
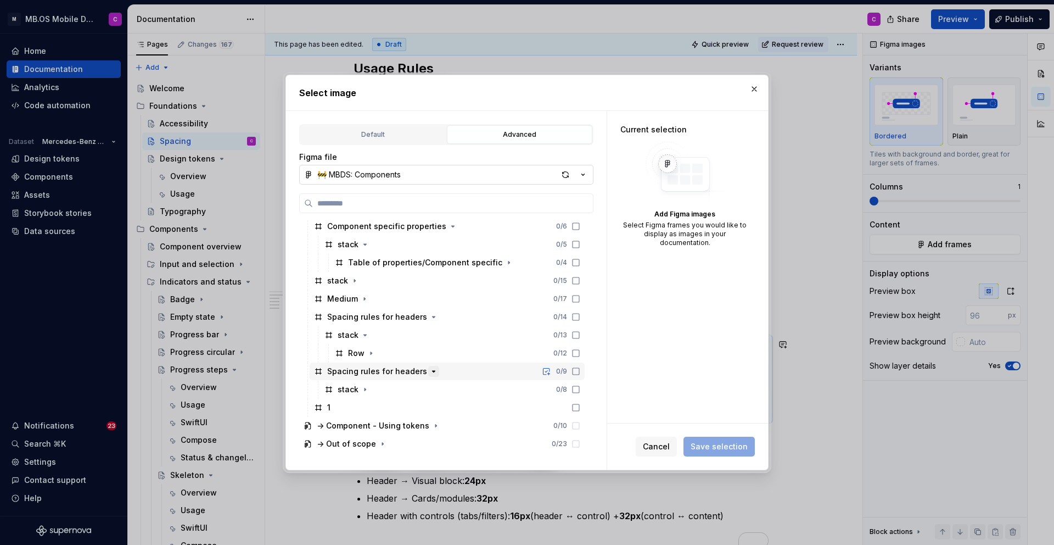
scroll to position [220, 0]
click at [413, 384] on div "stack 0 / 8" at bounding box center [452, 389] width 265 height 18
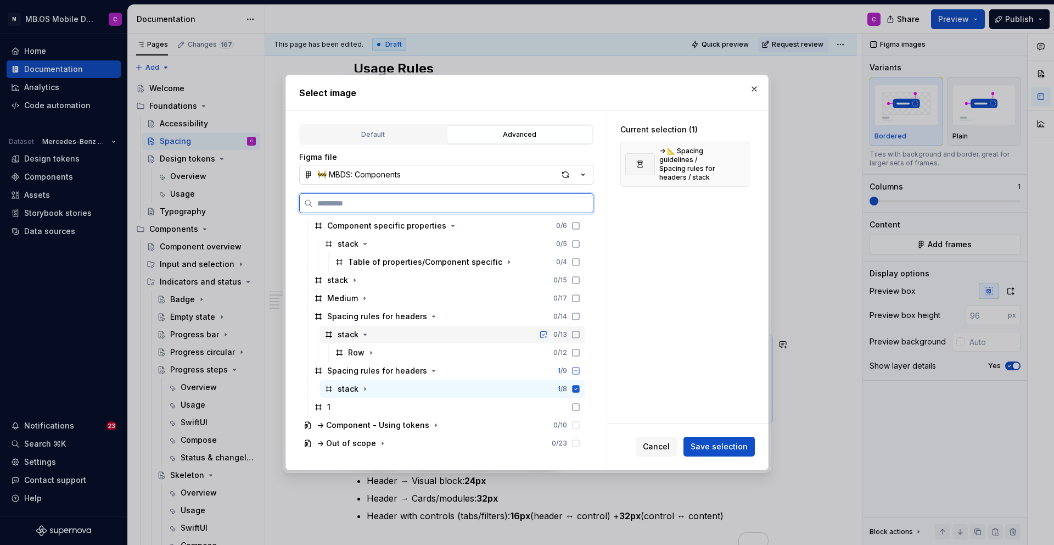
click at [374, 334] on div "stack 0 / 13" at bounding box center [452, 335] width 265 height 18
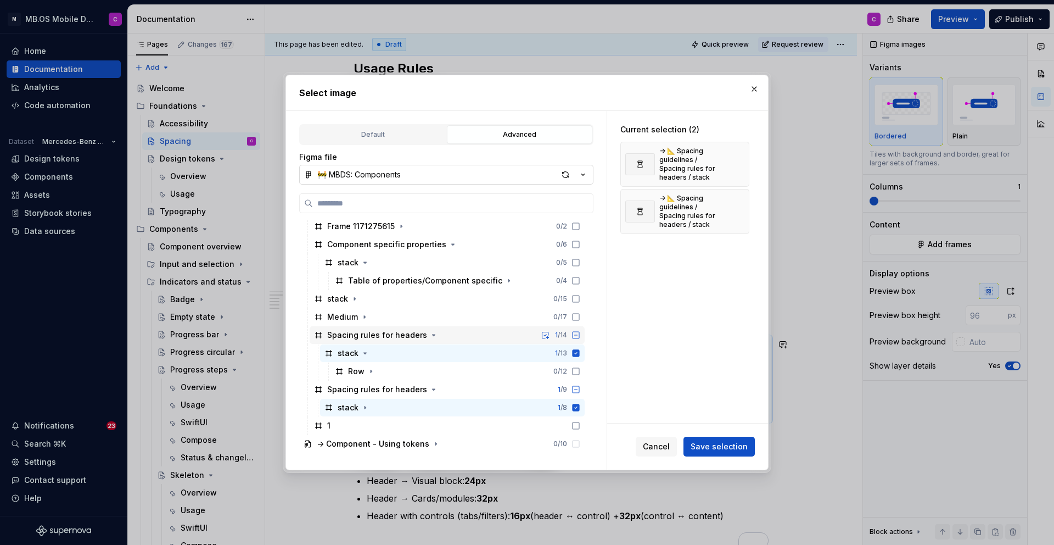
scroll to position [201, 0]
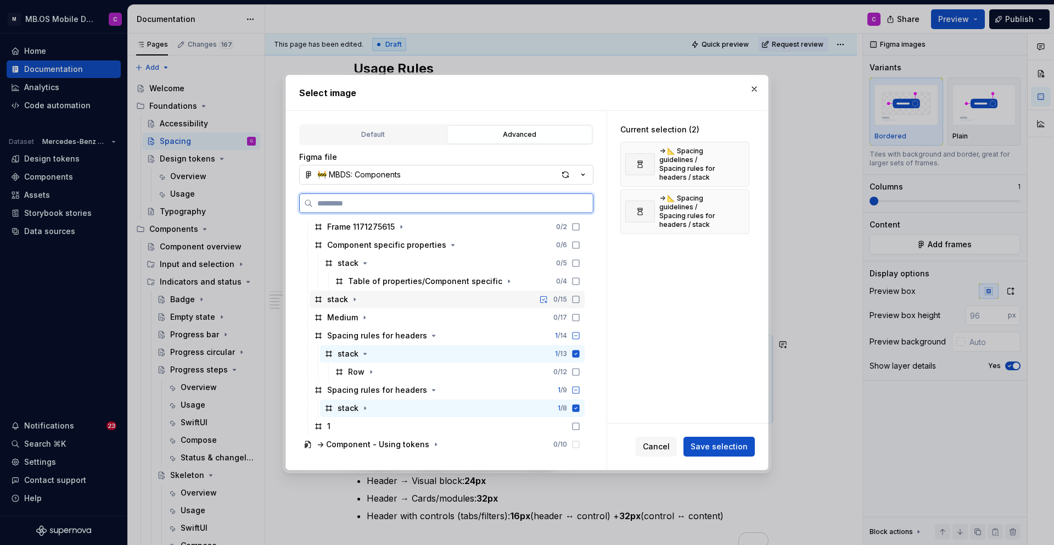
click at [399, 299] on div "stack 0 / 15" at bounding box center [447, 299] width 275 height 18
click at [399, 317] on div "Medium 0 / 17" at bounding box center [447, 318] width 275 height 18
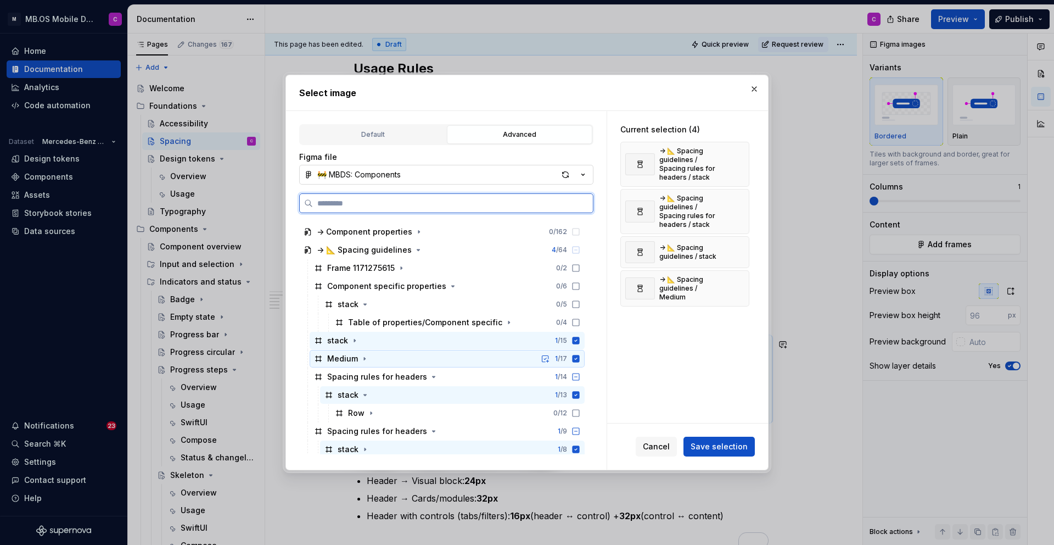
scroll to position [160, 0]
click at [394, 295] on div "stack 0 / 5" at bounding box center [452, 304] width 265 height 18
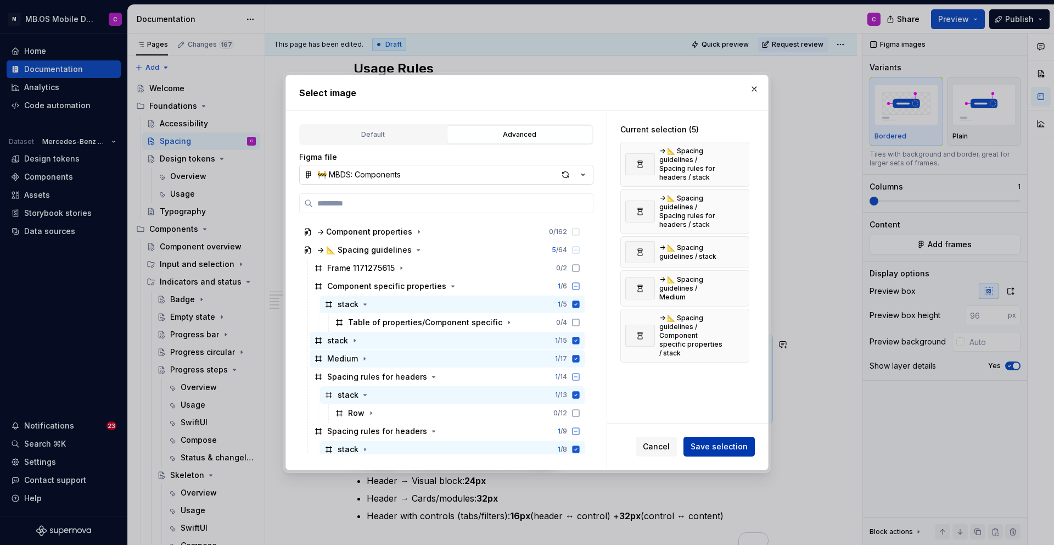
click at [711, 446] on span "Save selection" at bounding box center [719, 446] width 57 height 11
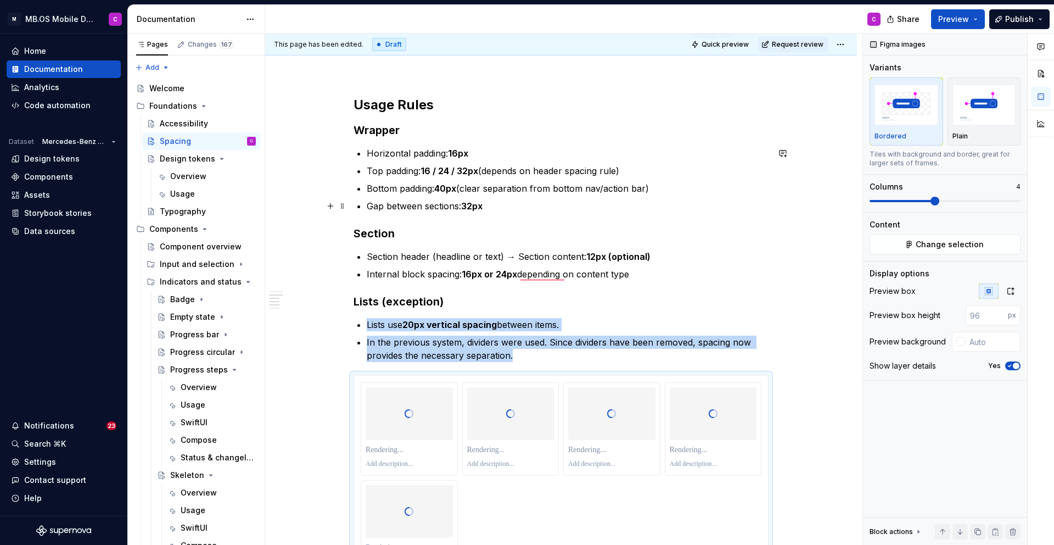
scroll to position [610, 0]
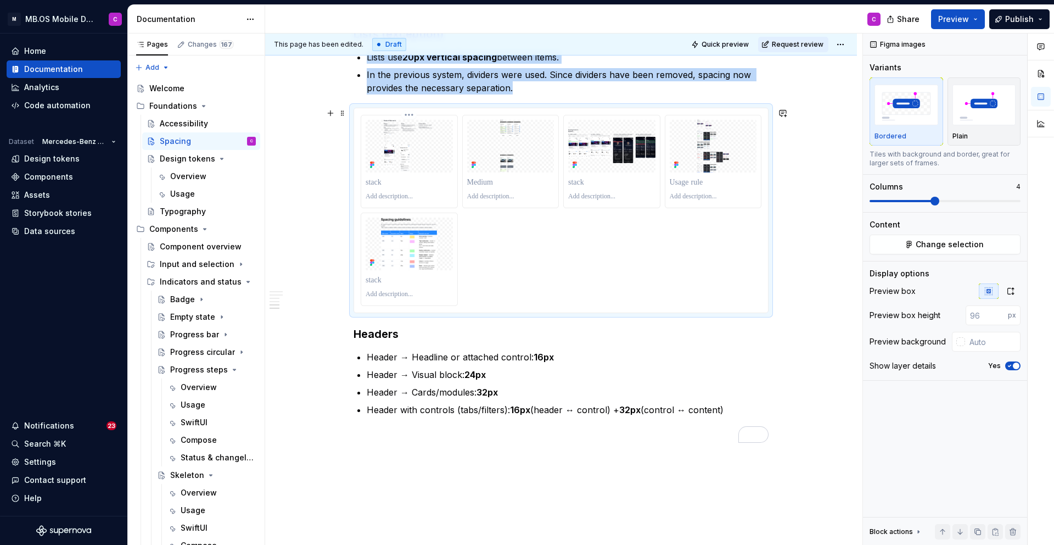
click at [412, 153] on img "To enrich screen reader interactions, please activate Accessibility in Grammarl…" at bounding box center [409, 146] width 87 height 53
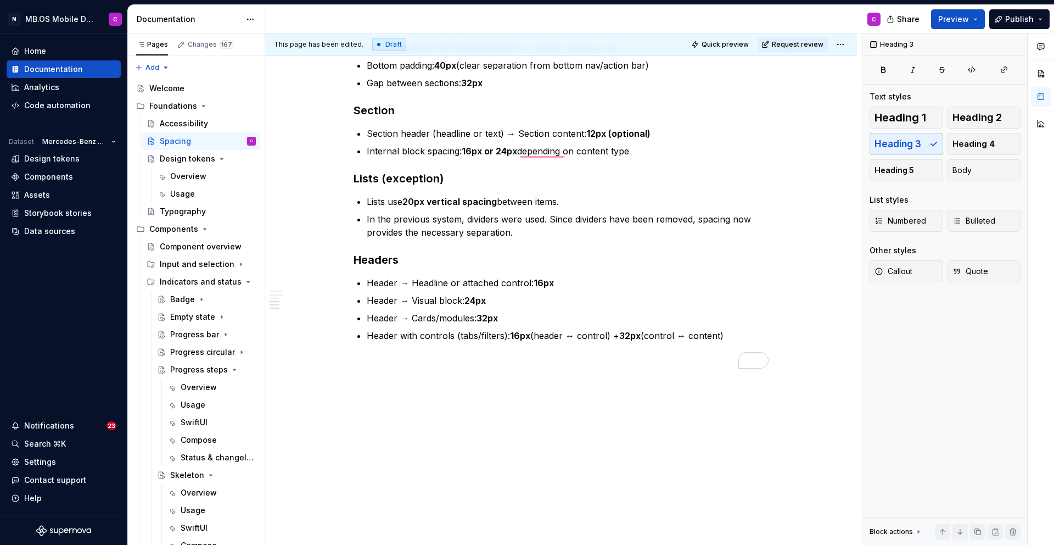
type textarea "*"
